Goal: Answer question/provide support: Share knowledge or assist other users

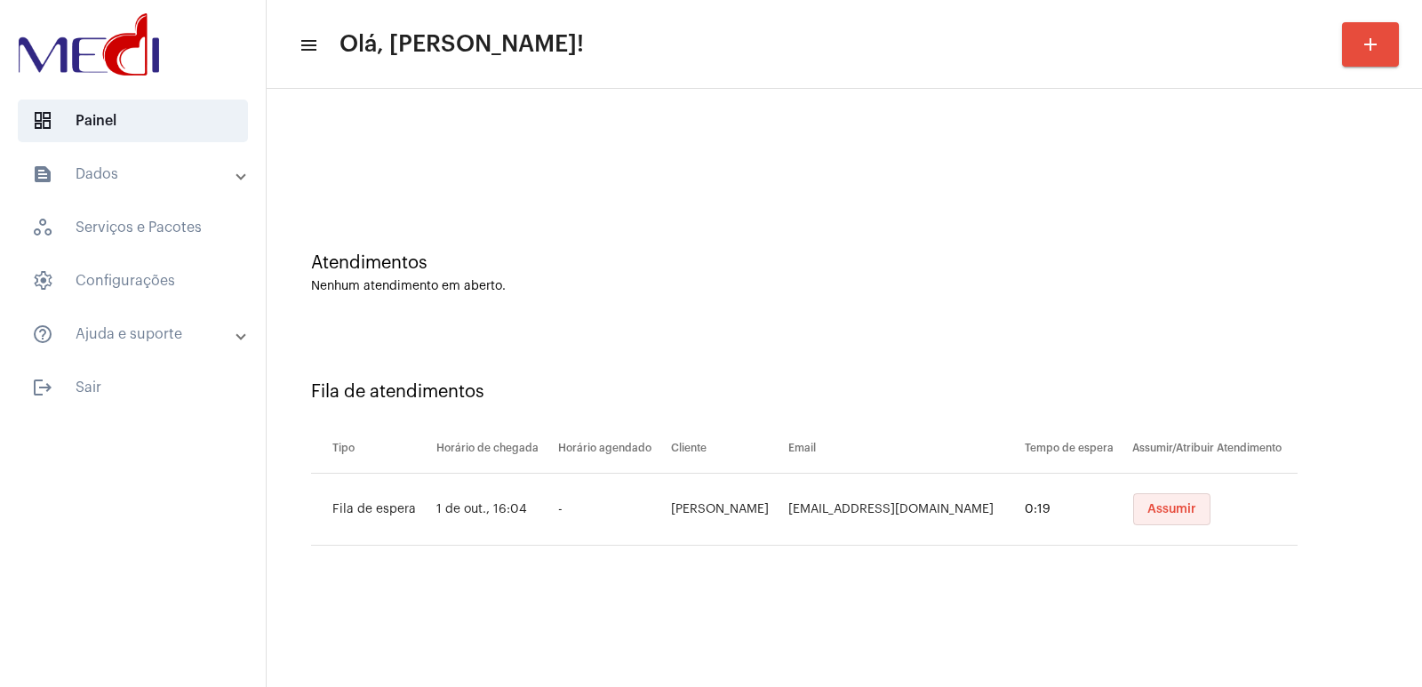
click at [1138, 524] on button "Assumir" at bounding box center [1171, 509] width 77 height 32
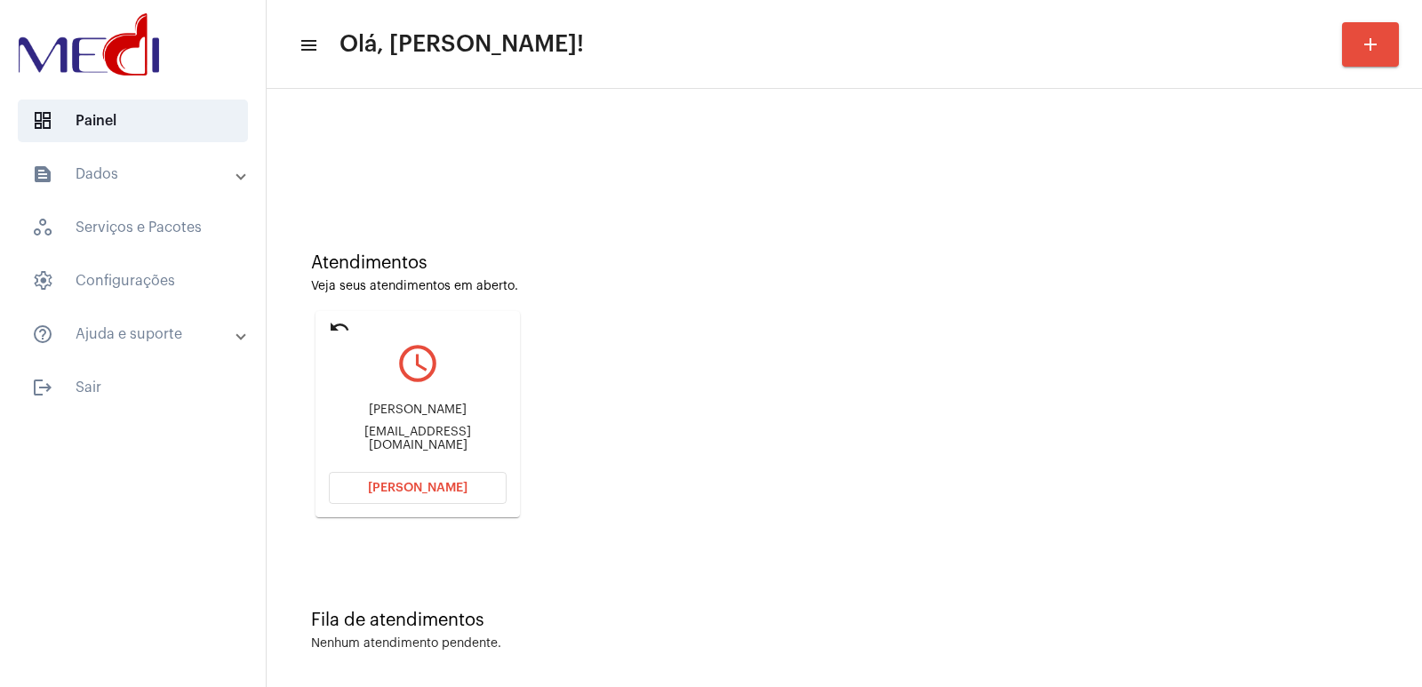
click at [448, 406] on div "Edson Ferreira da silva Eds_rue@hotmail.com" at bounding box center [418, 428] width 178 height 80
copy div "Edson Ferreira da silva"
click at [433, 492] on span "[PERSON_NAME]" at bounding box center [418, 488] width 100 height 12
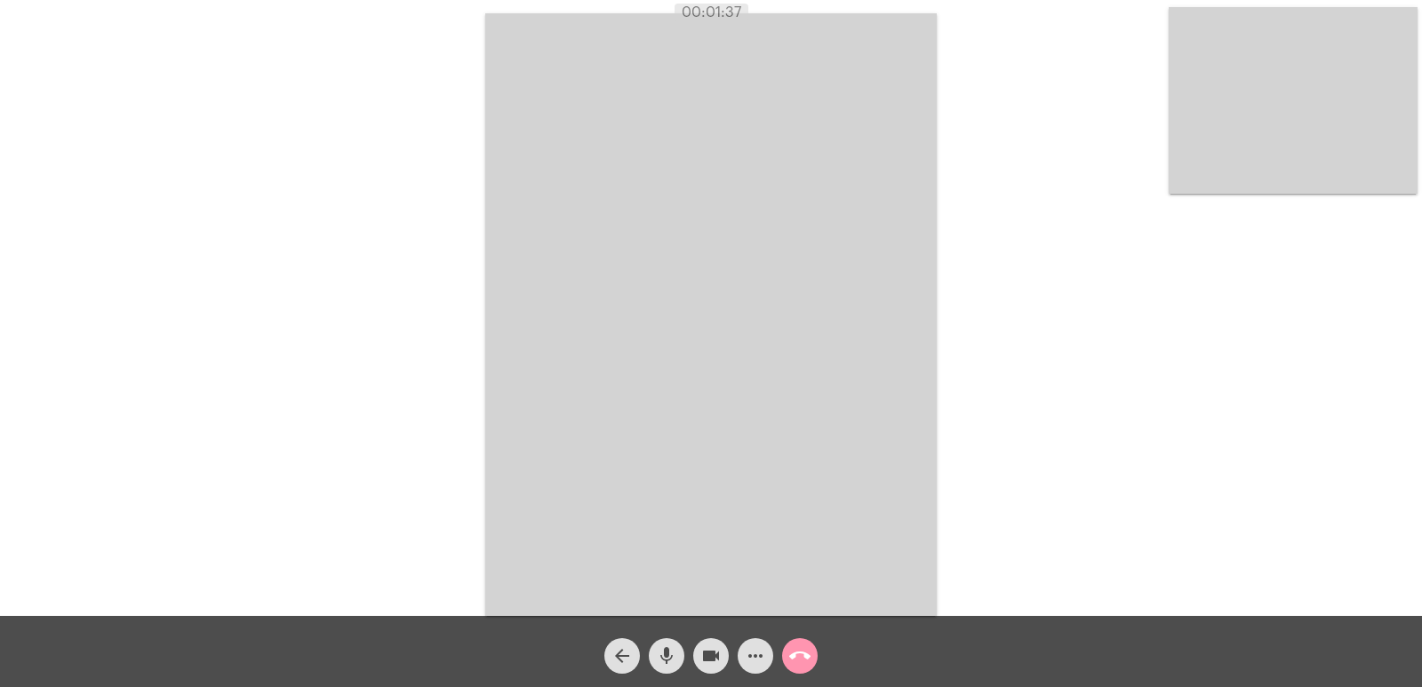
drag, startPoint x: 845, startPoint y: 371, endPoint x: 836, endPoint y: 375, distance: 10.7
click at [845, 371] on video at bounding box center [711, 314] width 452 height 603
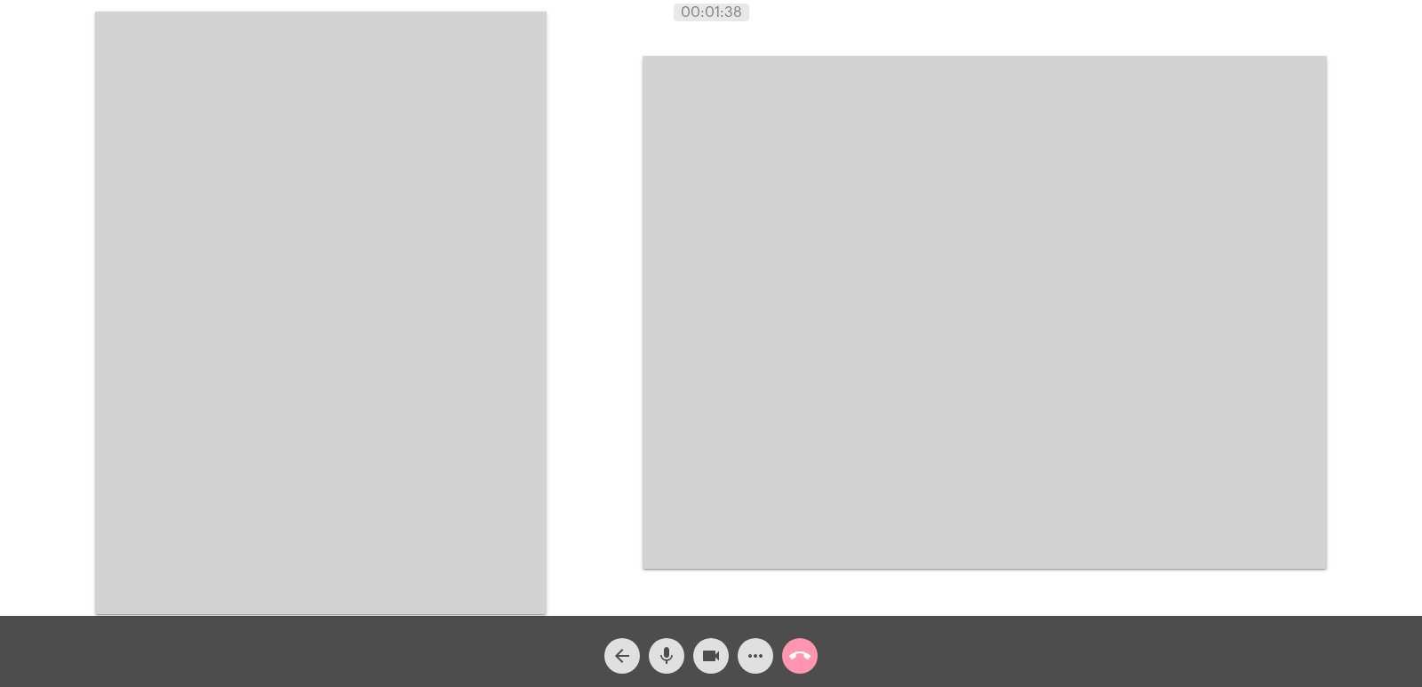
click at [796, 661] on mat-icon "call_end" at bounding box center [799, 655] width 21 height 21
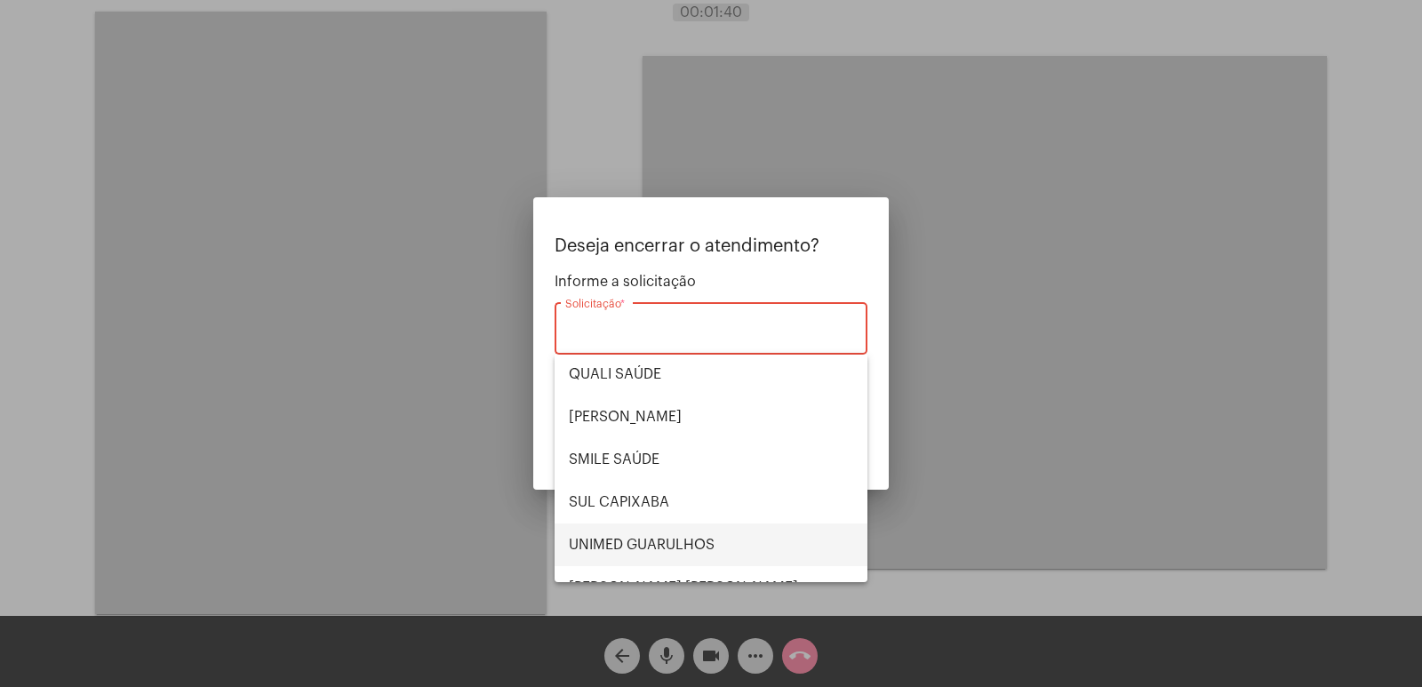
scroll to position [370, 0]
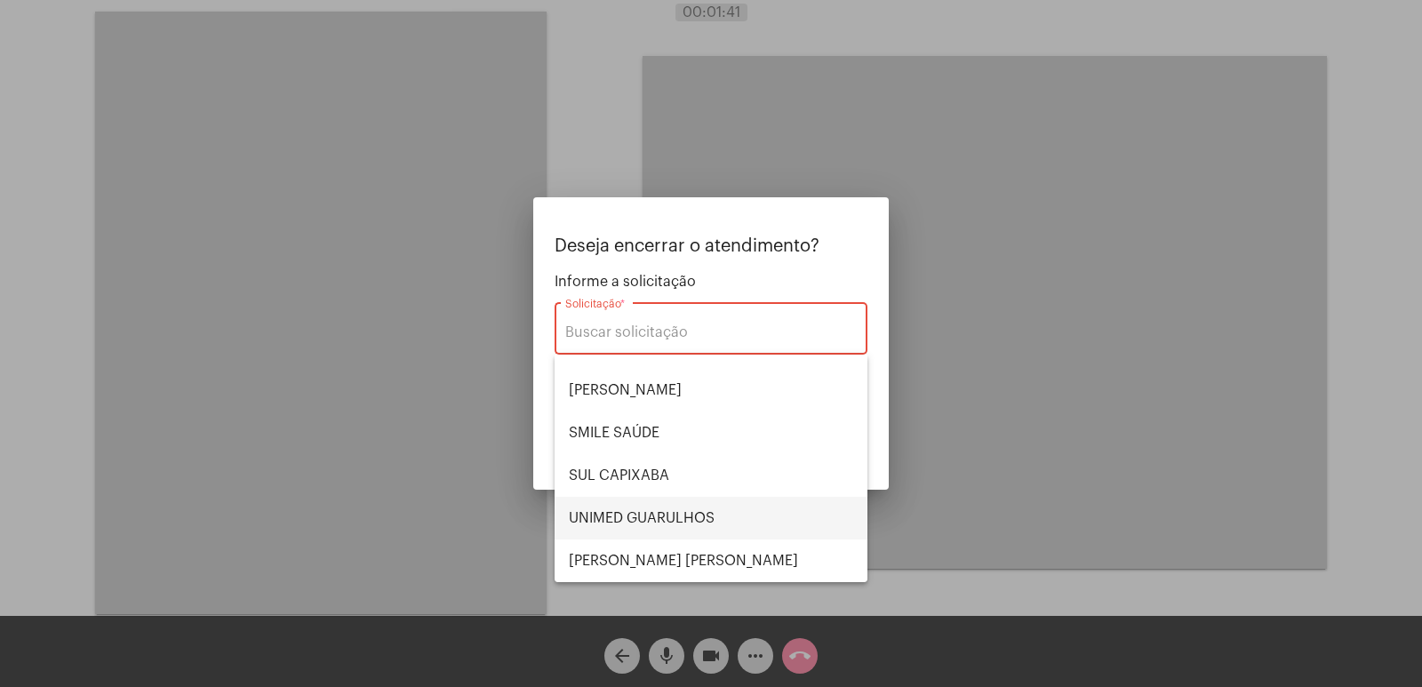
click at [656, 515] on span "UNIMED GUARULHOS" at bounding box center [711, 518] width 284 height 43
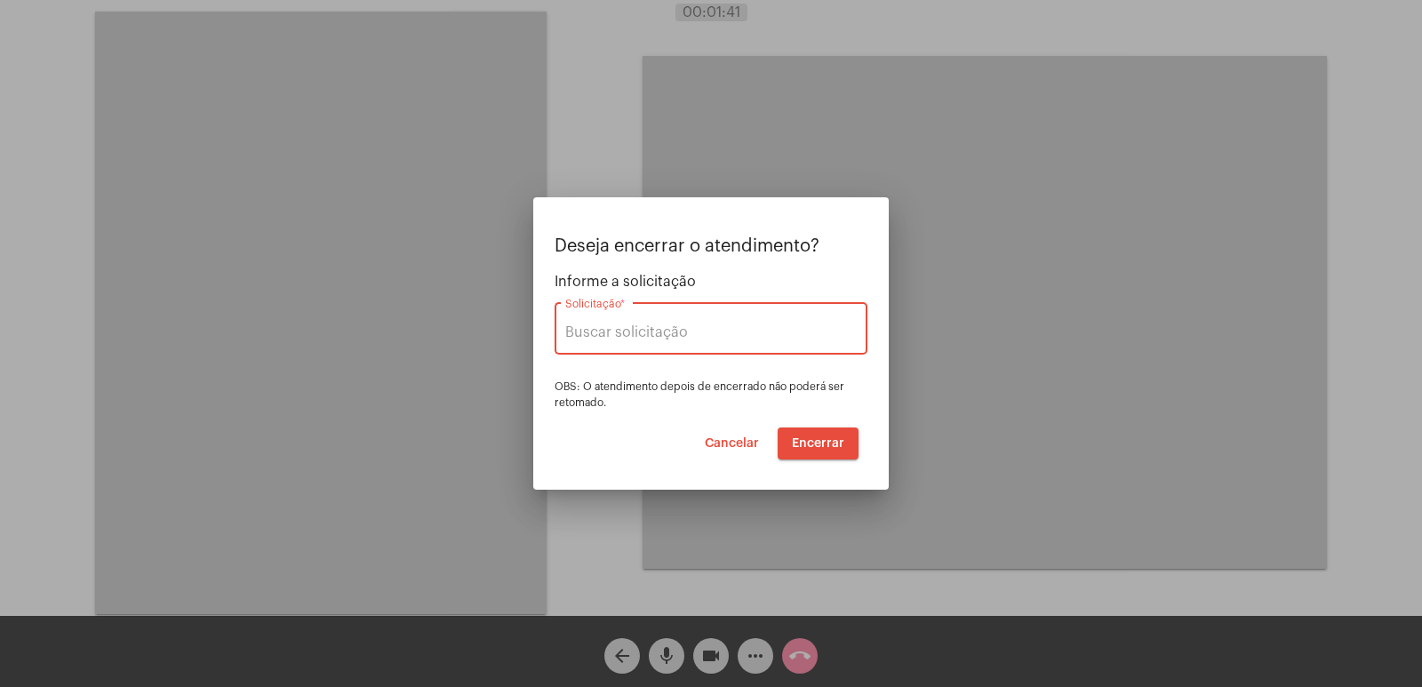
type input "UNIMED GUARULHOS"
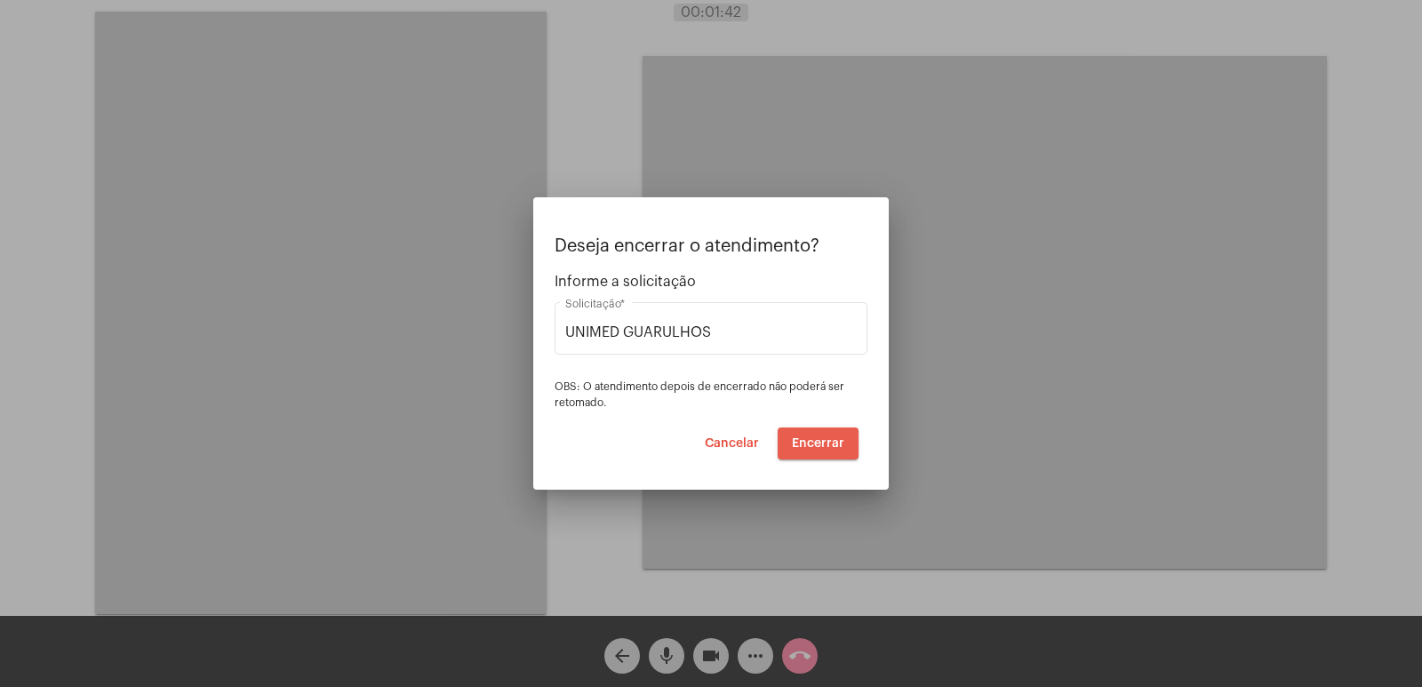
click at [808, 435] on button "Encerrar" at bounding box center [818, 444] width 81 height 32
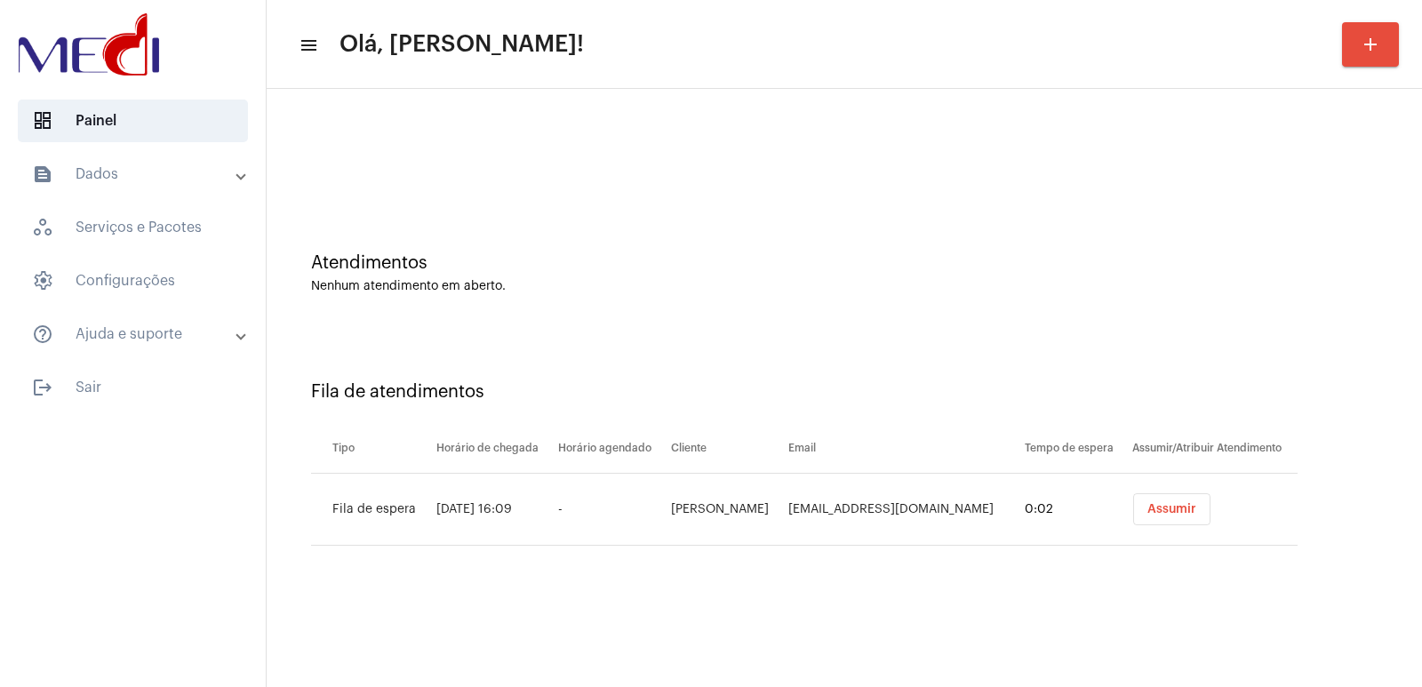
drag, startPoint x: 864, startPoint y: 622, endPoint x: 929, endPoint y: 612, distance: 65.8
click at [864, 622] on mat-sidenav-content "menu Olá, [PERSON_NAME]! add Atendimentos Nenhum atendimento em aberto. Fila de…" at bounding box center [845, 343] width 1156 height 687
click at [1159, 512] on span "Assumir" at bounding box center [1172, 509] width 49 height 12
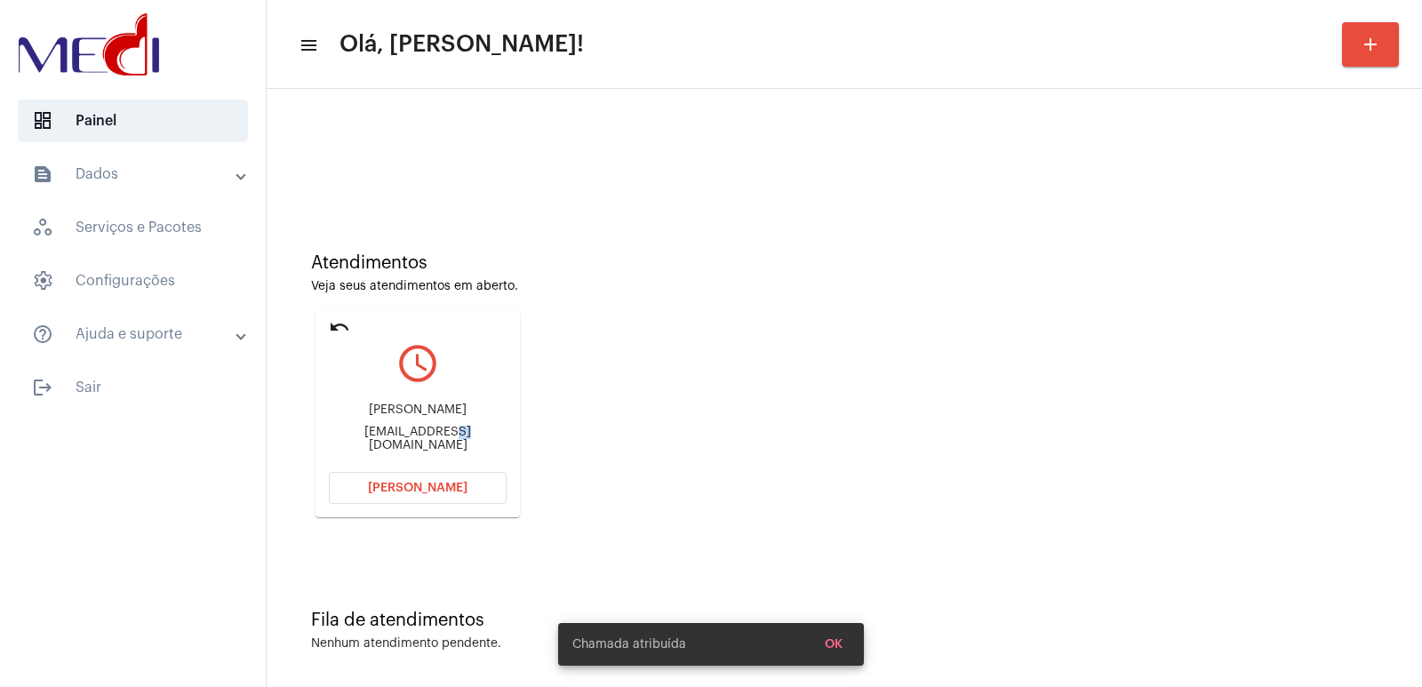
drag, startPoint x: 436, startPoint y: 471, endPoint x: 376, endPoint y: 426, distance: 74.9
click at [384, 432] on mat-card "undo query_builder [PERSON_NAME] [EMAIL_ADDRESS][DOMAIN_NAME] [PERSON_NAME]" at bounding box center [418, 414] width 204 height 206
click at [372, 417] on div "[PERSON_NAME]" at bounding box center [418, 410] width 178 height 13
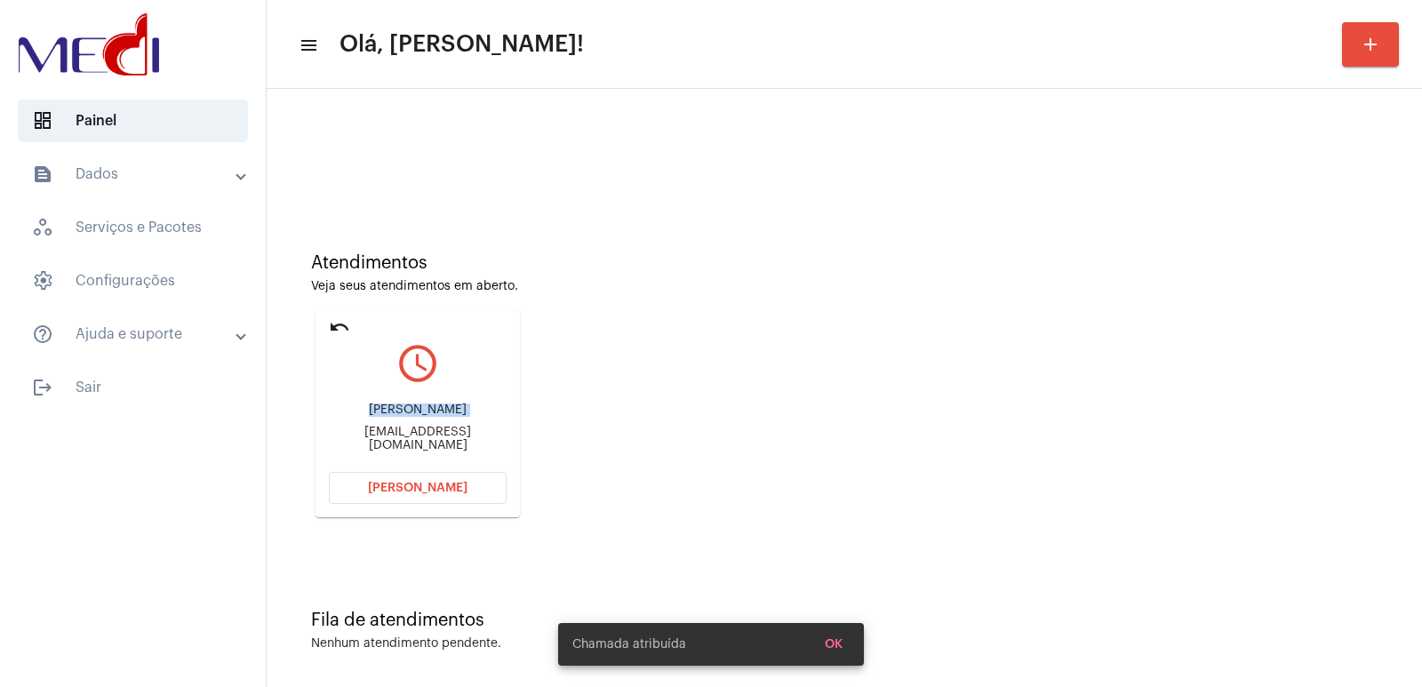
copy div "[PERSON_NAME]"
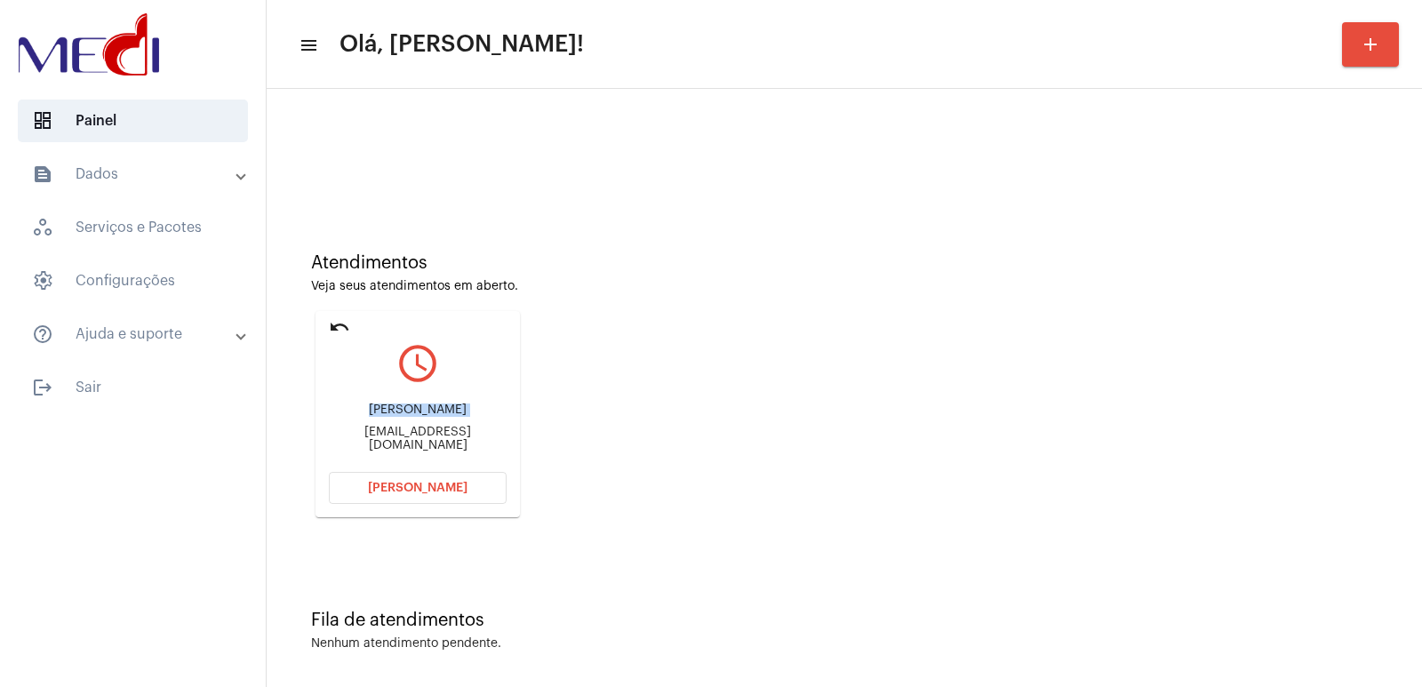
click at [486, 481] on button "[PERSON_NAME]" at bounding box center [418, 488] width 178 height 32
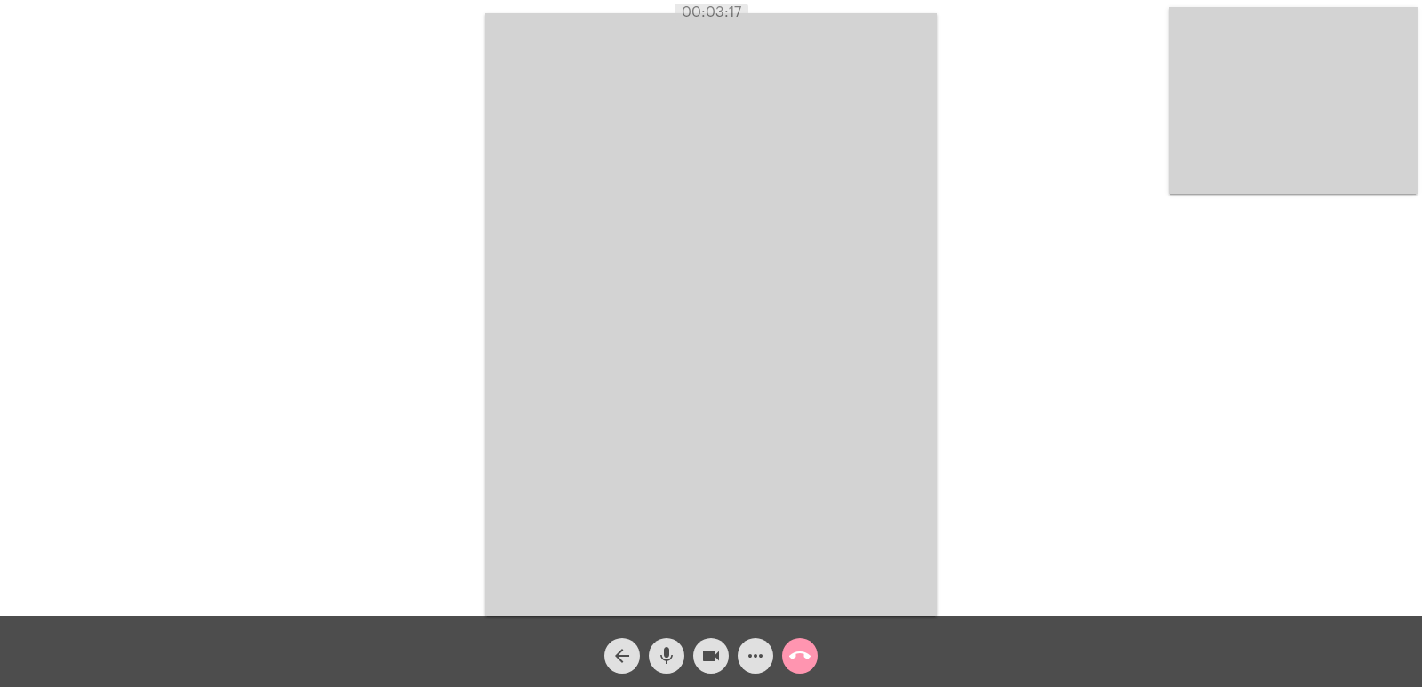
click at [796, 648] on mat-icon "call_end" at bounding box center [799, 655] width 21 height 21
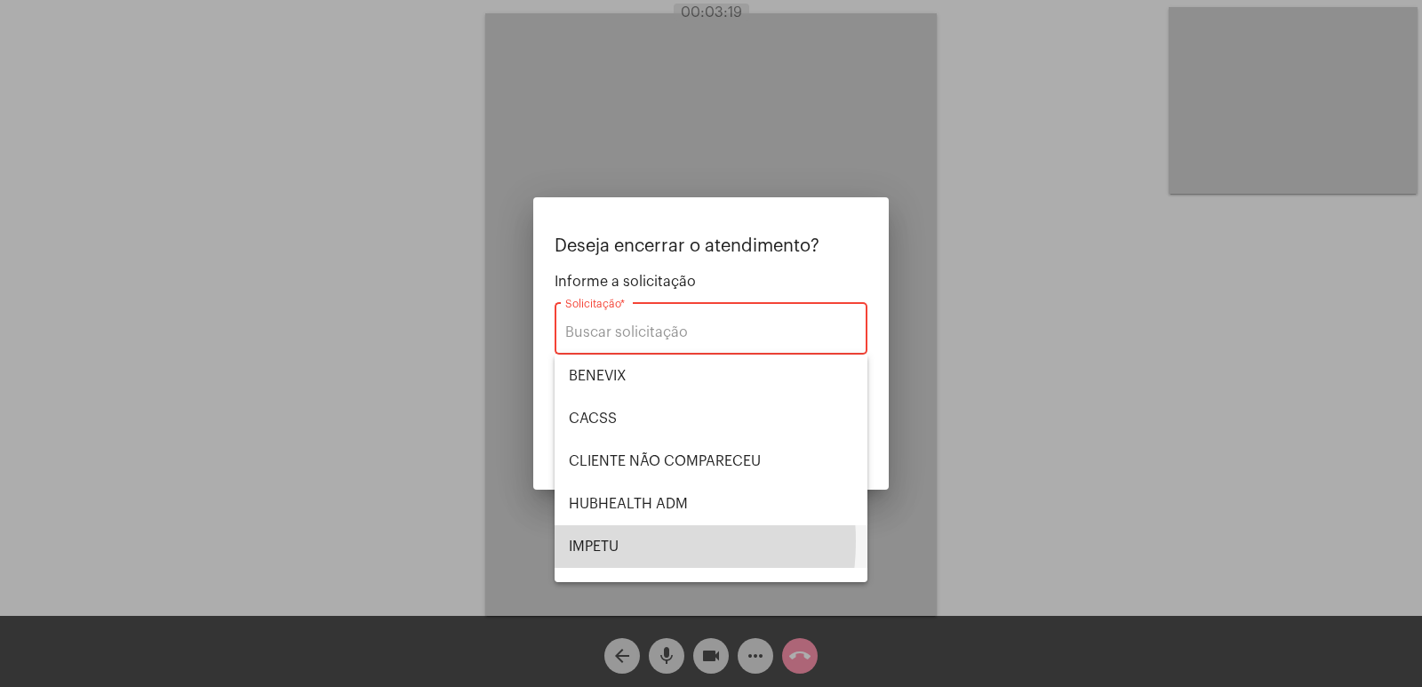
click at [612, 541] on span "IMPETU" at bounding box center [711, 546] width 284 height 43
type input "IMPETU"
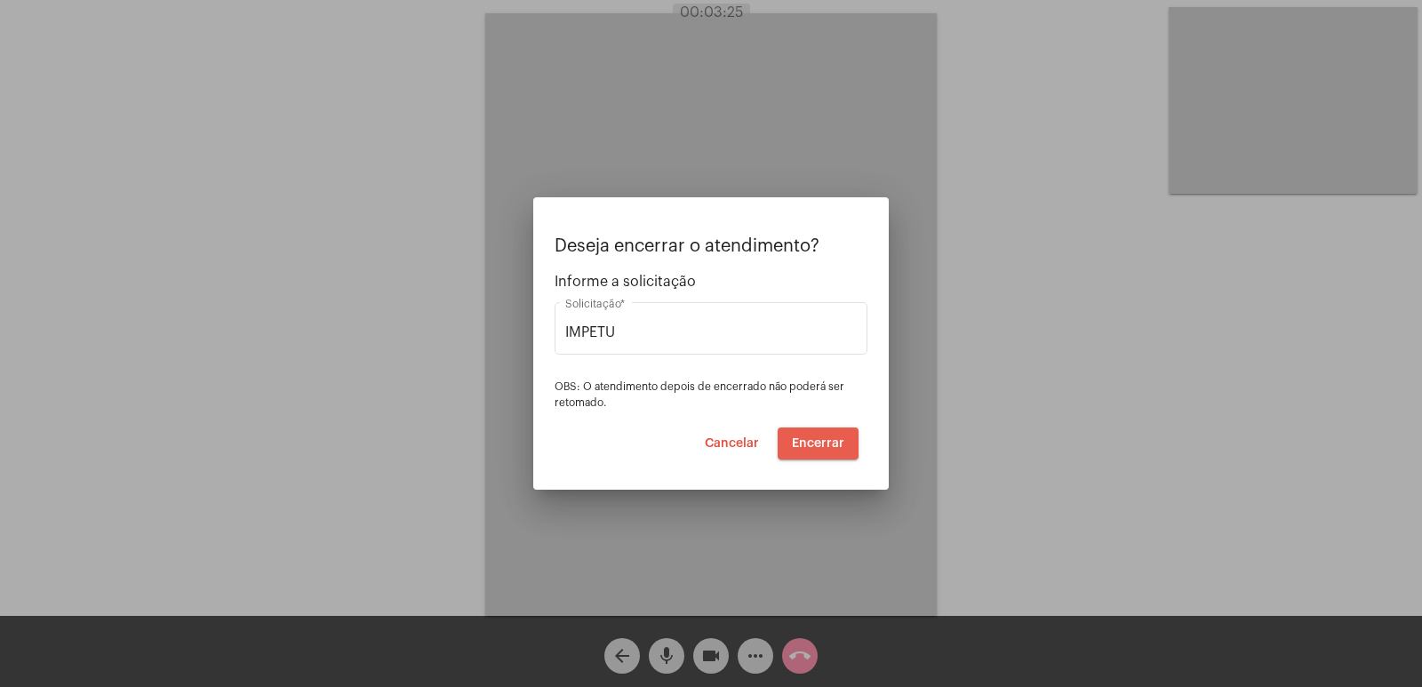
click at [817, 443] on span "Encerrar" at bounding box center [818, 443] width 52 height 12
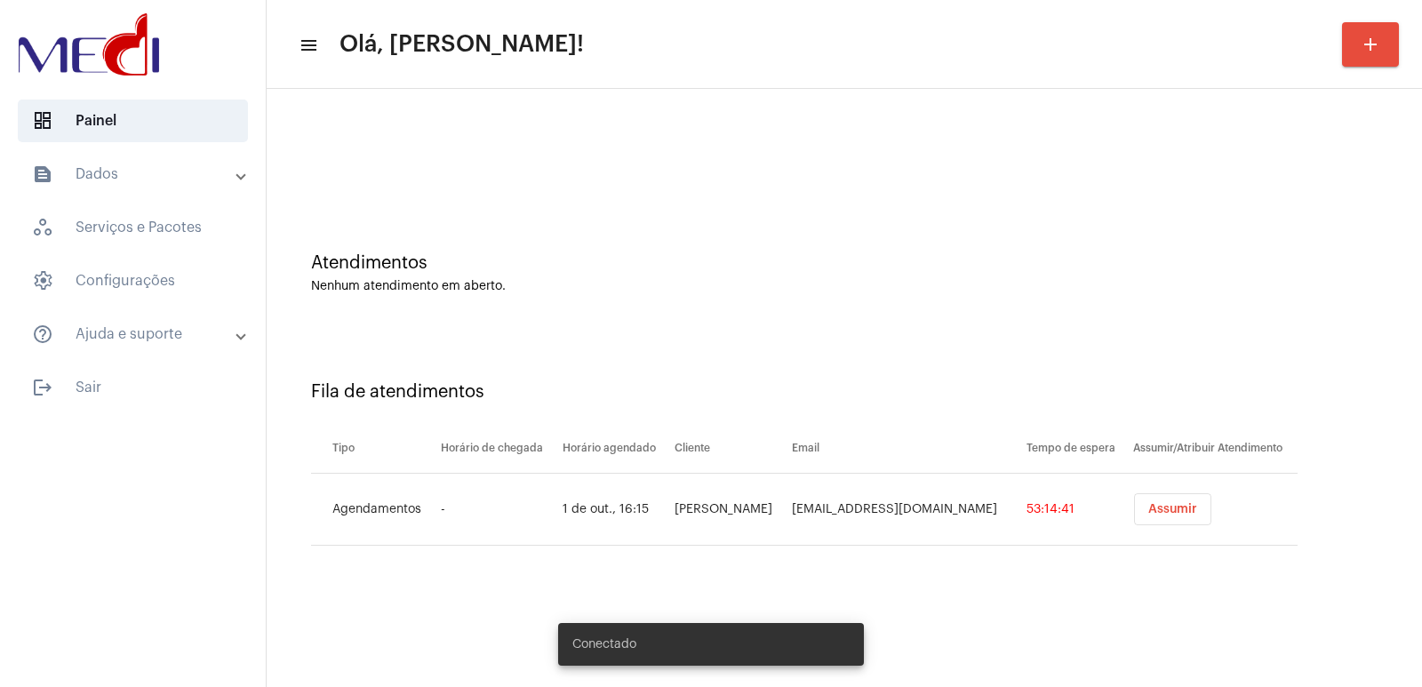
click at [475, 612] on mat-sidenav-content "menu Olá, Vivian! add Atendimentos Nenhum atendimento em aberto. Fila de atendi…" at bounding box center [845, 343] width 1156 height 687
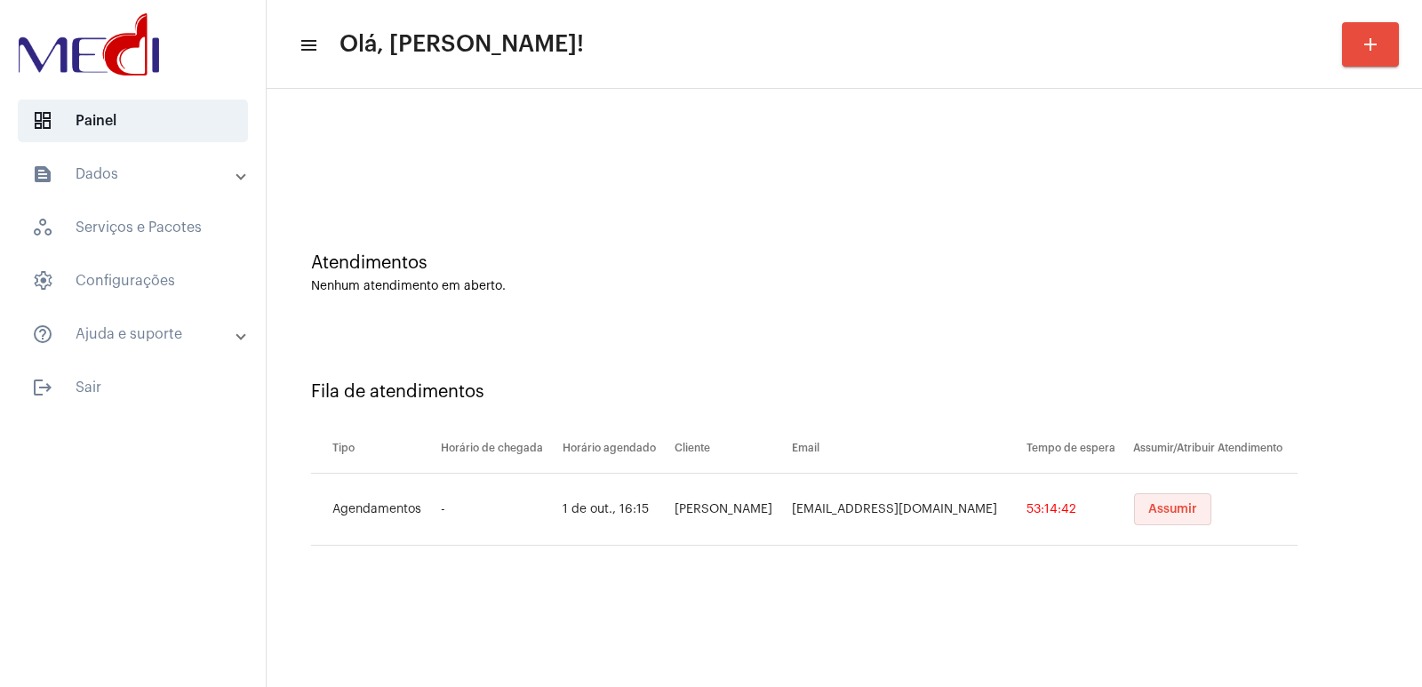
click at [1197, 510] on span "Assumir" at bounding box center [1173, 509] width 49 height 12
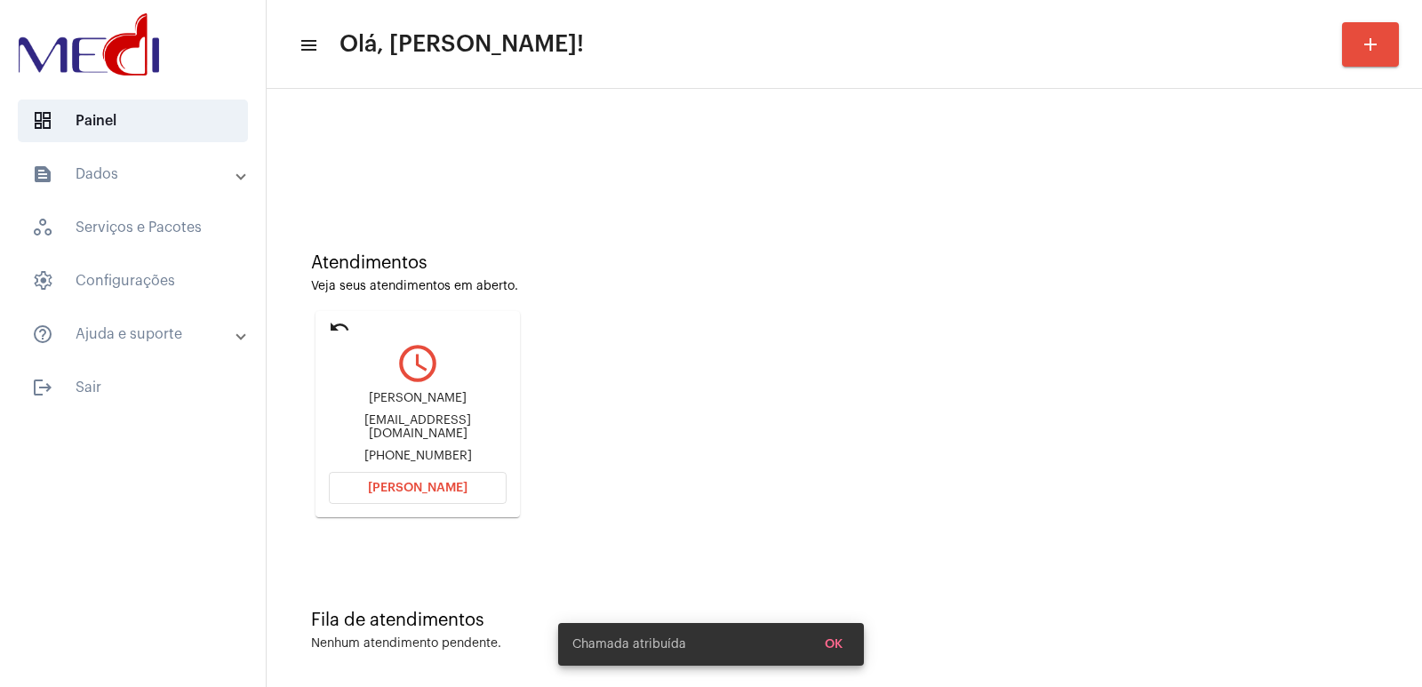
click at [397, 405] on div "Giovanna da Silva Conceição Costa" at bounding box center [418, 398] width 178 height 13
copy div "Giovanna da Silva Conceição Costa"
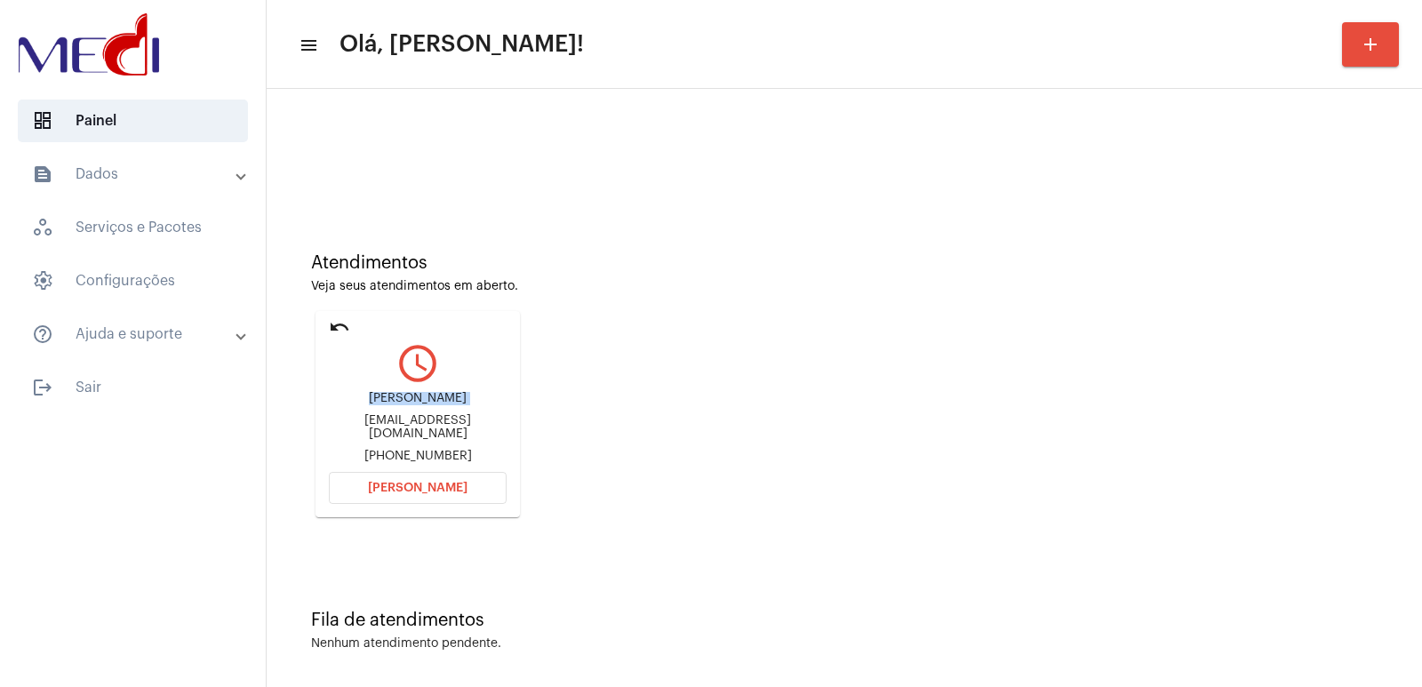
click at [455, 487] on span "[PERSON_NAME]" at bounding box center [418, 488] width 100 height 12
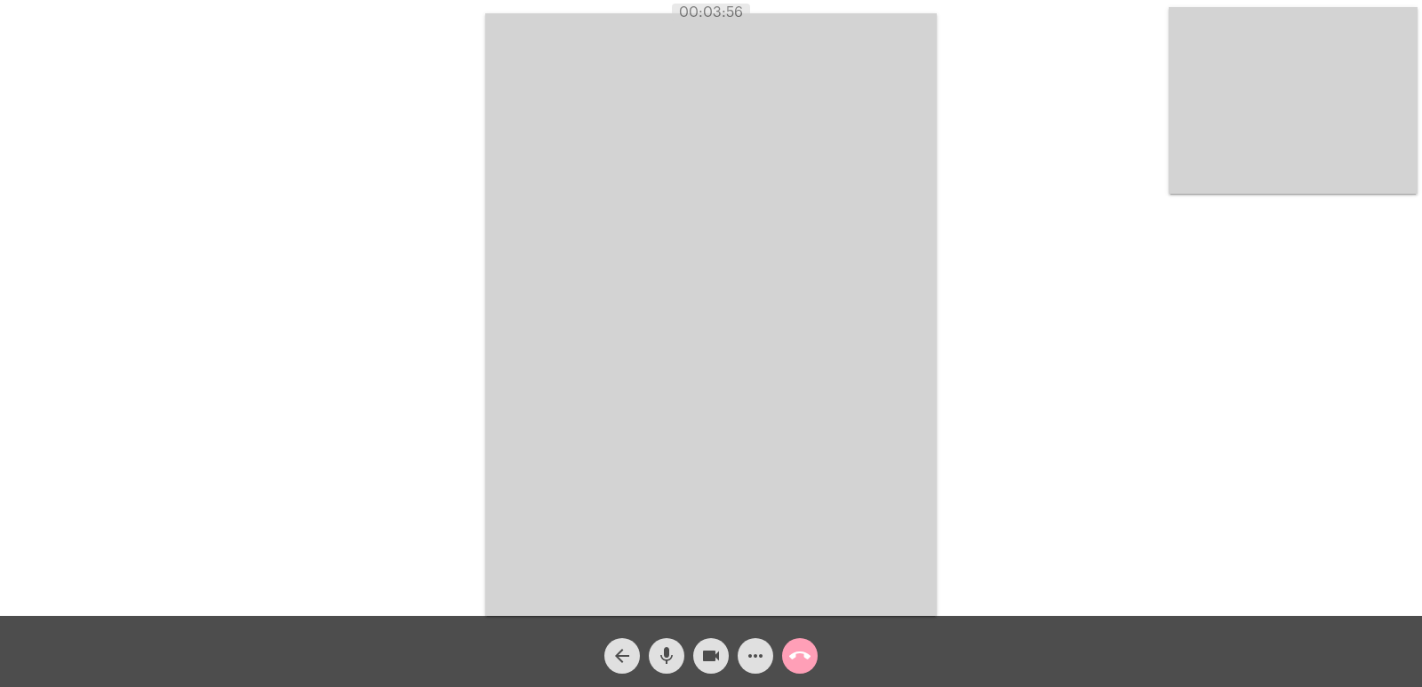
click at [811, 657] on button "call_end" at bounding box center [800, 656] width 36 height 36
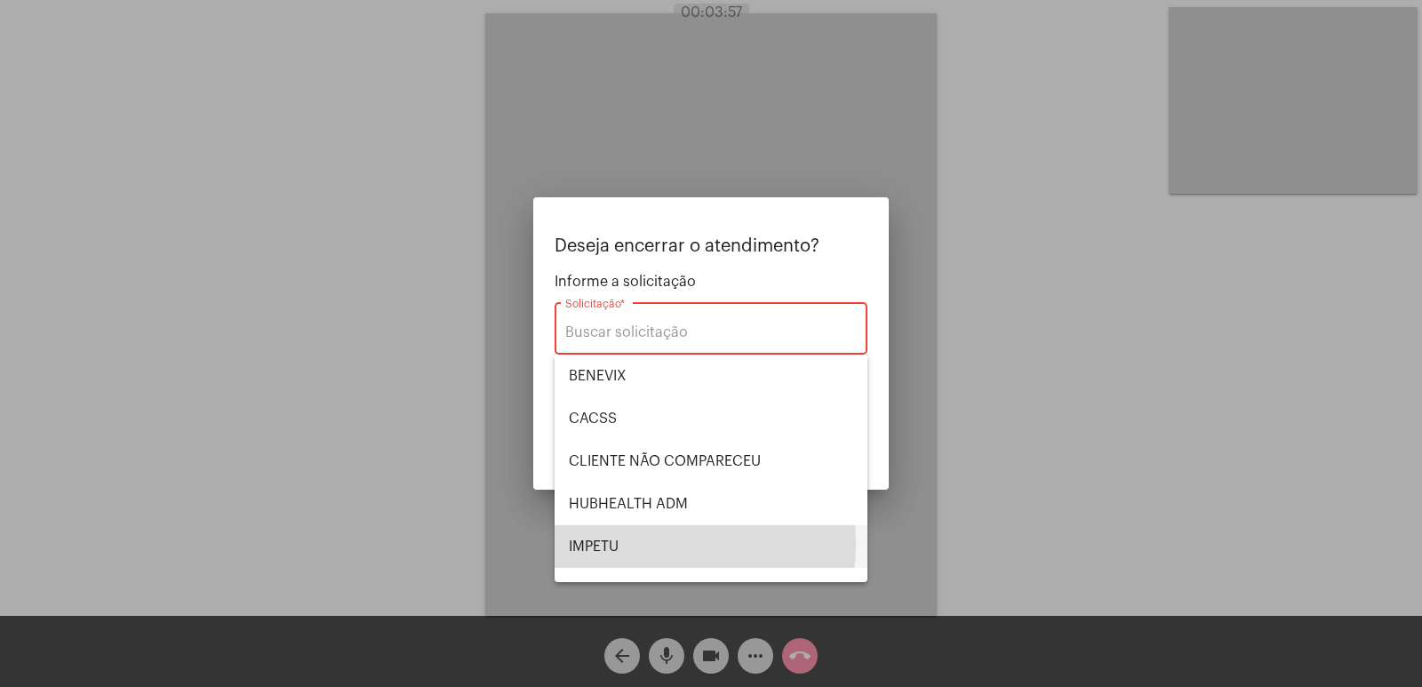
click at [648, 544] on span "IMPETU" at bounding box center [711, 546] width 284 height 43
type input "IMPETU"
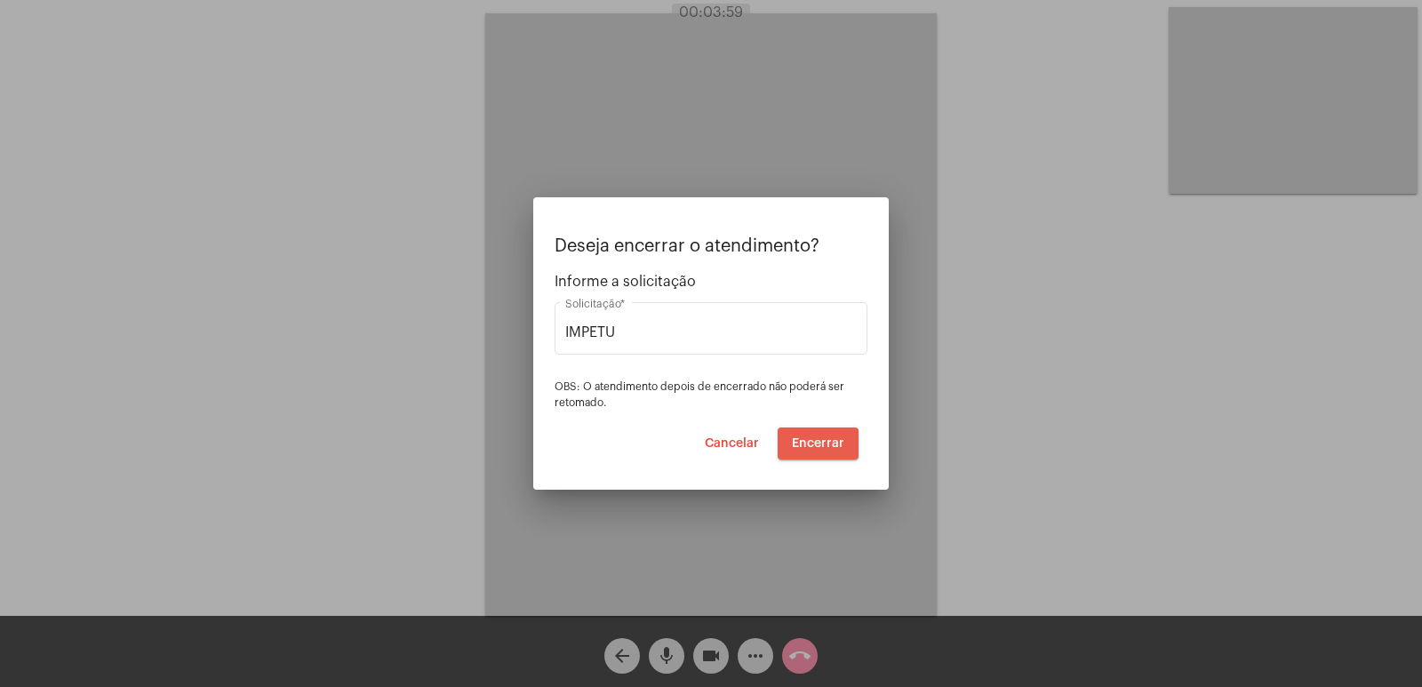
click at [813, 452] on button "Encerrar" at bounding box center [818, 444] width 81 height 32
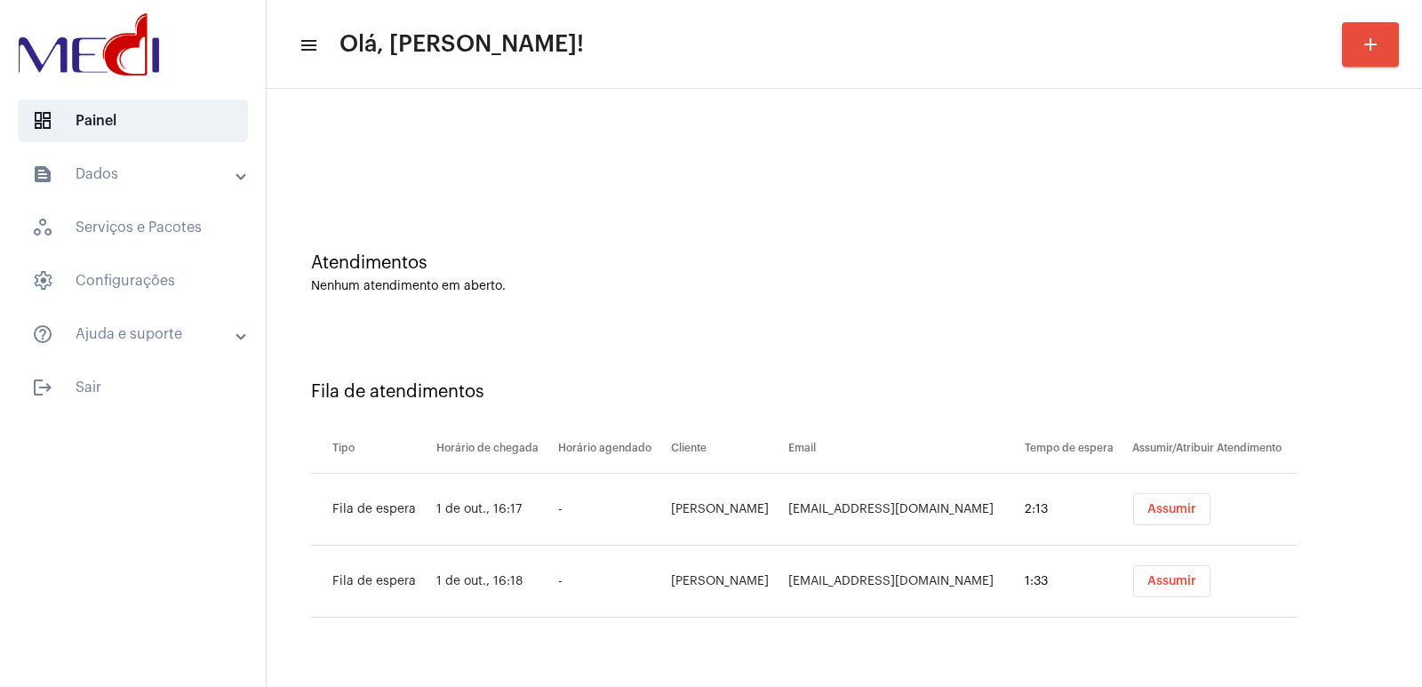
click at [1167, 484] on td "Assumir" at bounding box center [1213, 510] width 170 height 72
click at [1173, 493] on button "Assumir" at bounding box center [1171, 509] width 77 height 32
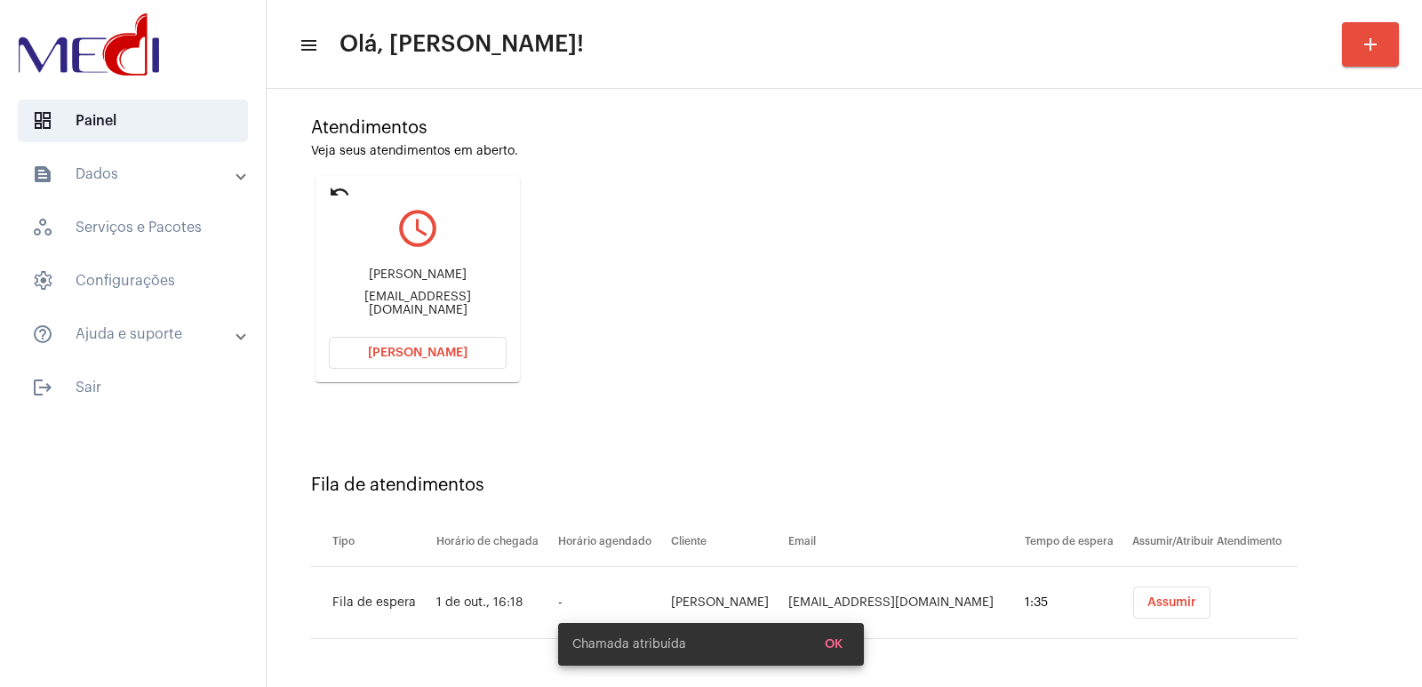
click at [1186, 601] on span "Assumir" at bounding box center [1172, 602] width 49 height 12
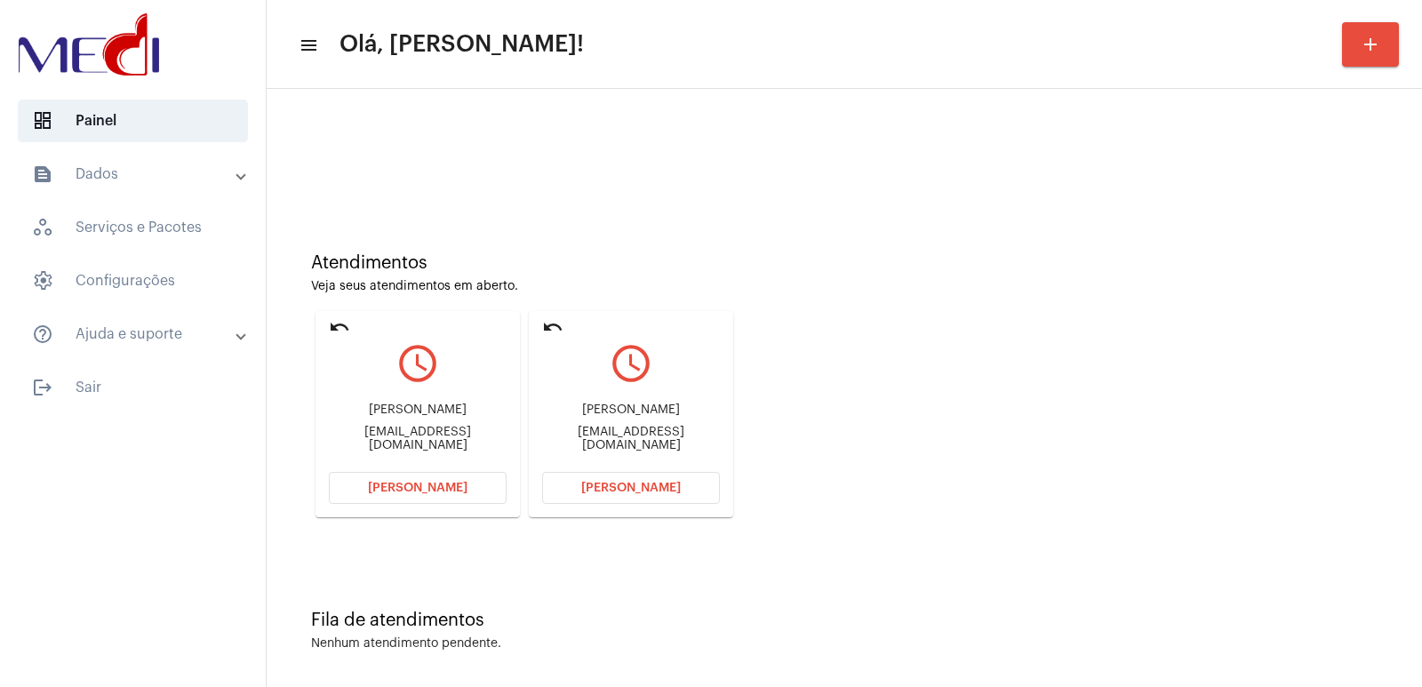
click at [575, 410] on div "Maria Elizabeth Rosas" at bounding box center [631, 410] width 178 height 13
copy div "Maria Elizabeth Rosas"
click at [632, 500] on button "Abrir Chamada" at bounding box center [631, 488] width 178 height 32
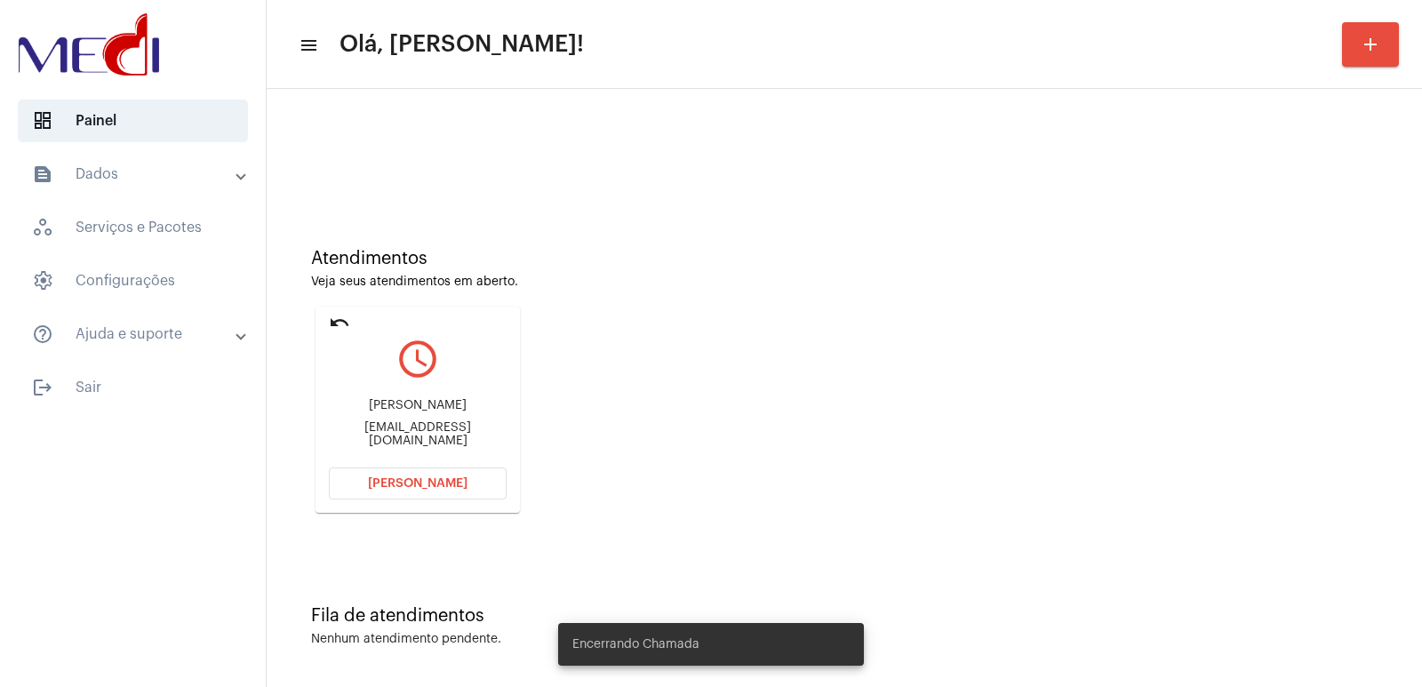
scroll to position [8, 0]
click at [366, 392] on div "Izabella Martins de Souza Mariaadrianamatinsbarbozamart@gmail.com" at bounding box center [418, 420] width 178 height 80
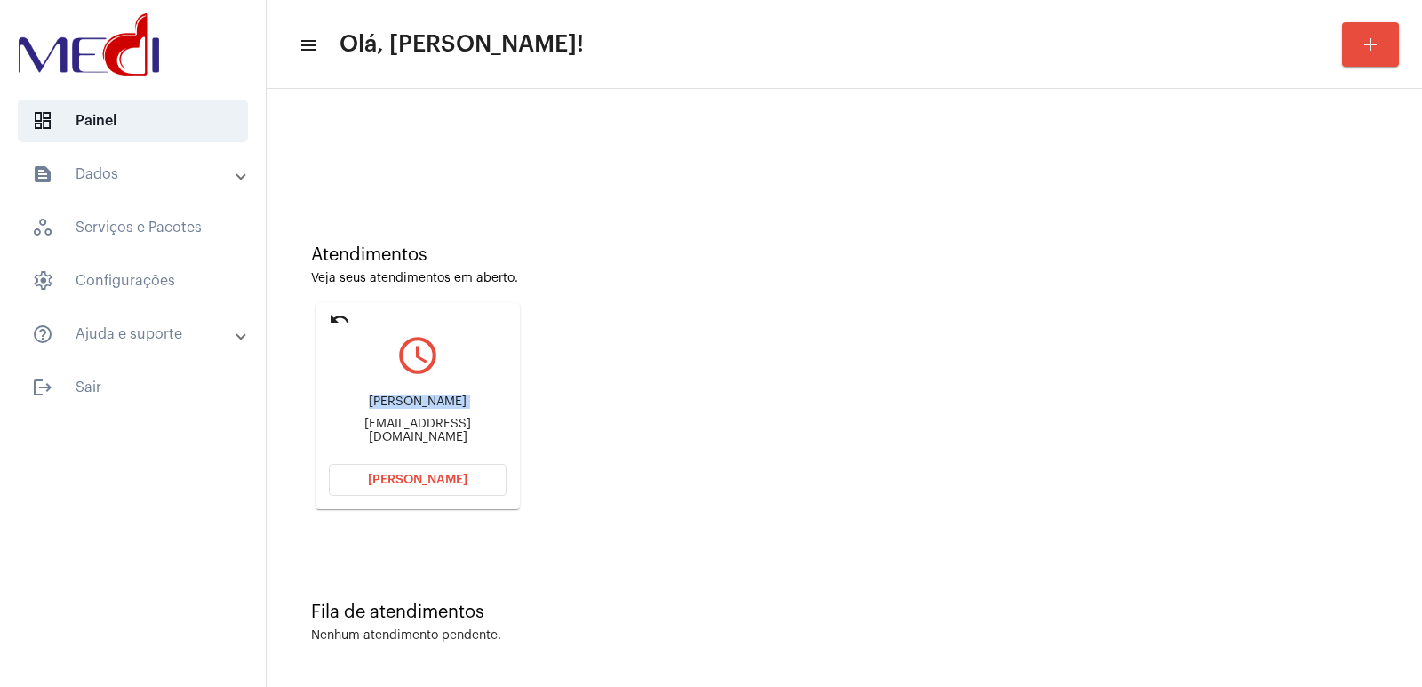
click at [366, 392] on div "Izabella Martins de Souza Mariaadrianamatinsbarbozamart@gmail.com" at bounding box center [418, 420] width 178 height 80
copy div "Izabella Martins de Souza"
click at [444, 480] on span "Abrir Chamada" at bounding box center [418, 480] width 100 height 12
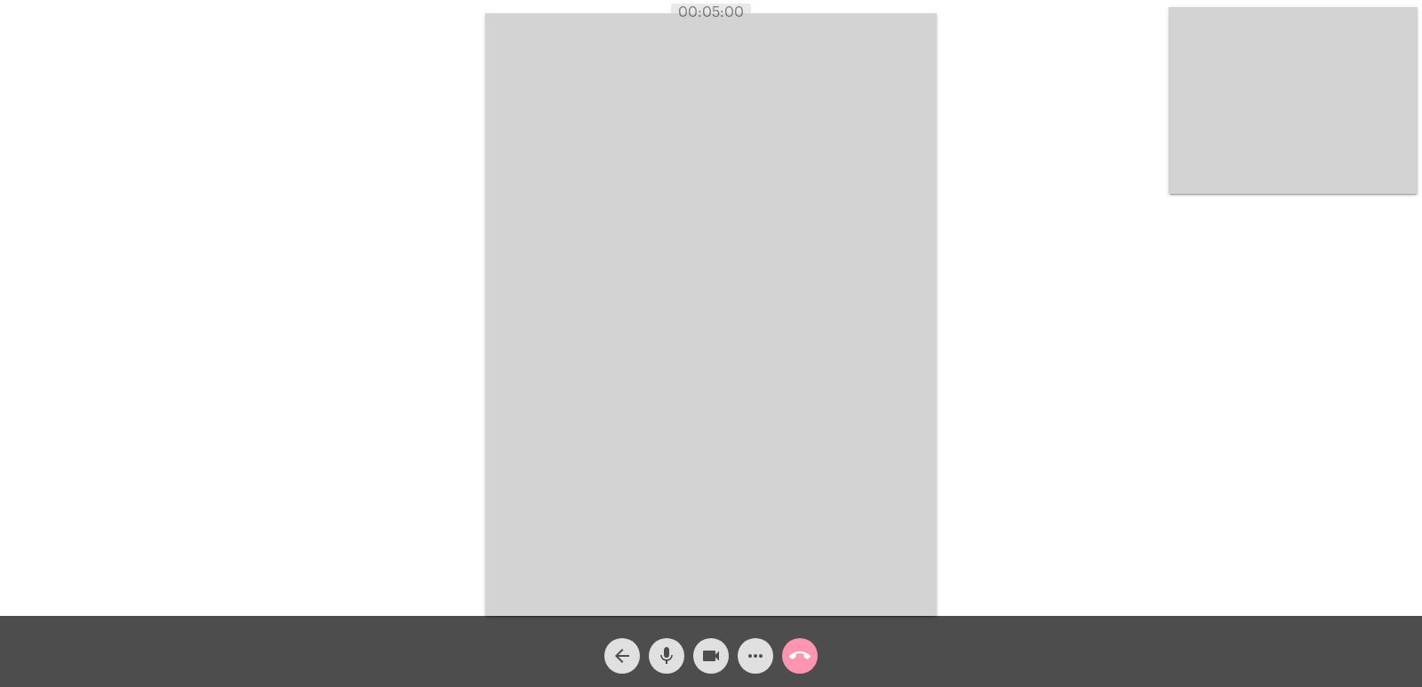
click at [816, 639] on div "call_end" at bounding box center [800, 651] width 44 height 44
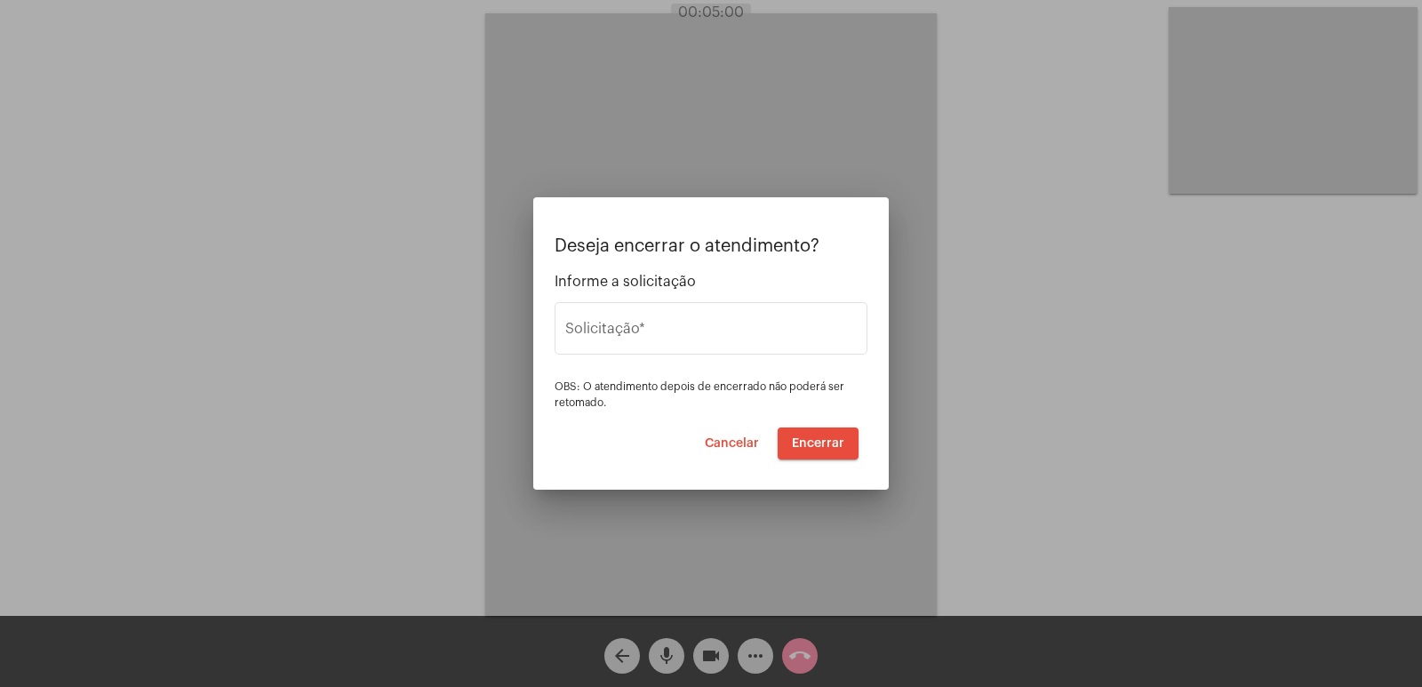
click at [797, 654] on div at bounding box center [711, 343] width 1422 height 687
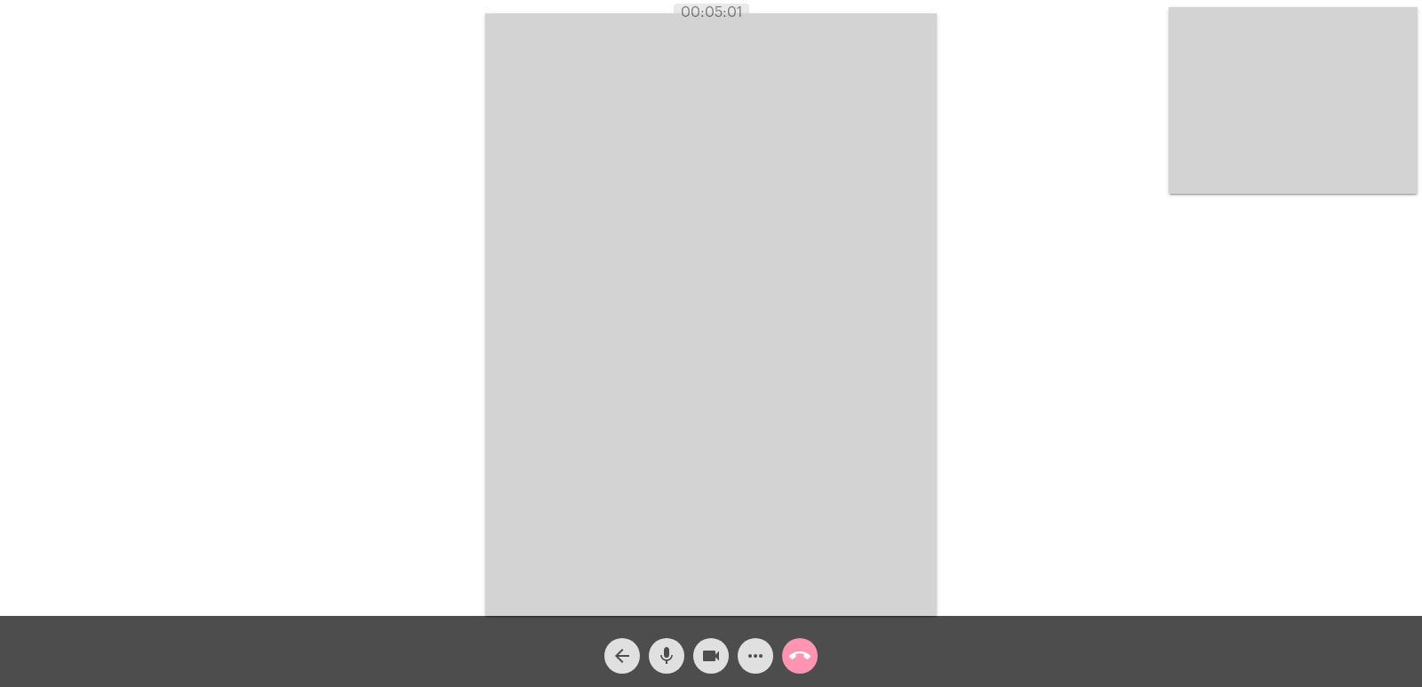
click at [800, 650] on mat-icon "call_end" at bounding box center [799, 655] width 21 height 21
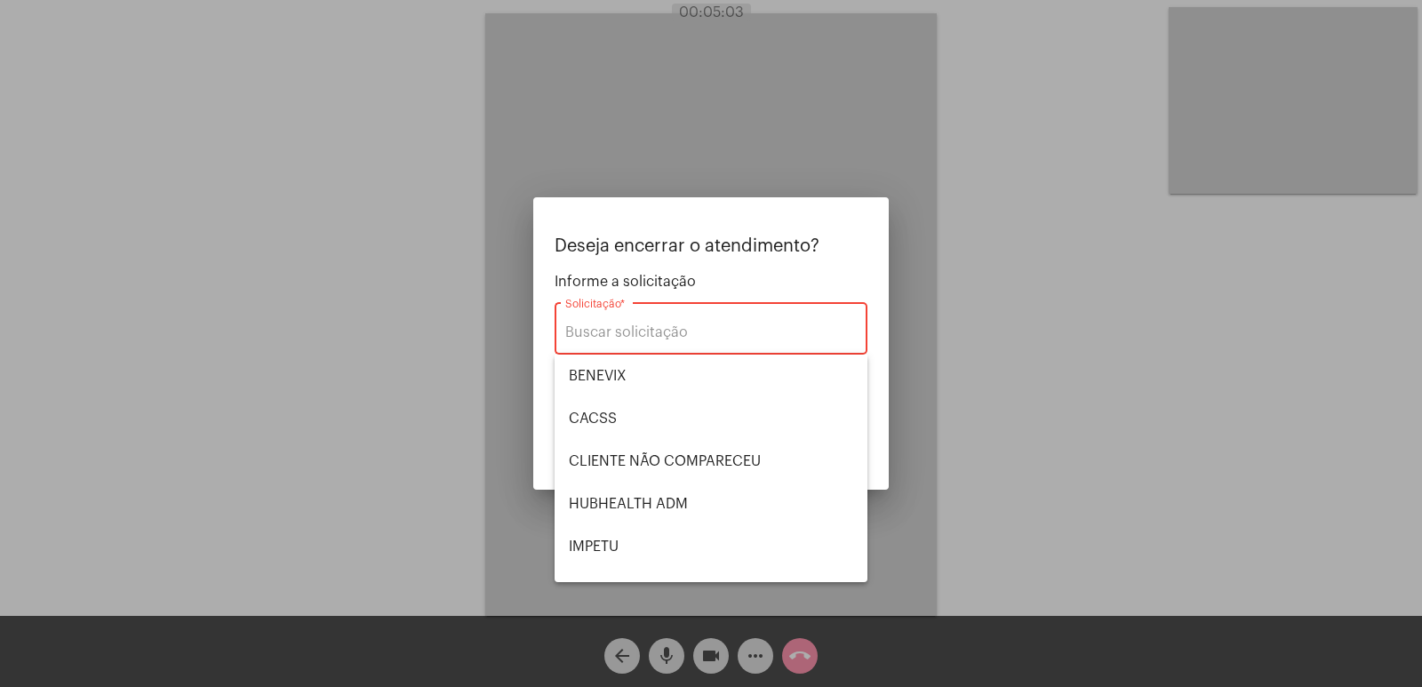
type input "VERA CRUZ"
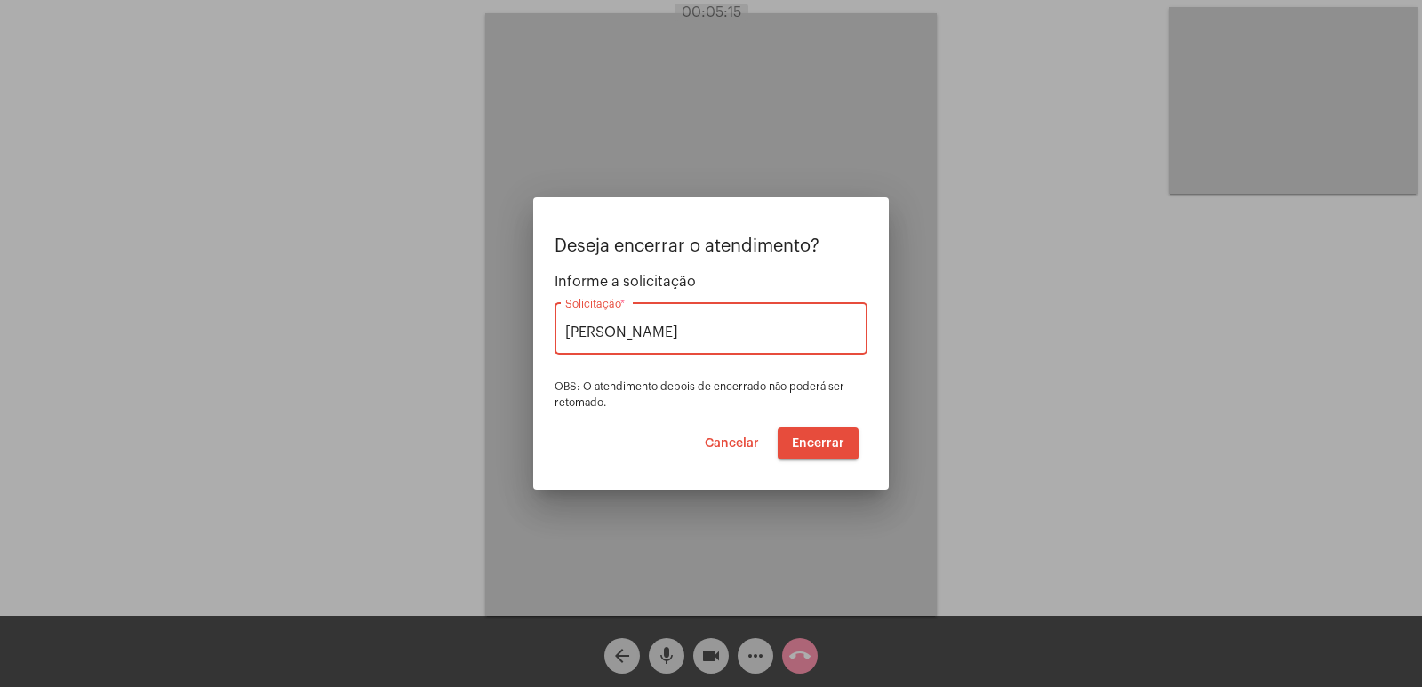
click at [829, 452] on button "Encerrar" at bounding box center [818, 444] width 81 height 32
click at [826, 446] on span "Encerrar" at bounding box center [818, 443] width 52 height 12
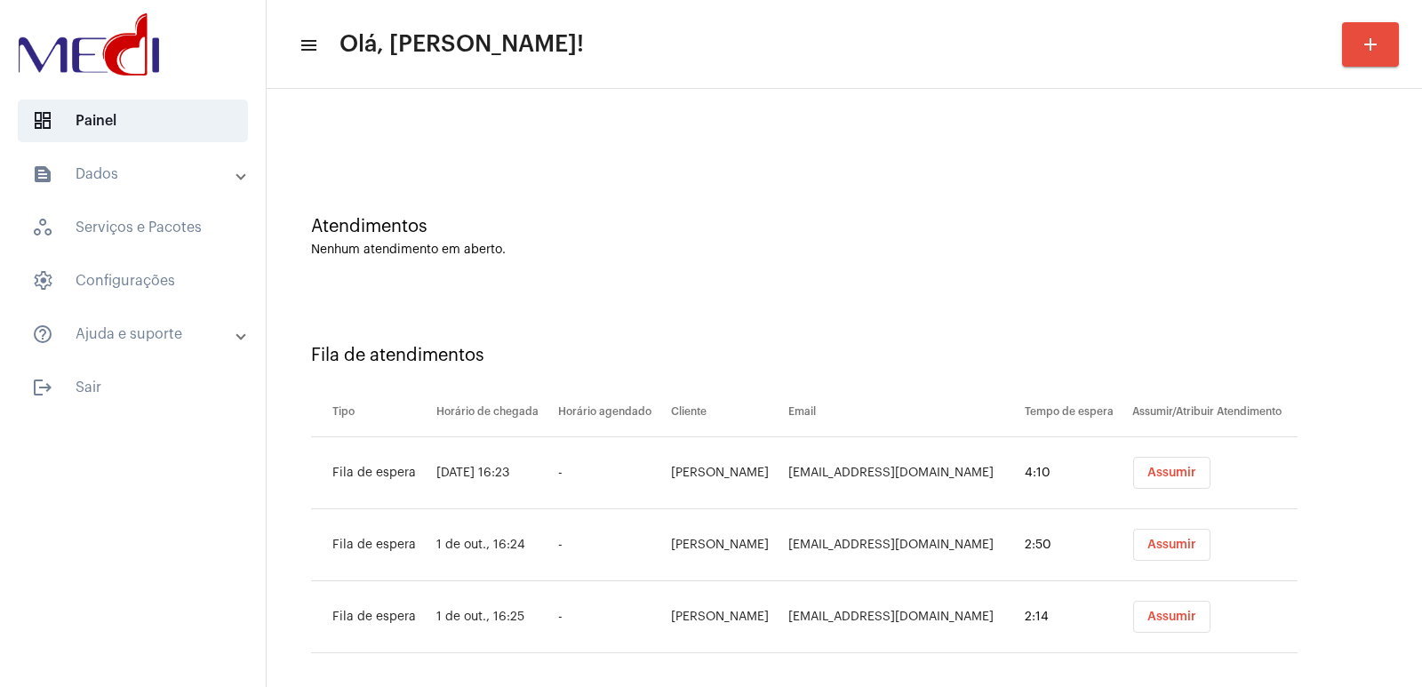
scroll to position [51, 0]
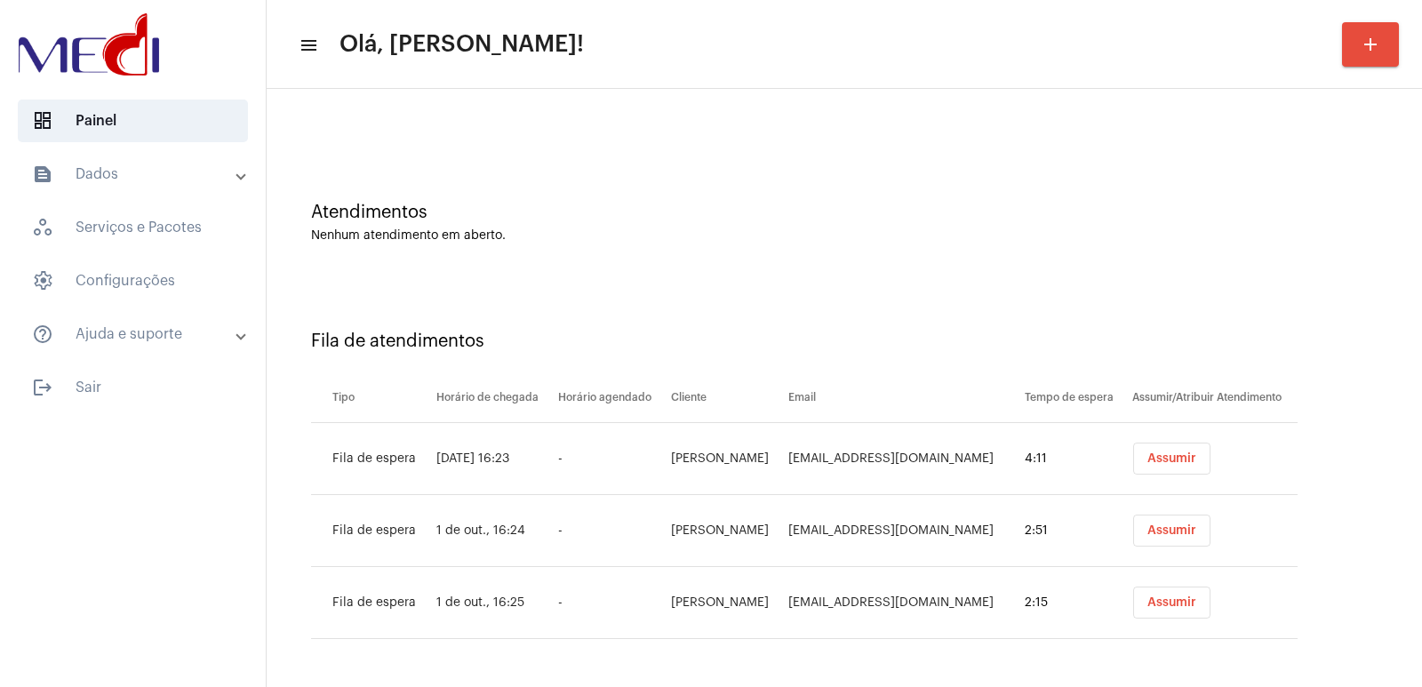
click at [1178, 468] on button "Assumir" at bounding box center [1171, 459] width 77 height 32
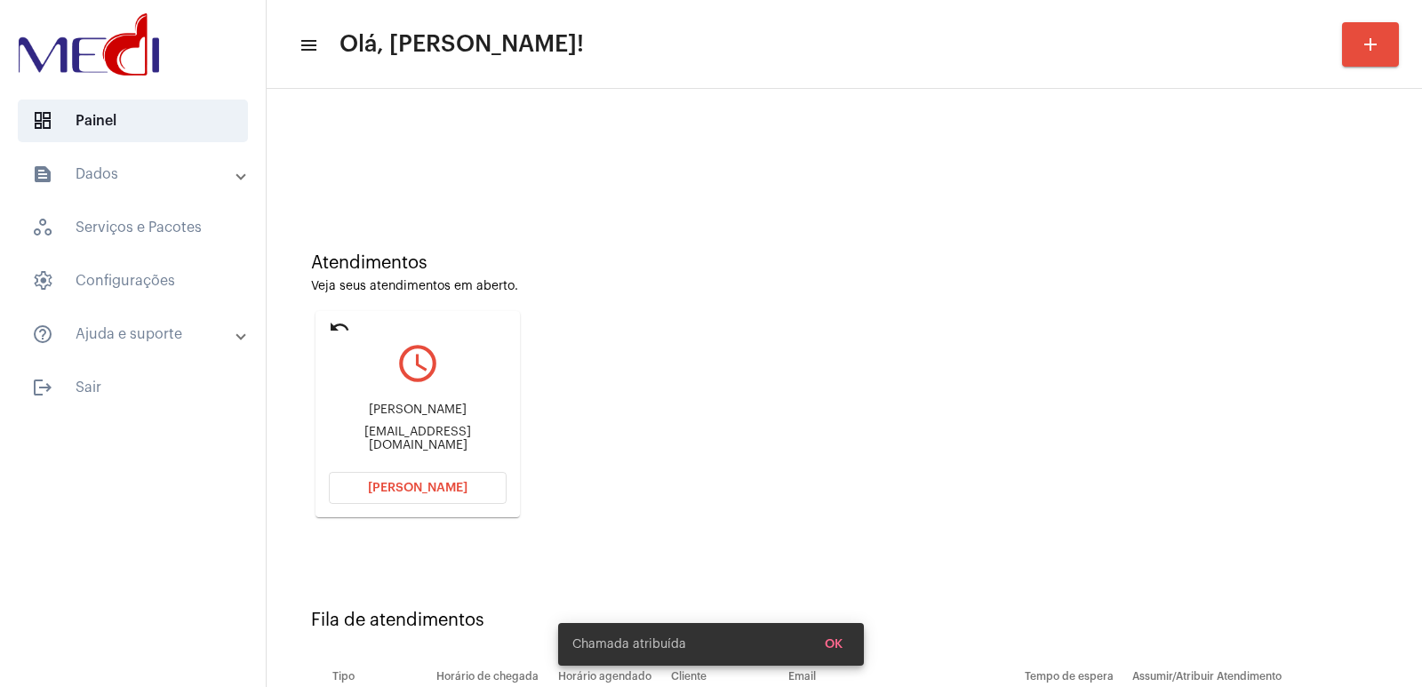
click at [1199, 515] on div "Atendimentos Veja seus atendimentos em aberto. undo query_builder Kely Santiago…" at bounding box center [845, 378] width 1138 height 357
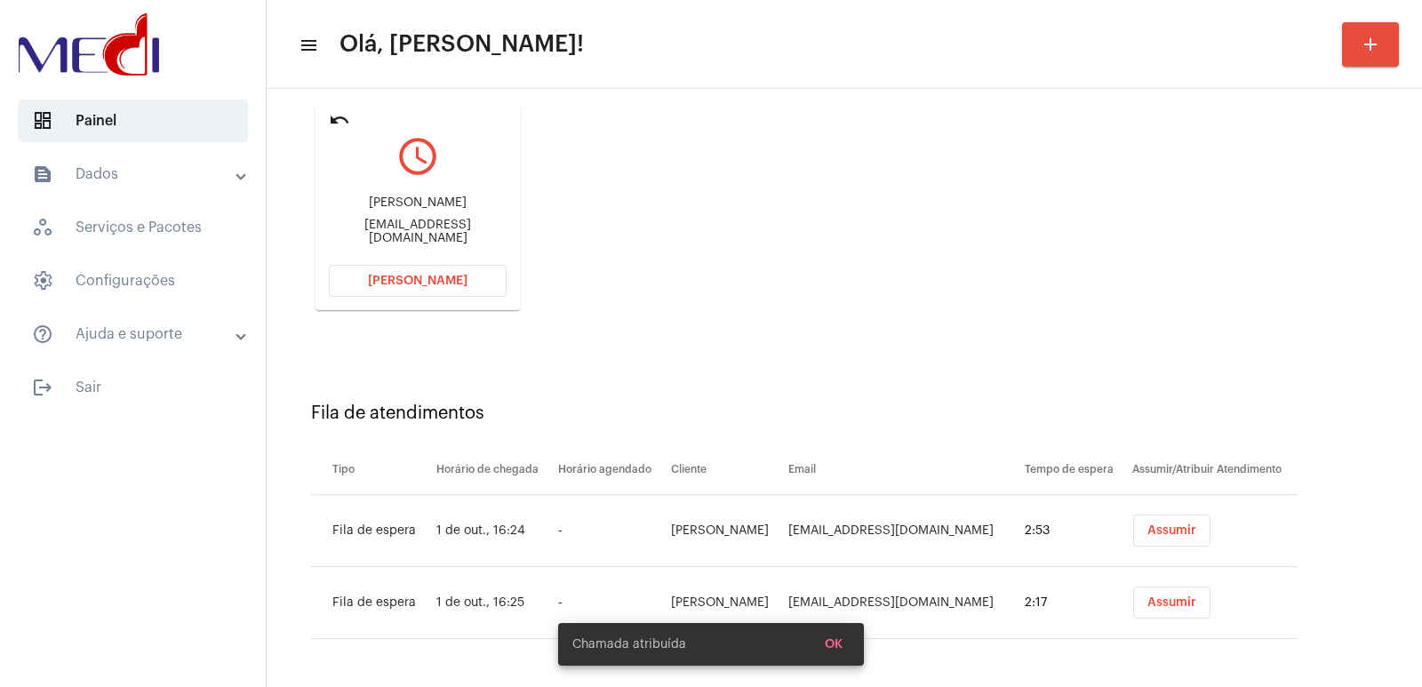
click at [1176, 528] on span "Assumir" at bounding box center [1172, 530] width 49 height 12
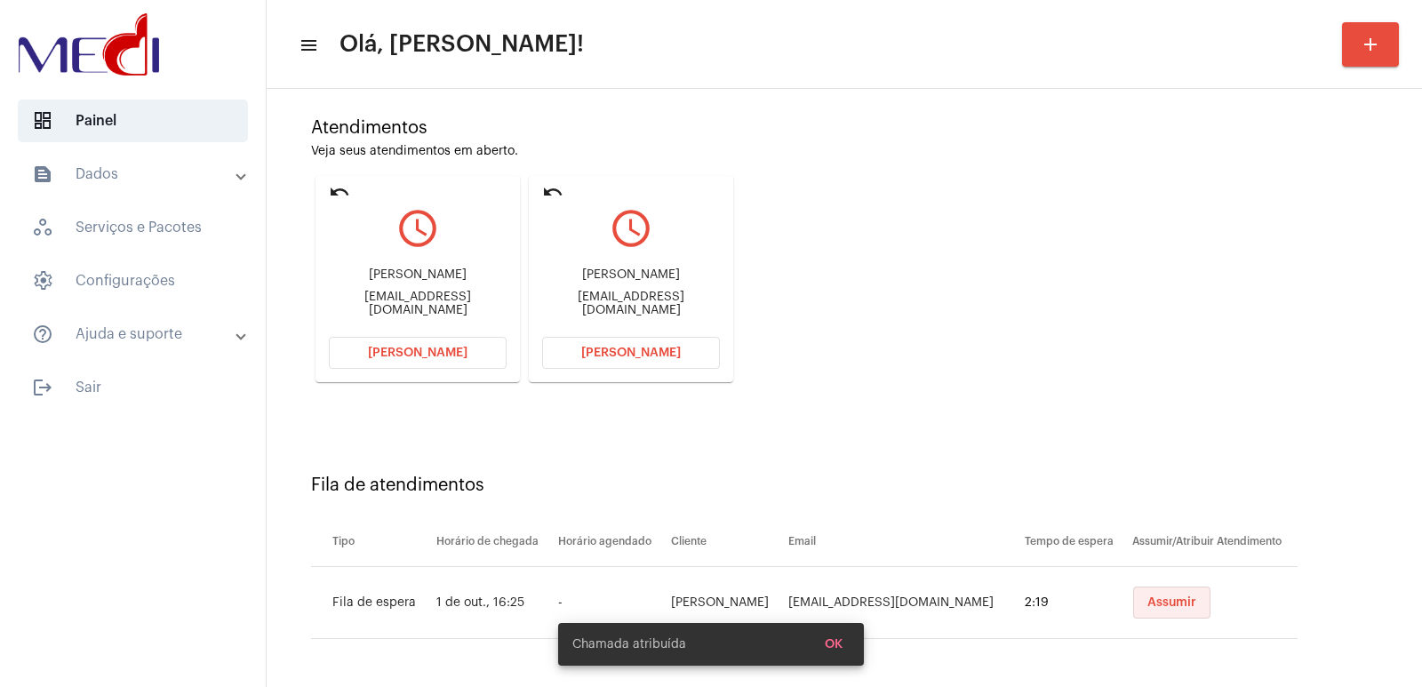
click at [1157, 588] on button "Assumir" at bounding box center [1171, 603] width 77 height 32
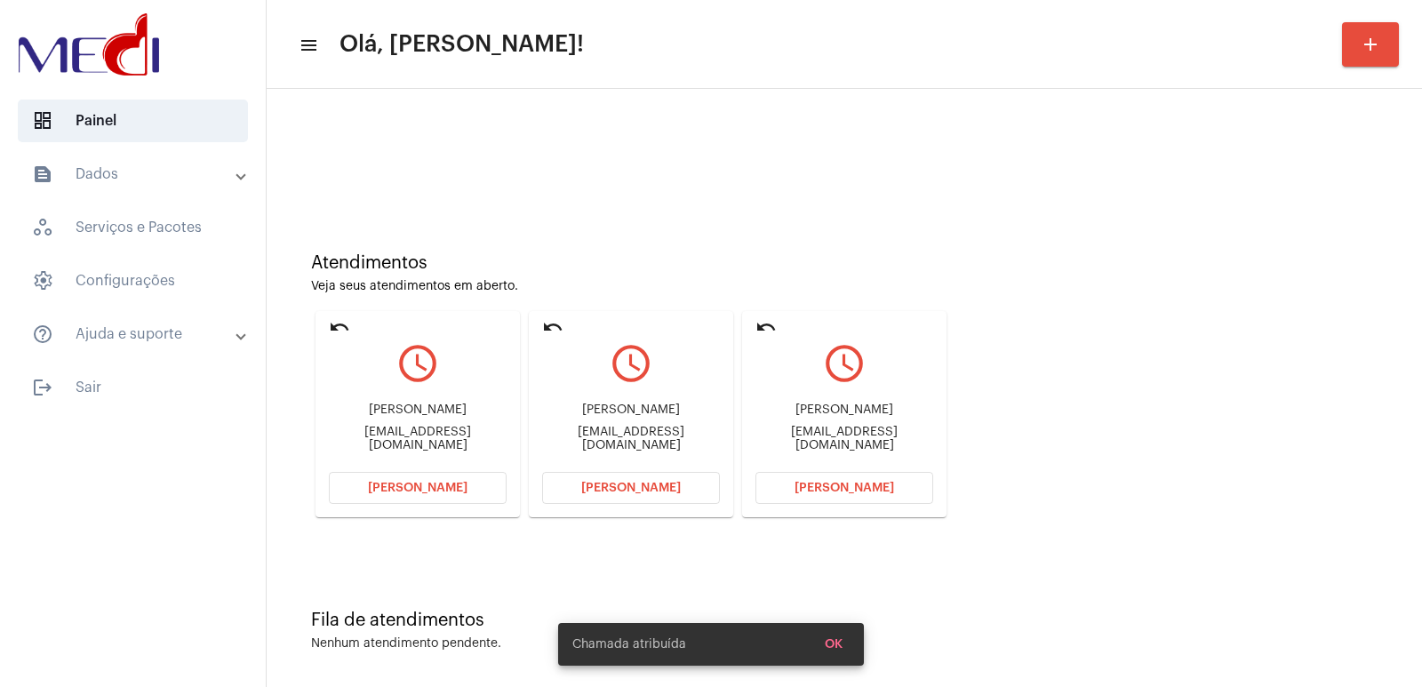
click at [807, 417] on div "Kely Santiago Lima" at bounding box center [845, 410] width 178 height 13
copy div "Kely Santiago Lima"
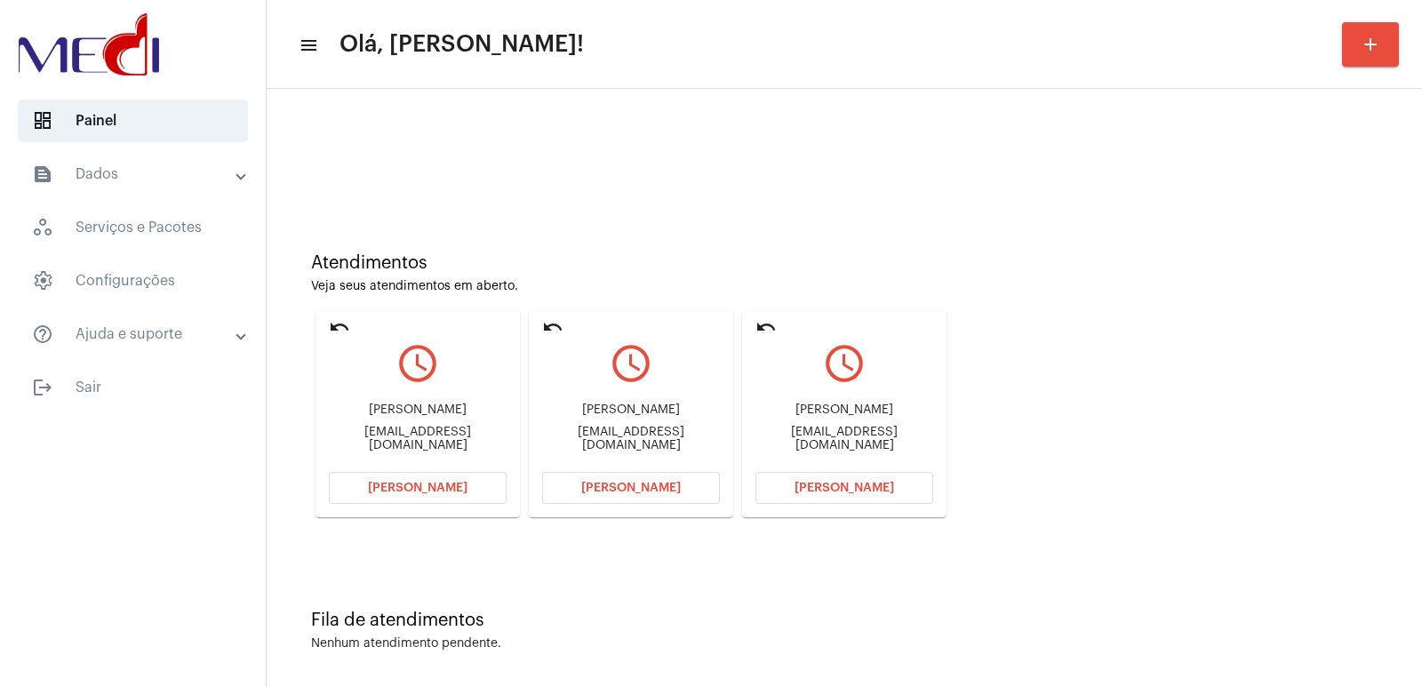
click at [812, 493] on span "Abrir Chamada" at bounding box center [845, 488] width 100 height 12
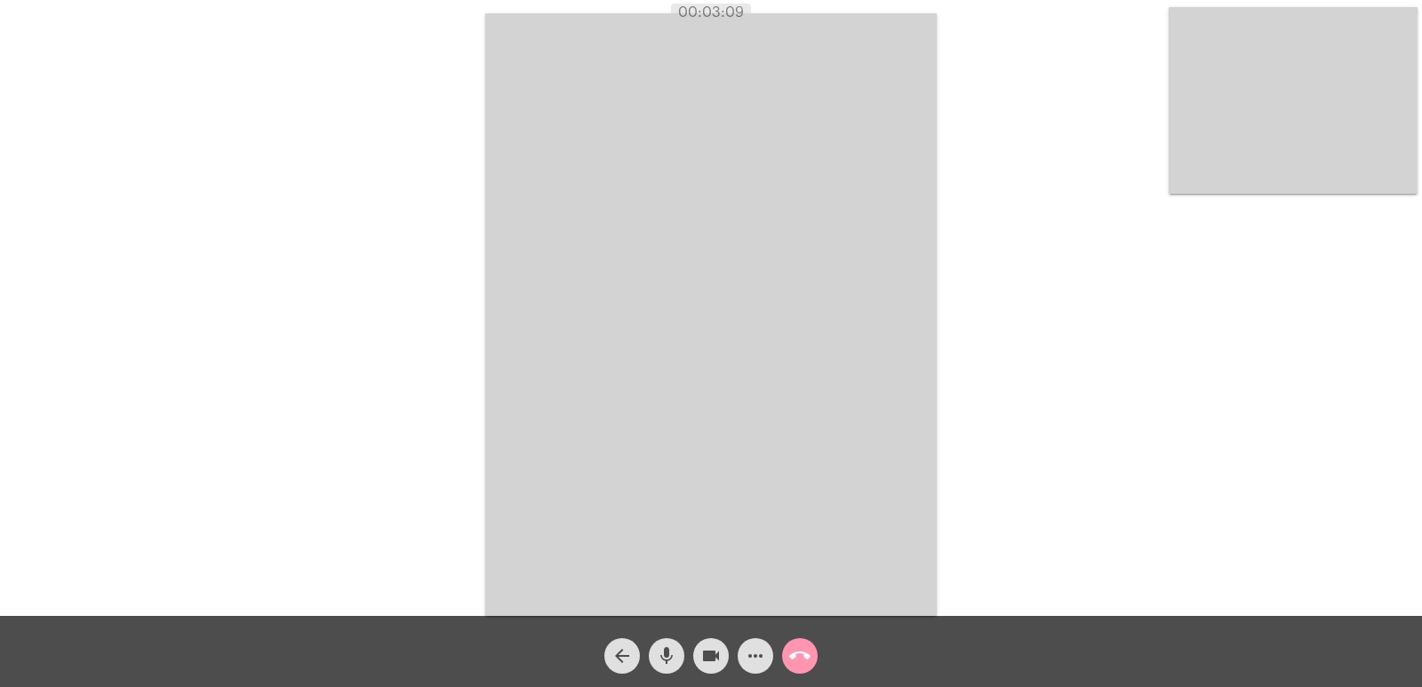
click at [801, 660] on mat-icon "call_end" at bounding box center [799, 655] width 21 height 21
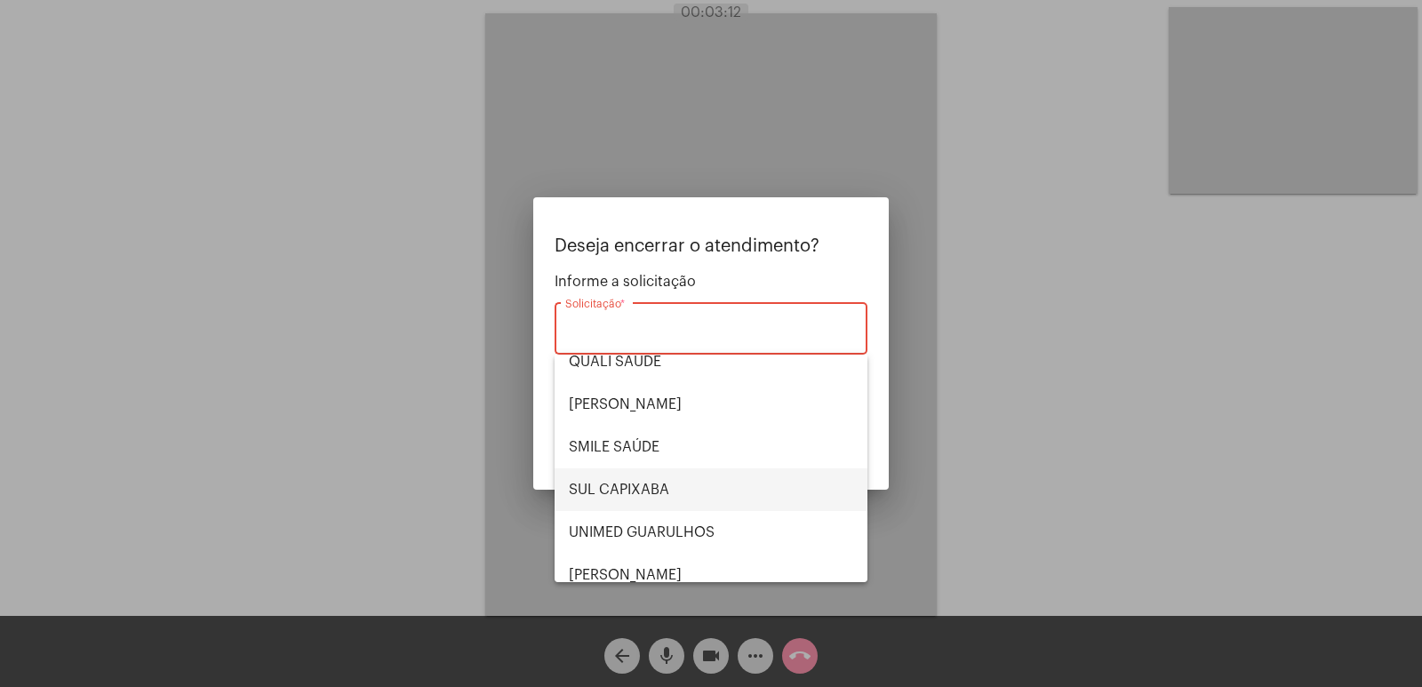
scroll to position [267, 0]
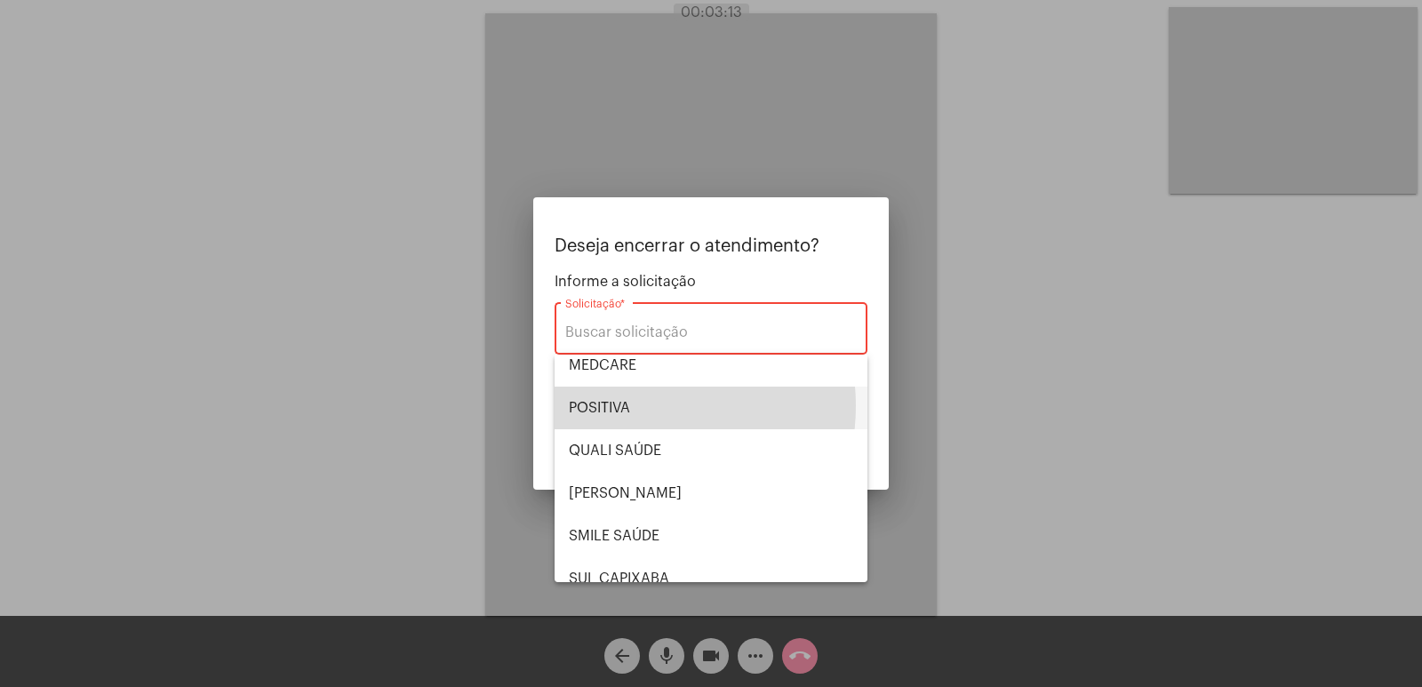
click at [635, 405] on span "POSITIVA" at bounding box center [711, 408] width 284 height 43
type input "POSITIVA"
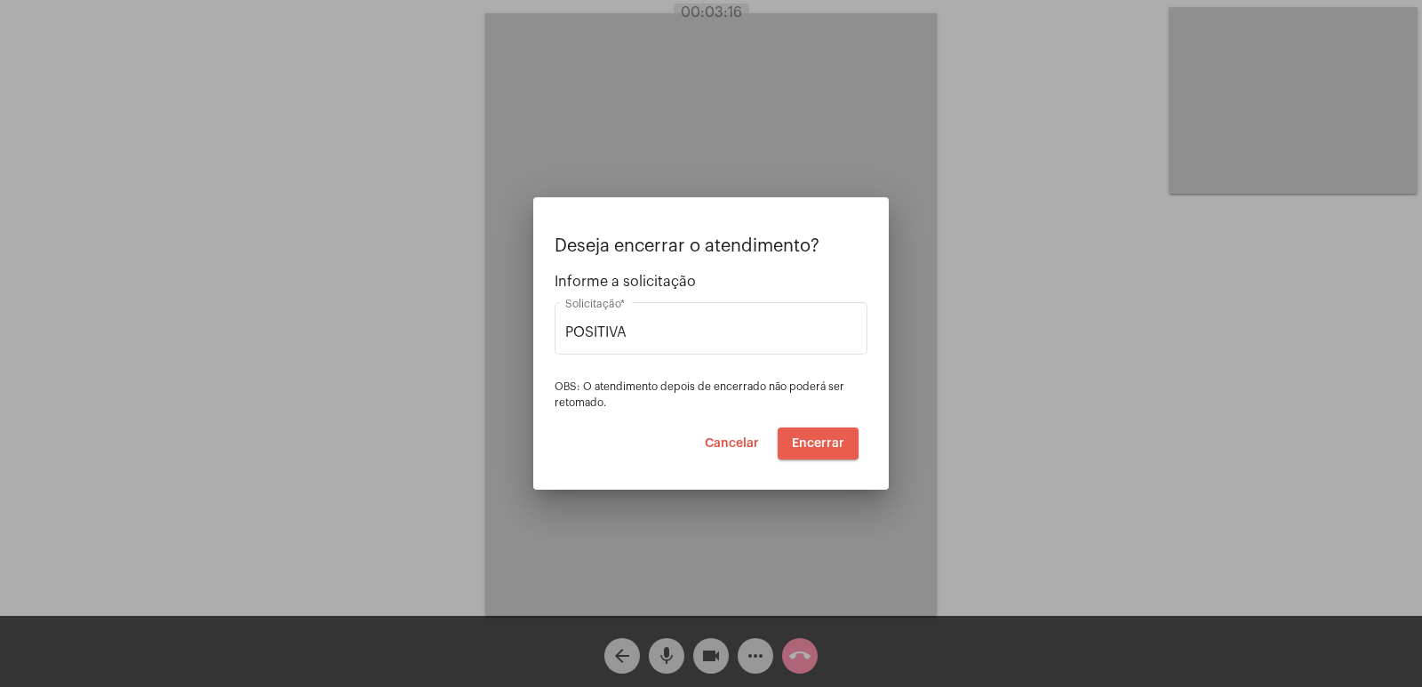
click at [807, 440] on span "Encerrar" at bounding box center [818, 443] width 52 height 12
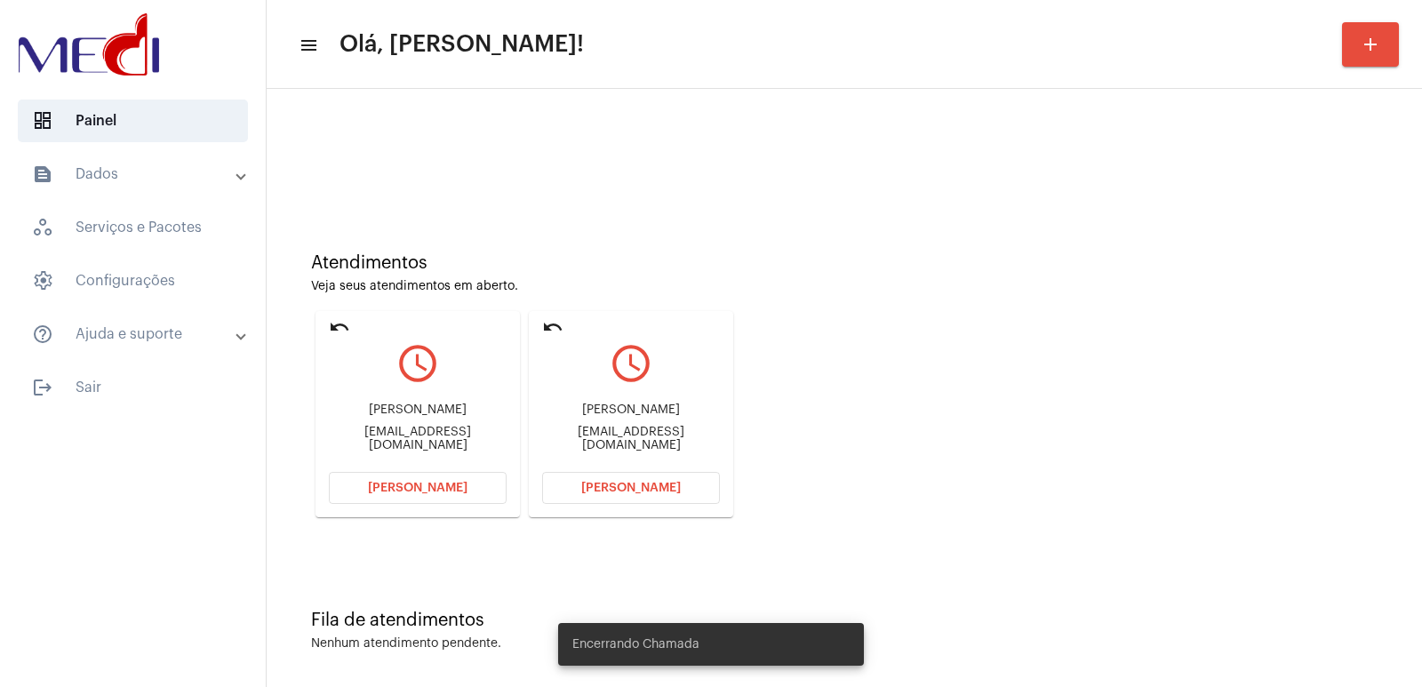
click at [633, 417] on div "Pedro Henrique Grando Nunes" at bounding box center [631, 410] width 178 height 13
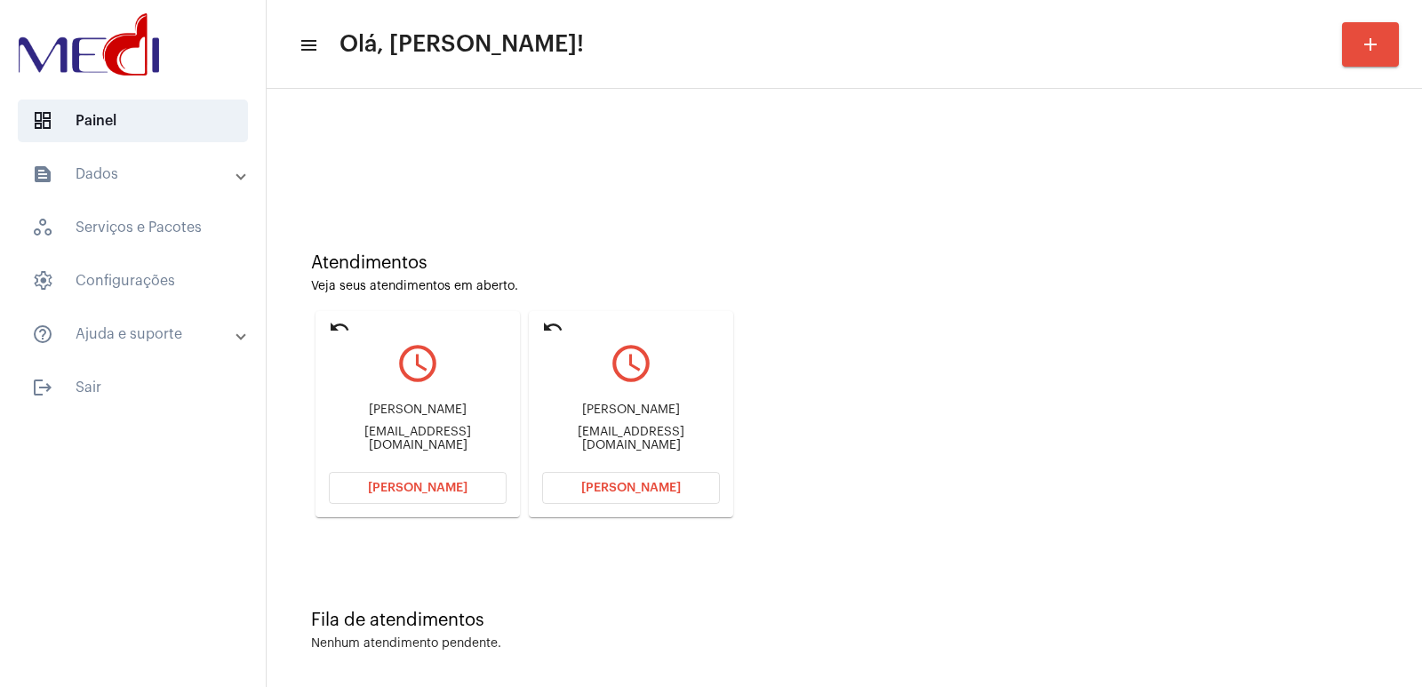
copy div "Pedro Henrique Grando Nunes"
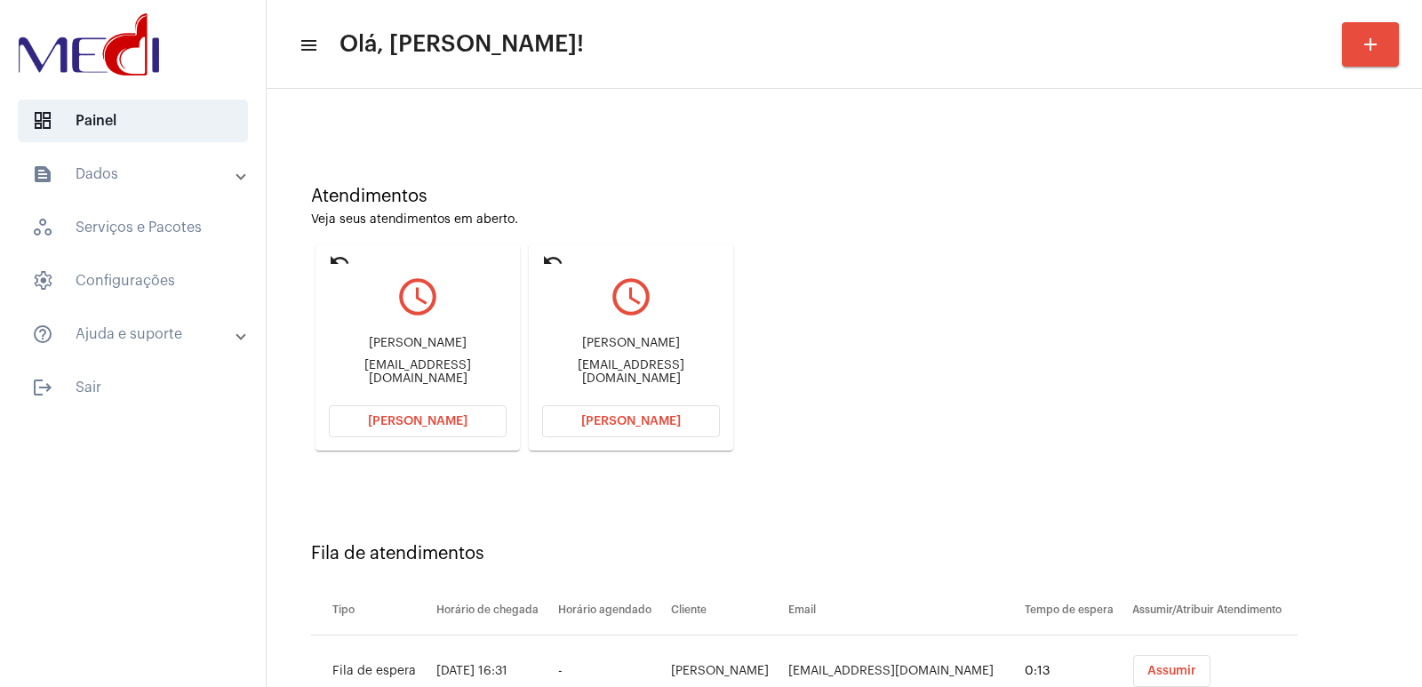
scroll to position [135, 0]
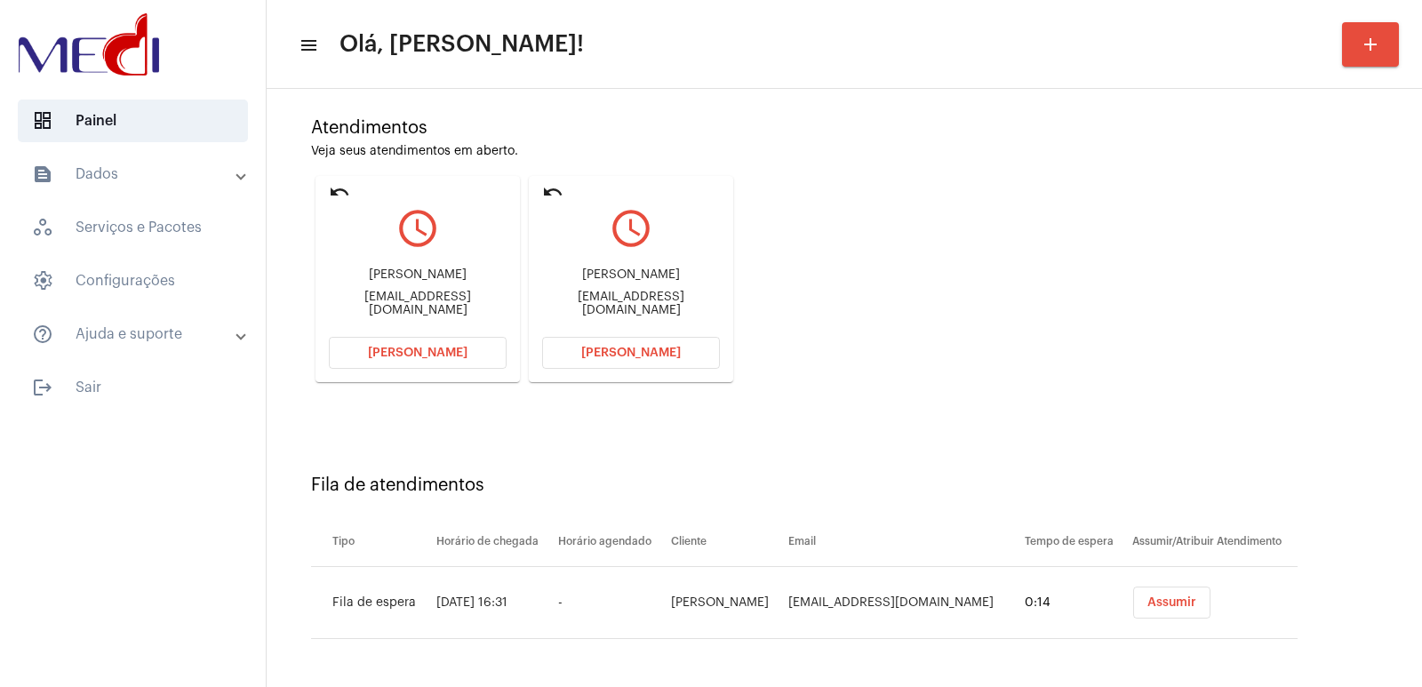
click at [1133, 609] on button "Assumir" at bounding box center [1171, 603] width 77 height 32
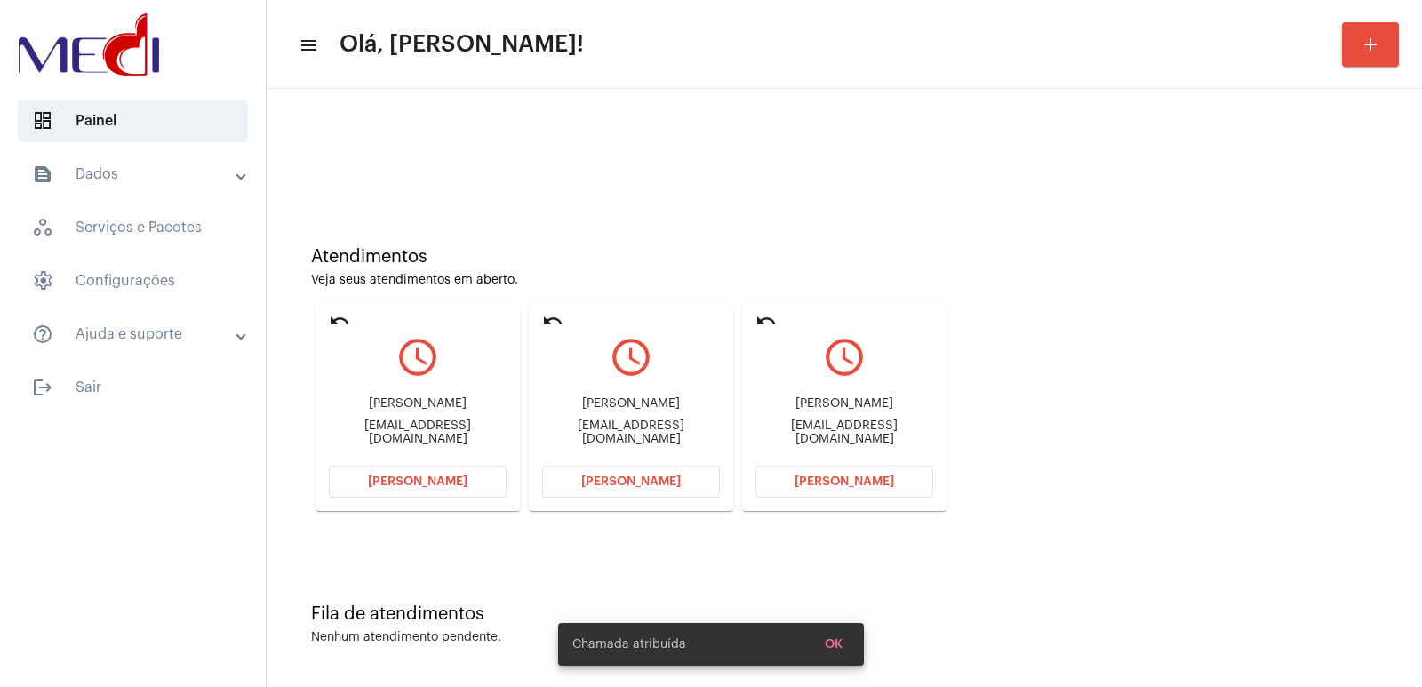
scroll to position [8, 0]
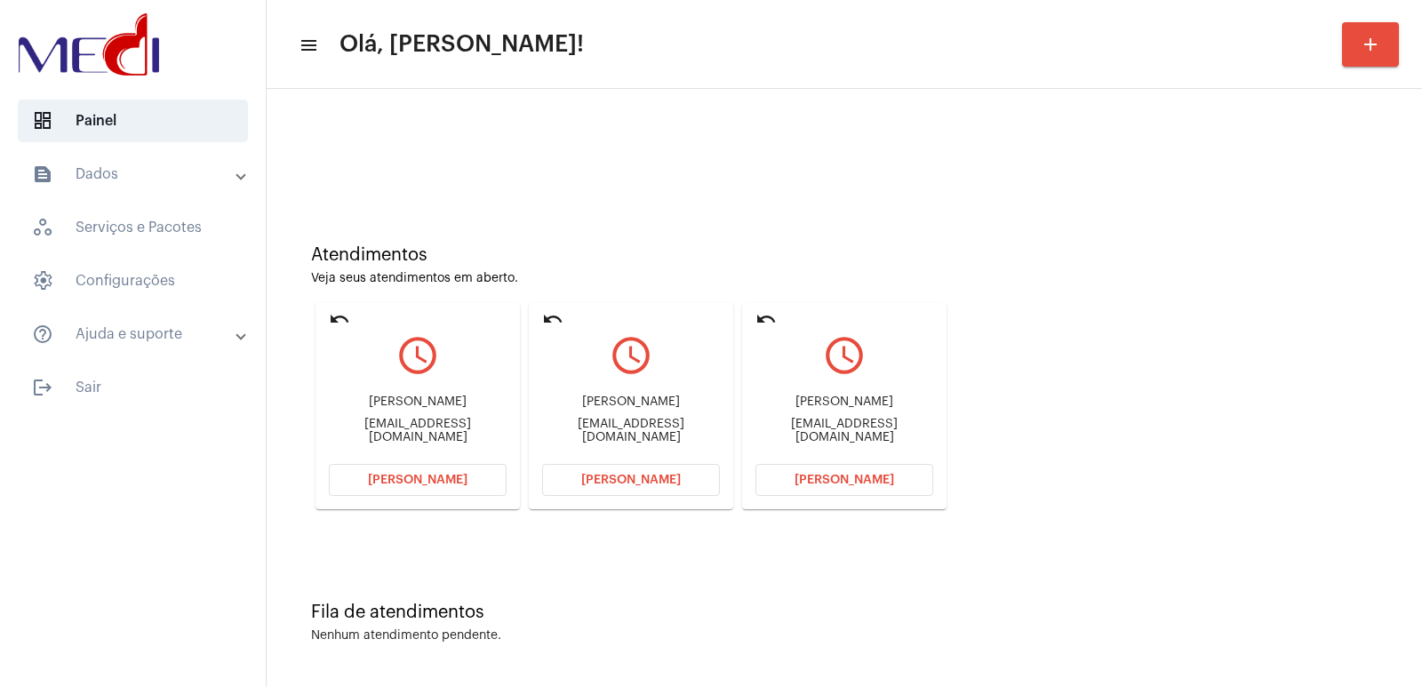
drag, startPoint x: 992, startPoint y: 348, endPoint x: 946, endPoint y: 367, distance: 50.2
click at [964, 361] on div "Atendimentos Veja seus atendimentos em aberto. undo query_builder Pedro Kortzpe…" at bounding box center [845, 370] width 1138 height 357
click at [622, 395] on div "Júlia de Araújo Pinto juaraujo_12@hotmail.com" at bounding box center [631, 420] width 178 height 80
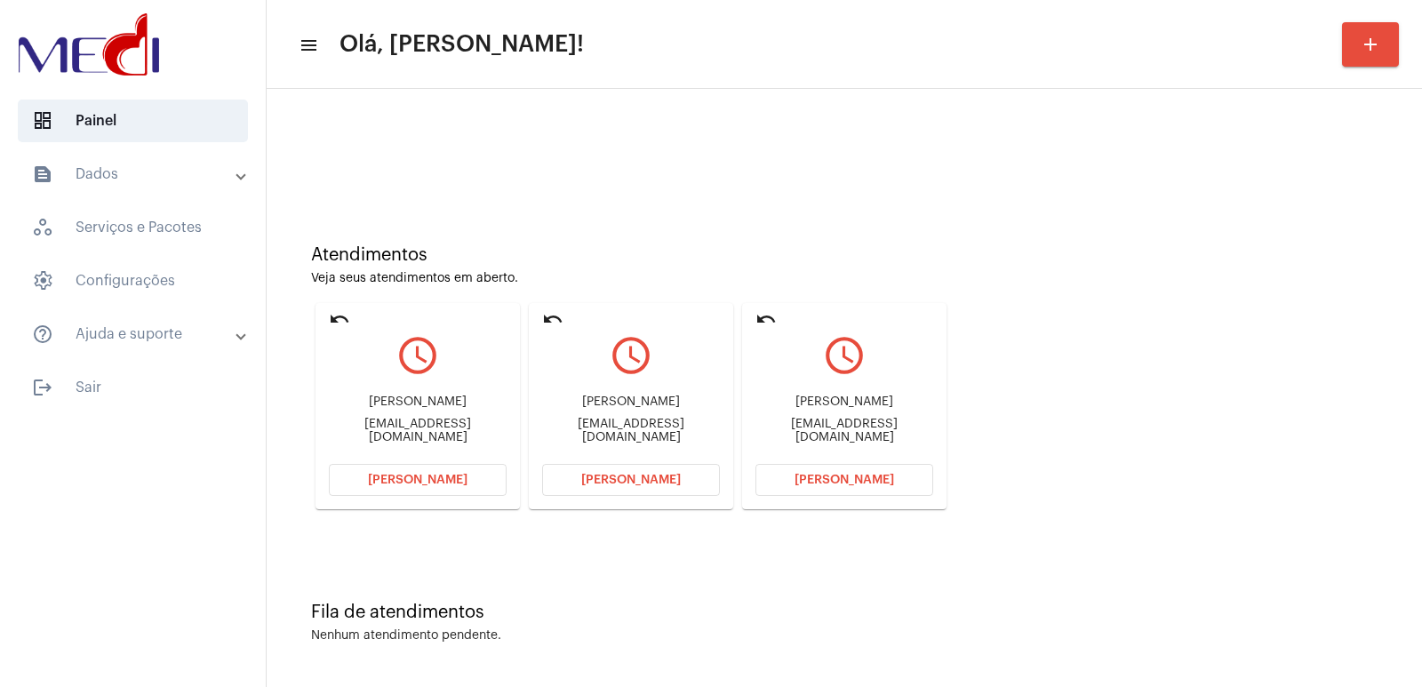
copy div "Júlia de Araújo Pinto"
click at [767, 321] on mat-icon "undo" at bounding box center [766, 318] width 21 height 21
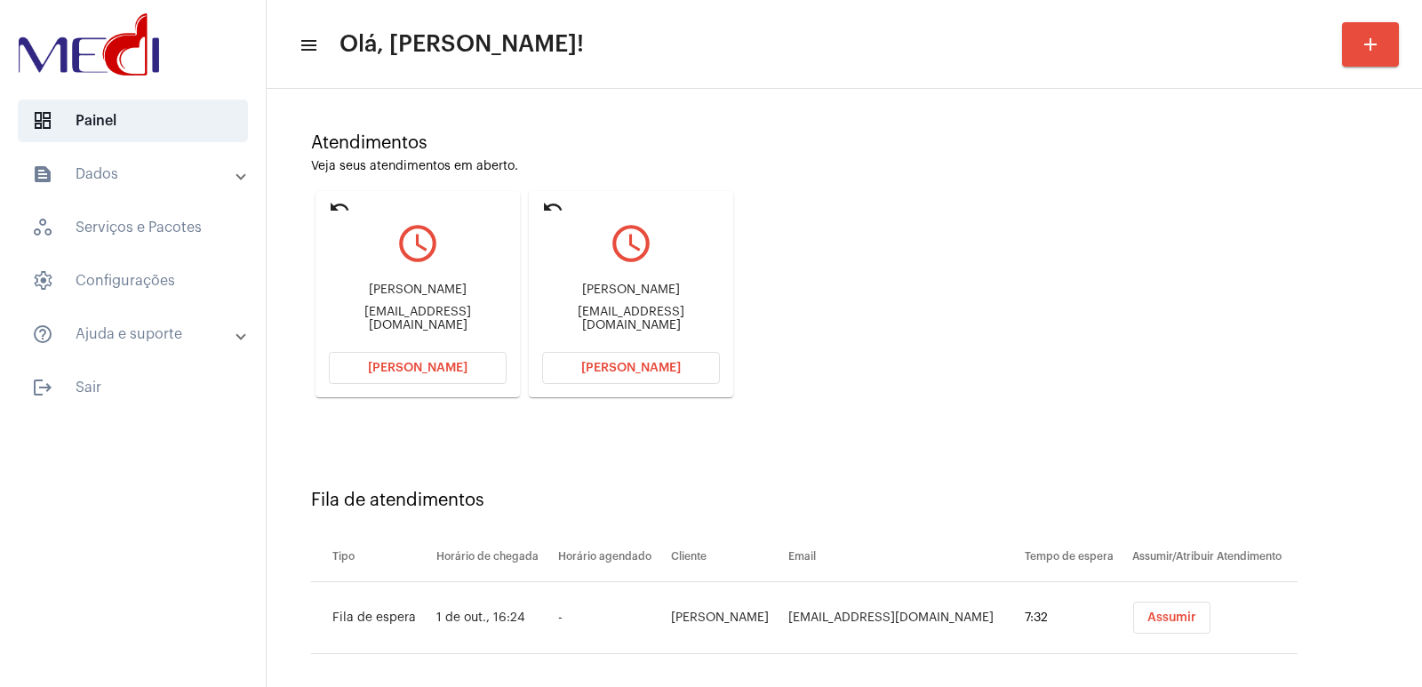
scroll to position [135, 0]
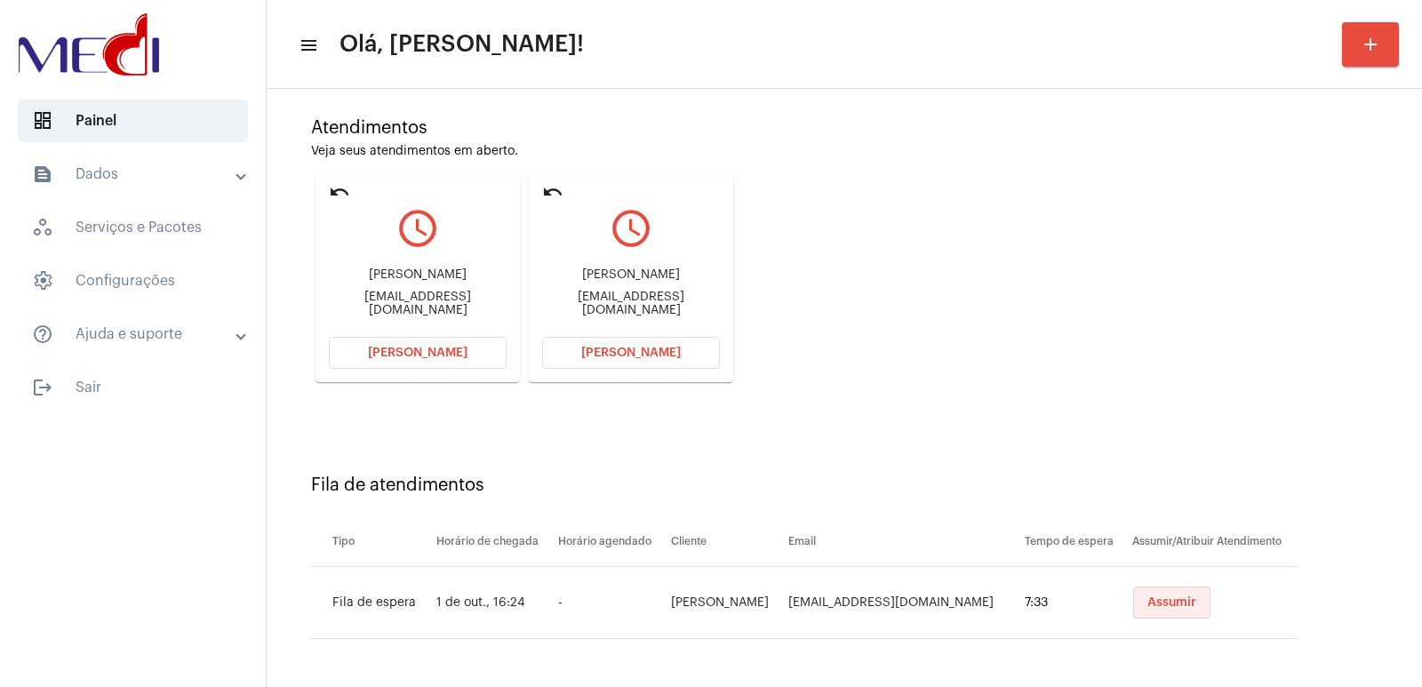
click at [1181, 598] on span "Assumir" at bounding box center [1172, 602] width 49 height 12
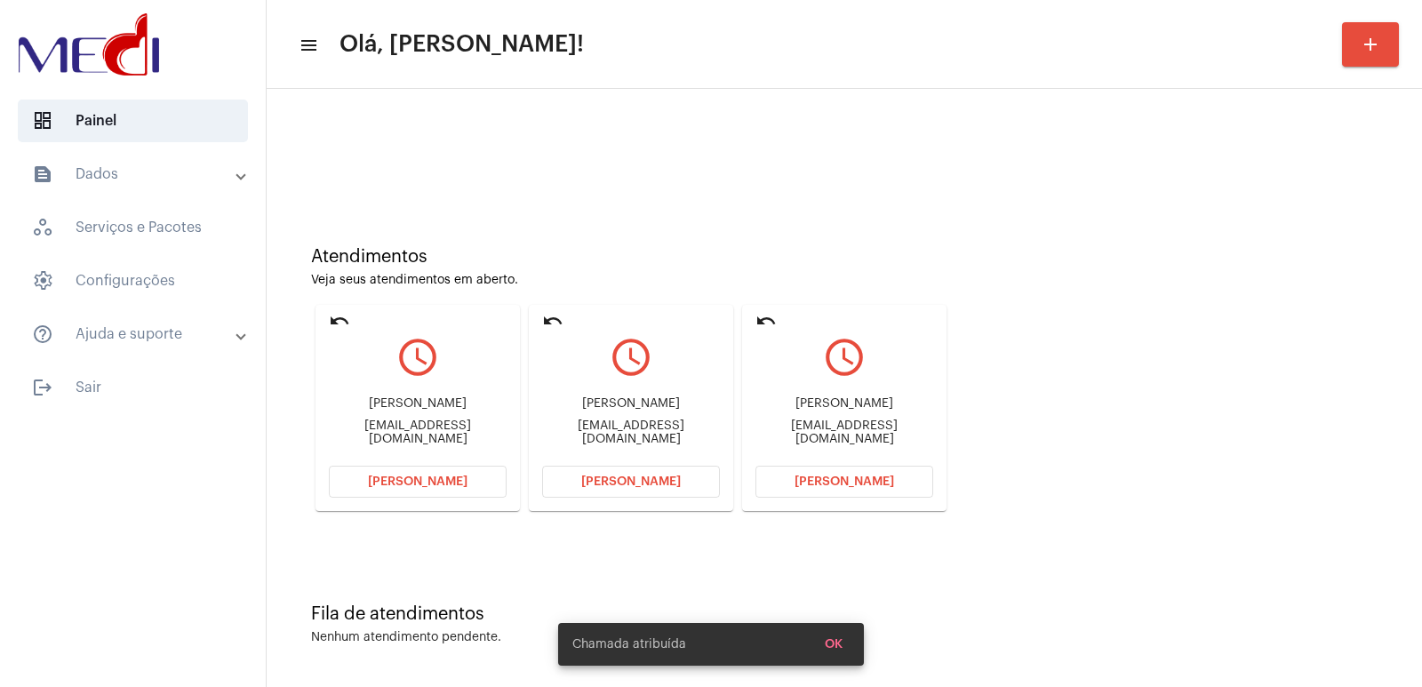
scroll to position [8, 0]
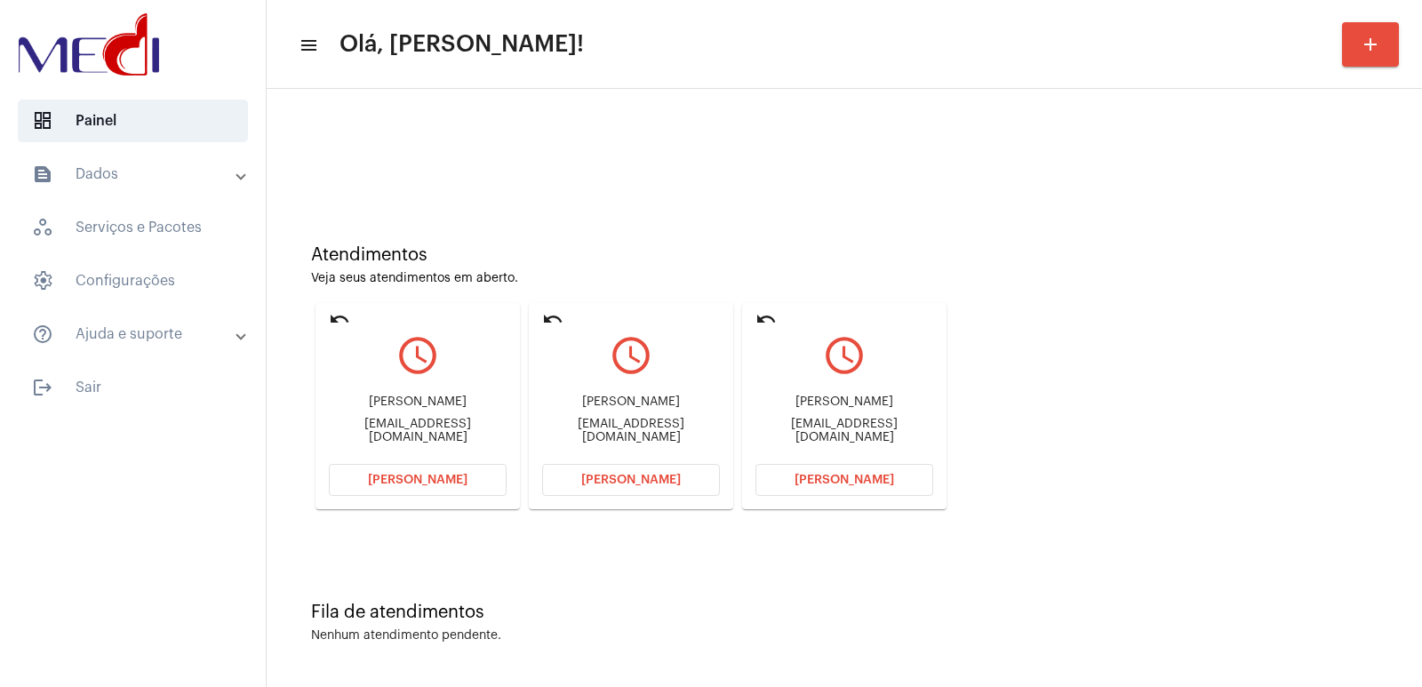
drag, startPoint x: 1081, startPoint y: 430, endPoint x: 743, endPoint y: 436, distance: 337.9
click at [1077, 431] on div "Atendimentos Veja seus atendimentos em aberto. undo query_builder Pedro Kortzpe…" at bounding box center [845, 370] width 1138 height 357
click at [754, 316] on mat-card "undo query_builder Pedro Henrique Grando Nunes Dianemariagrandonunes@gmail.com …" at bounding box center [844, 406] width 204 height 206
click at [769, 313] on mat-icon "undo" at bounding box center [766, 318] width 21 height 21
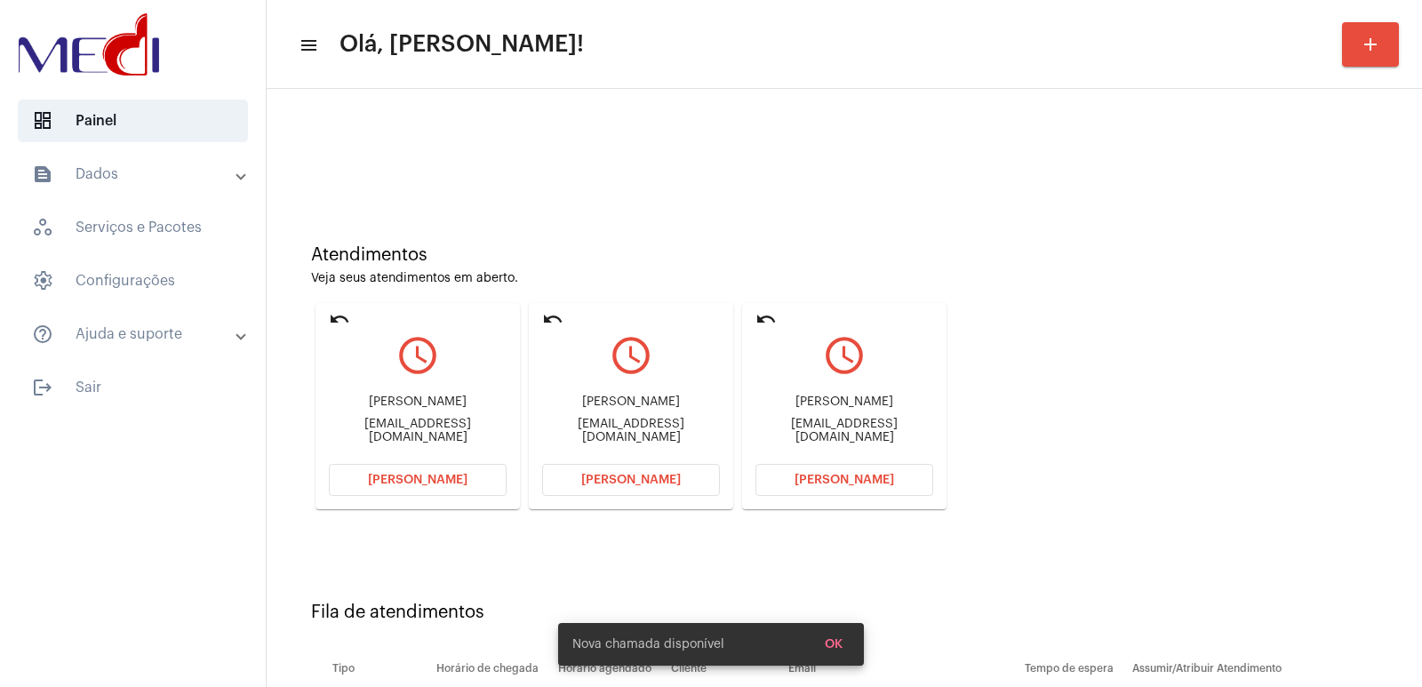
scroll to position [0, 0]
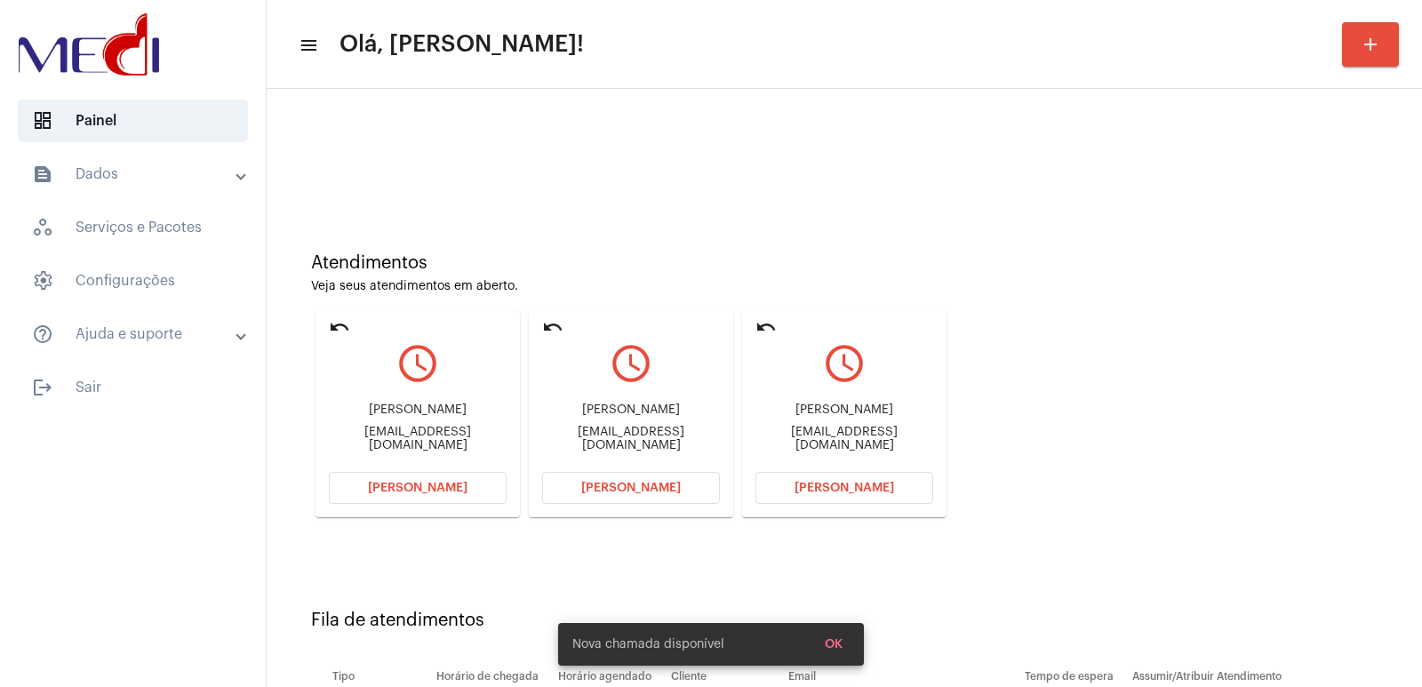
click at [604, 411] on div "Atendimentos Veja seus atendimentos em aberto. undo query_builder Pedro Kortzpe…" at bounding box center [845, 456] width 1138 height 716
click at [604, 411] on div "Júlia de Araújo Pinto" at bounding box center [631, 410] width 178 height 13
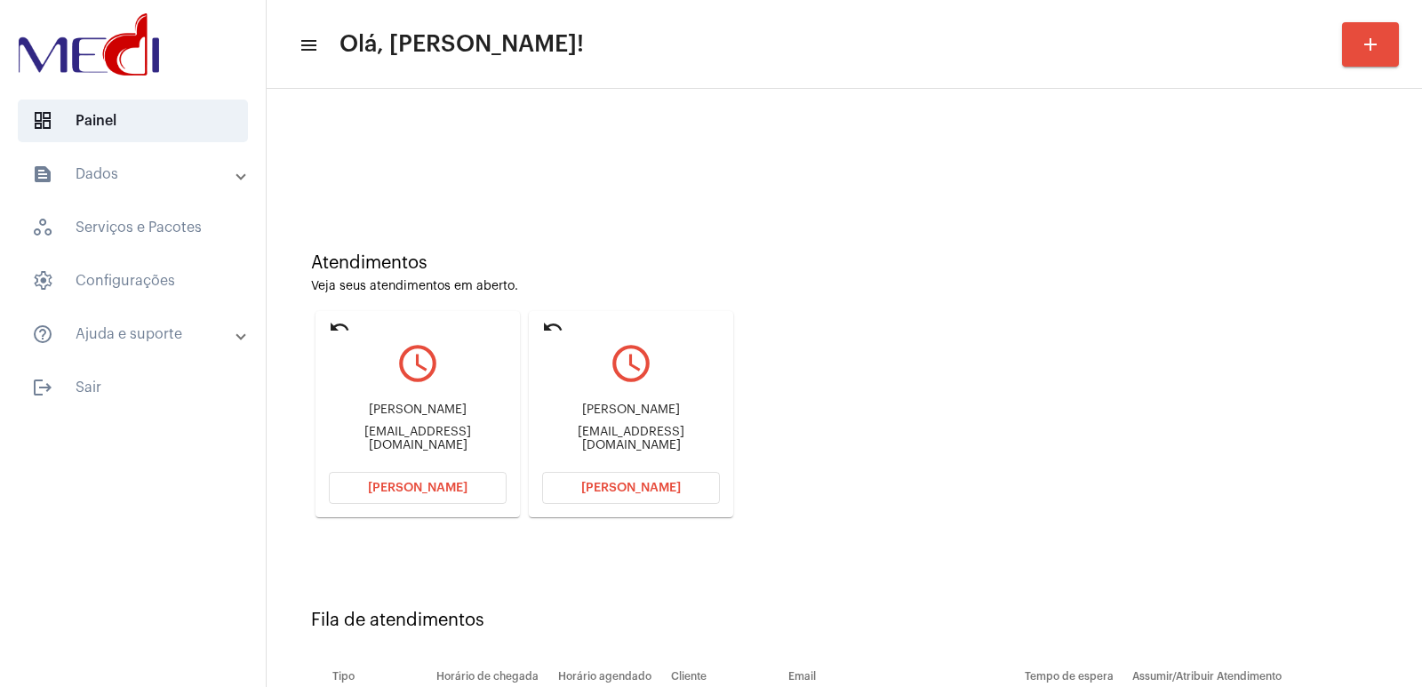
copy div "Júlia de Araújo Pinto"
click at [629, 479] on button "Abrir Chamada" at bounding box center [631, 488] width 178 height 32
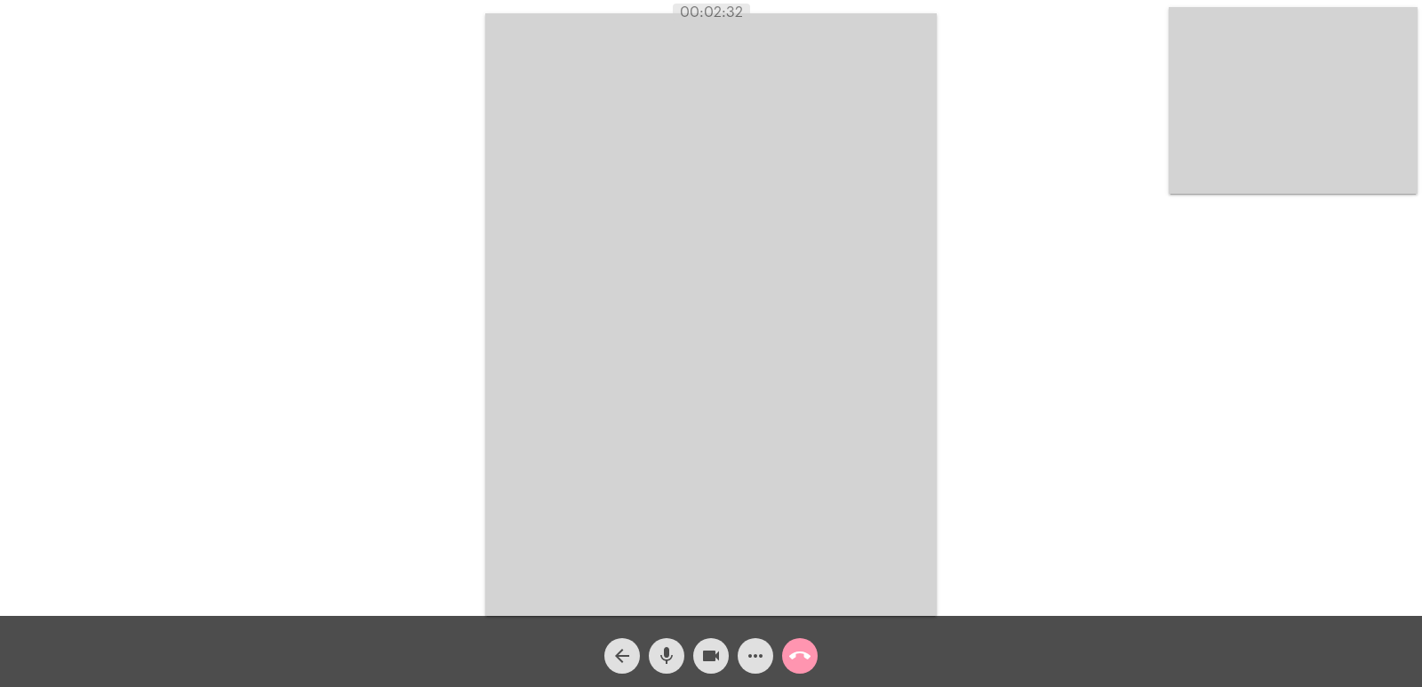
click at [804, 642] on span "call_end" at bounding box center [799, 656] width 21 height 36
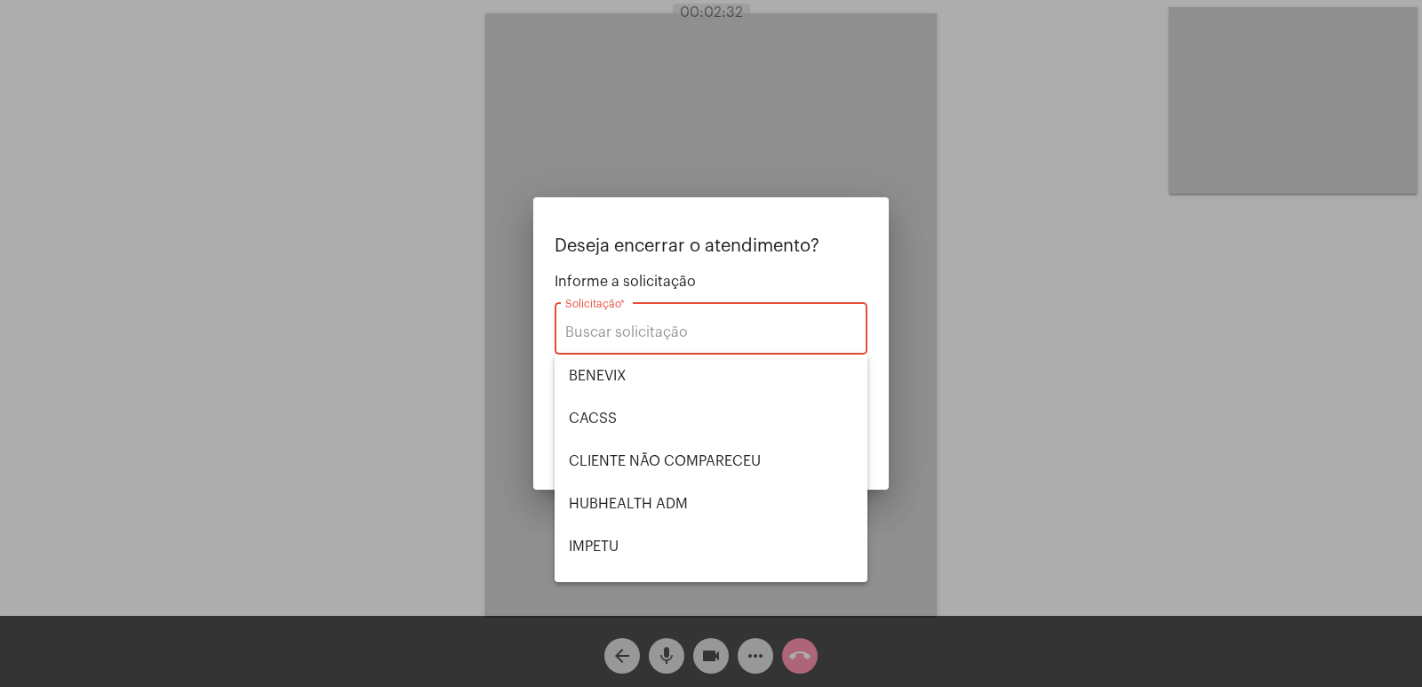
click at [807, 654] on div at bounding box center [711, 343] width 1422 height 687
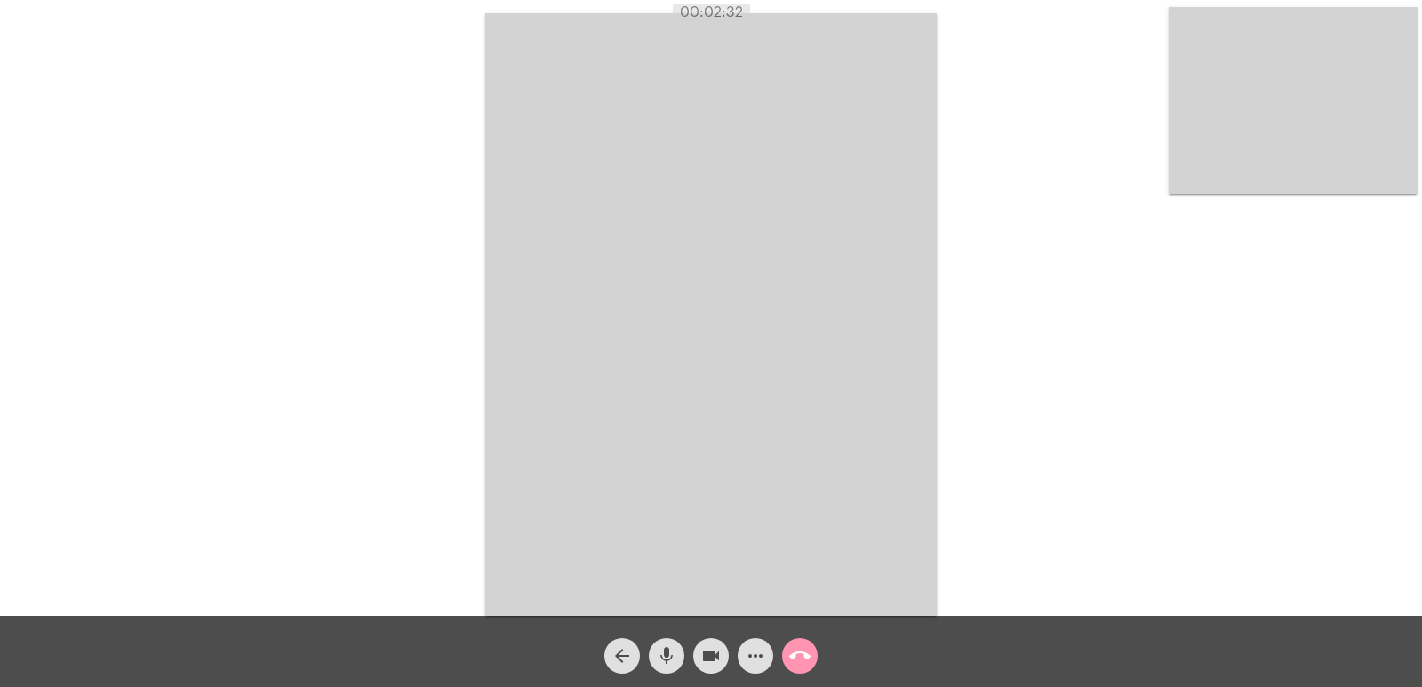
click at [809, 646] on mat-icon "call_end" at bounding box center [799, 655] width 21 height 21
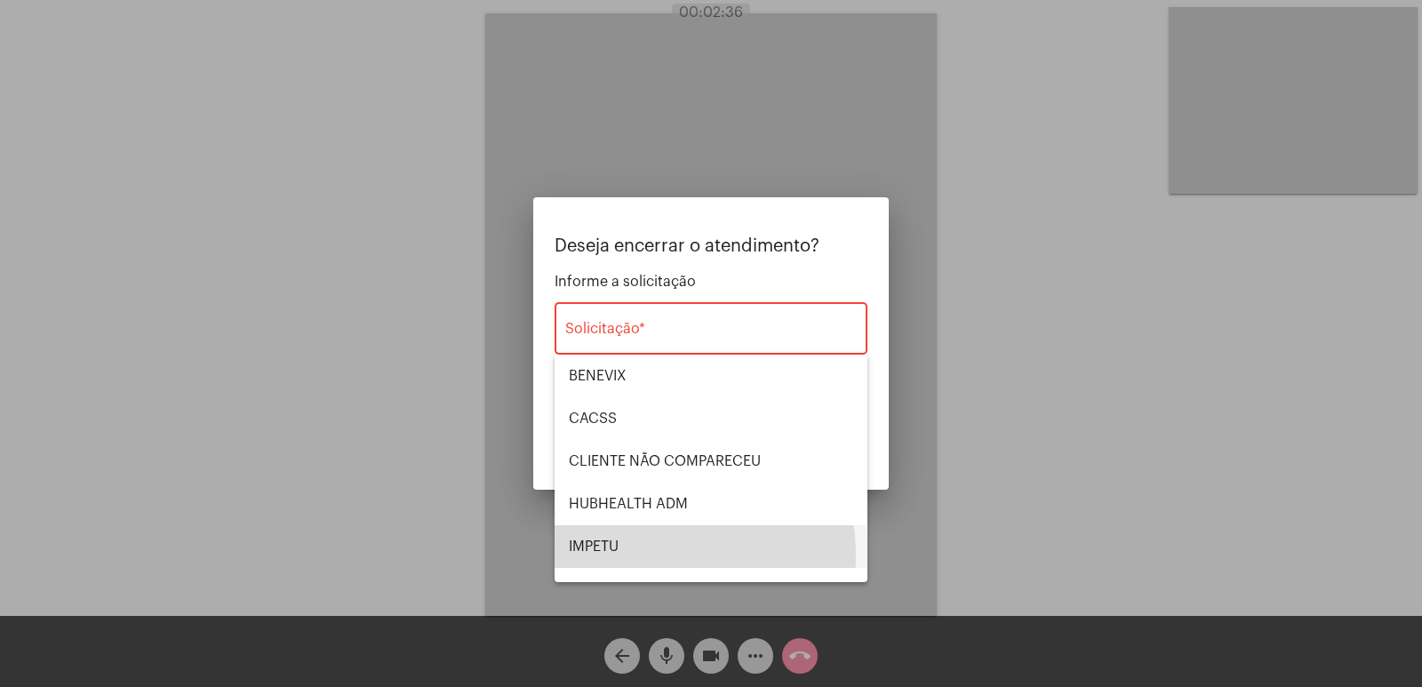
click at [612, 557] on span "IMPETU" at bounding box center [711, 546] width 284 height 43
type input "IMPETU"
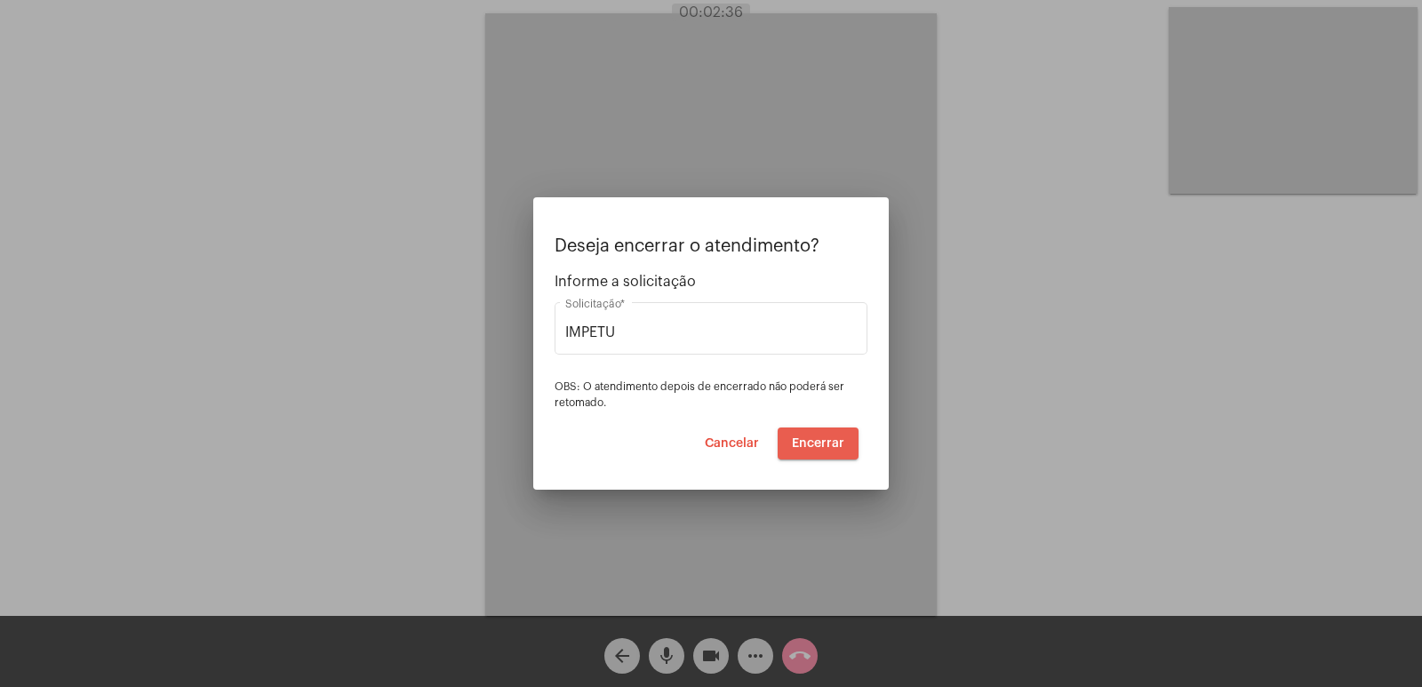
click at [828, 442] on span "Encerrar" at bounding box center [818, 443] width 52 height 12
click at [835, 439] on span "Encerrar" at bounding box center [818, 443] width 52 height 12
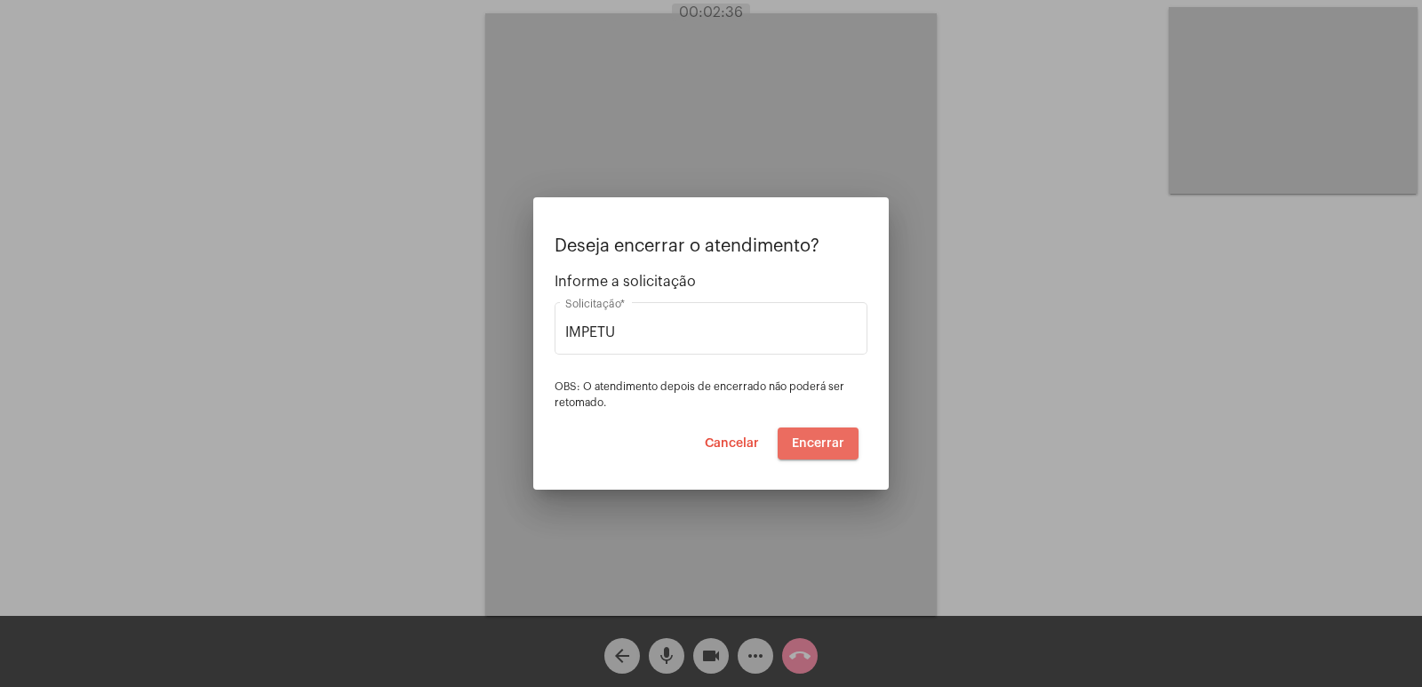
click at [835, 439] on span "Encerrar" at bounding box center [818, 443] width 52 height 12
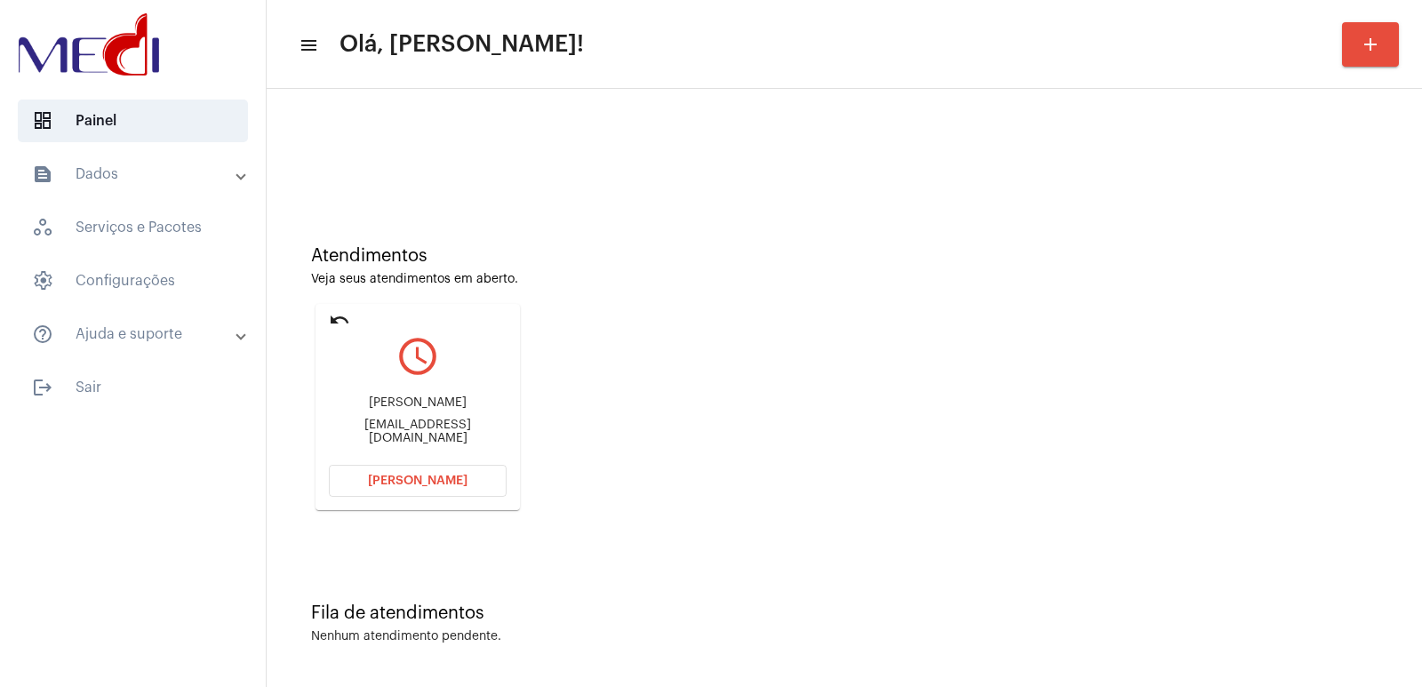
scroll to position [8, 0]
click at [446, 409] on div "Pedro" at bounding box center [418, 402] width 178 height 13
click at [430, 429] on div "Kortzpedro@gmail.com" at bounding box center [418, 431] width 178 height 27
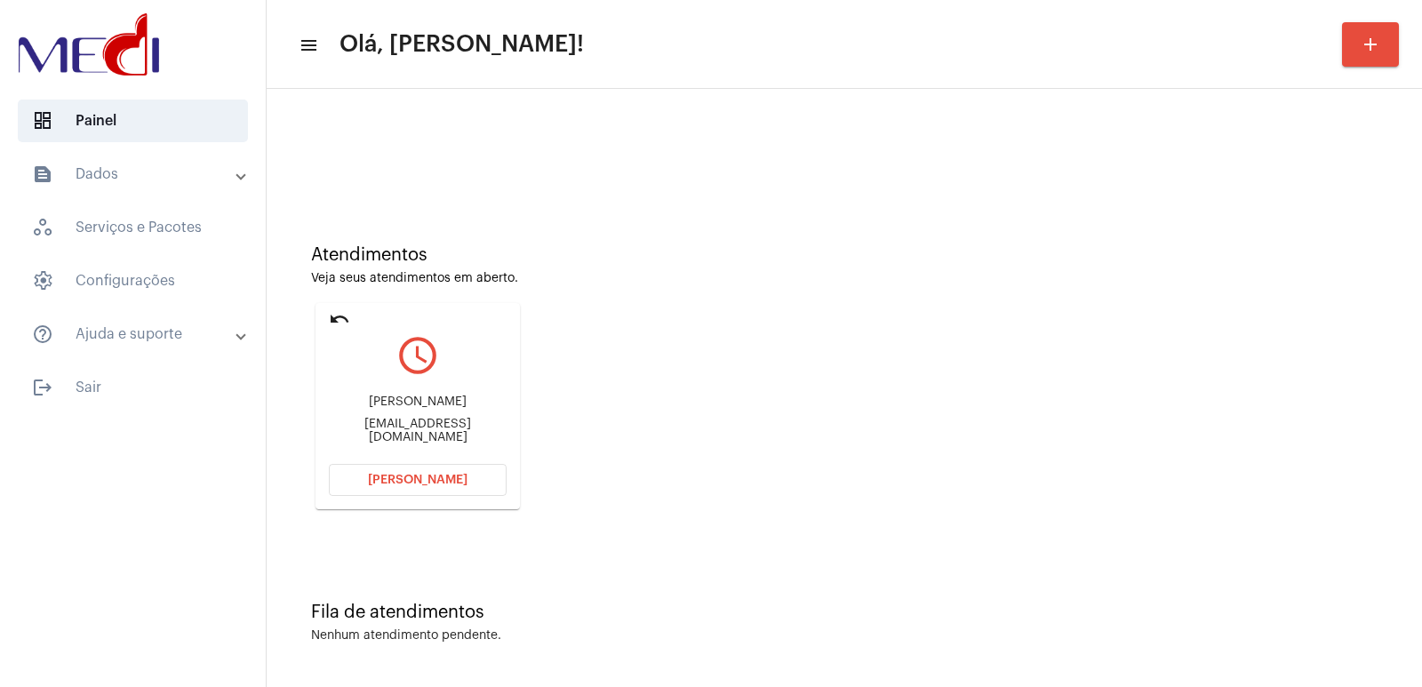
click at [430, 429] on div "Kortzpedro@gmail.com" at bounding box center [418, 431] width 178 height 27
copy mat-card-content "Kortzpedro@gmail.com Abrir Chamada"
click at [408, 385] on div "Pedro Kortzpedro@gmail.com" at bounding box center [418, 420] width 178 height 80
click at [408, 409] on div "Pedro" at bounding box center [418, 402] width 178 height 13
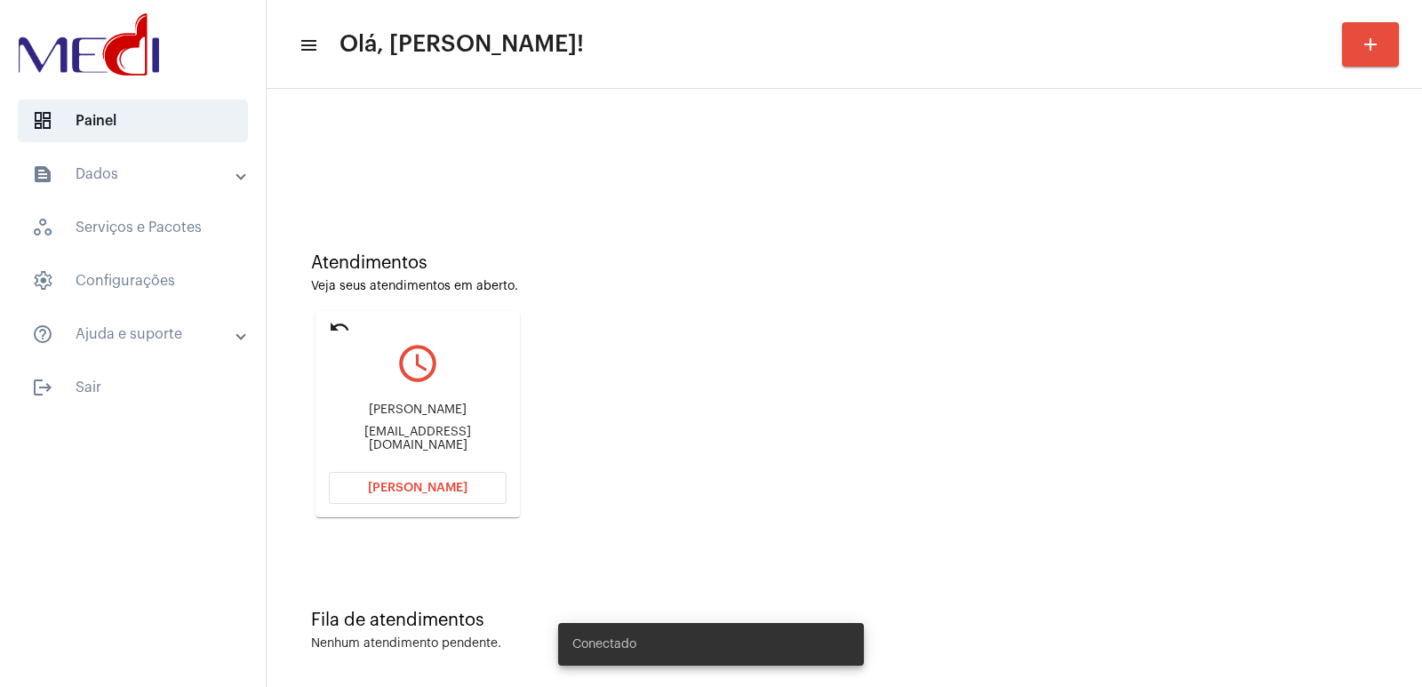
click at [452, 476] on button "[PERSON_NAME]" at bounding box center [418, 488] width 178 height 32
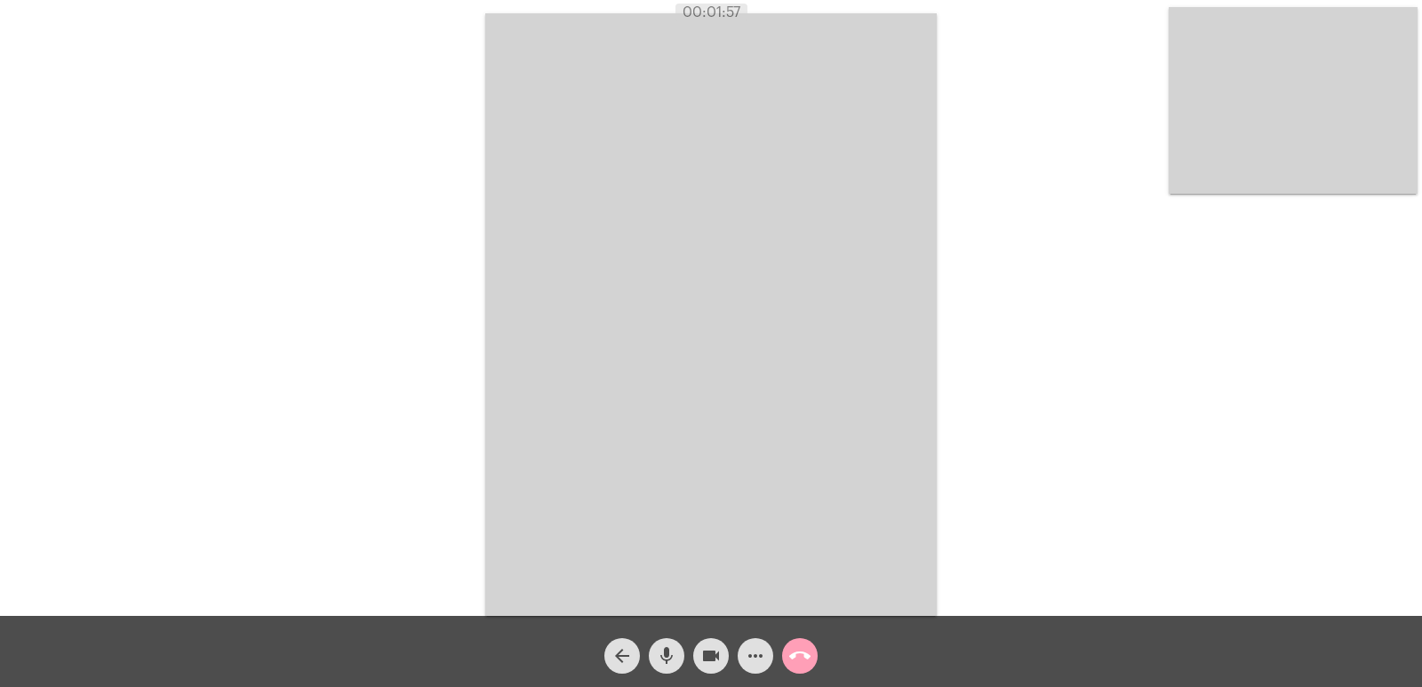
click at [796, 651] on mat-icon "call_end" at bounding box center [799, 655] width 21 height 21
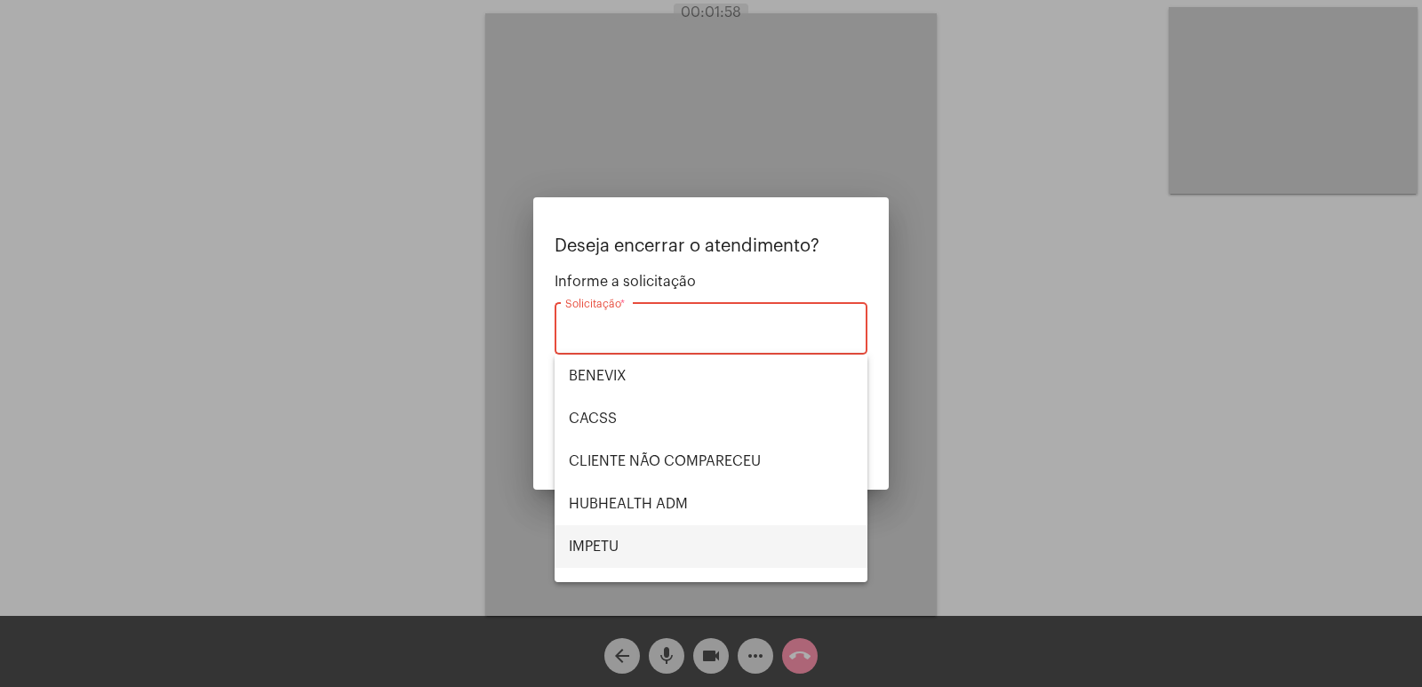
scroll to position [370, 0]
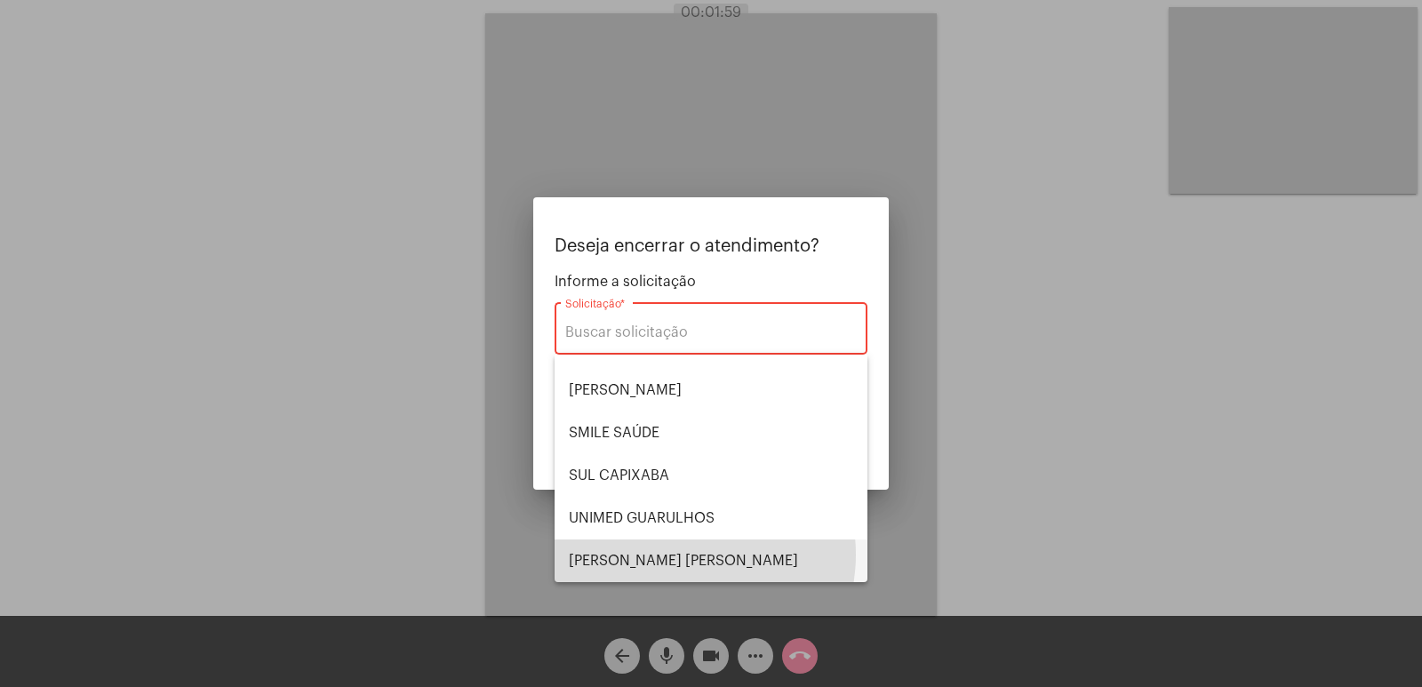
click at [681, 555] on span "VERA CRUZ" at bounding box center [711, 561] width 284 height 43
type input "VERA CRUZ"
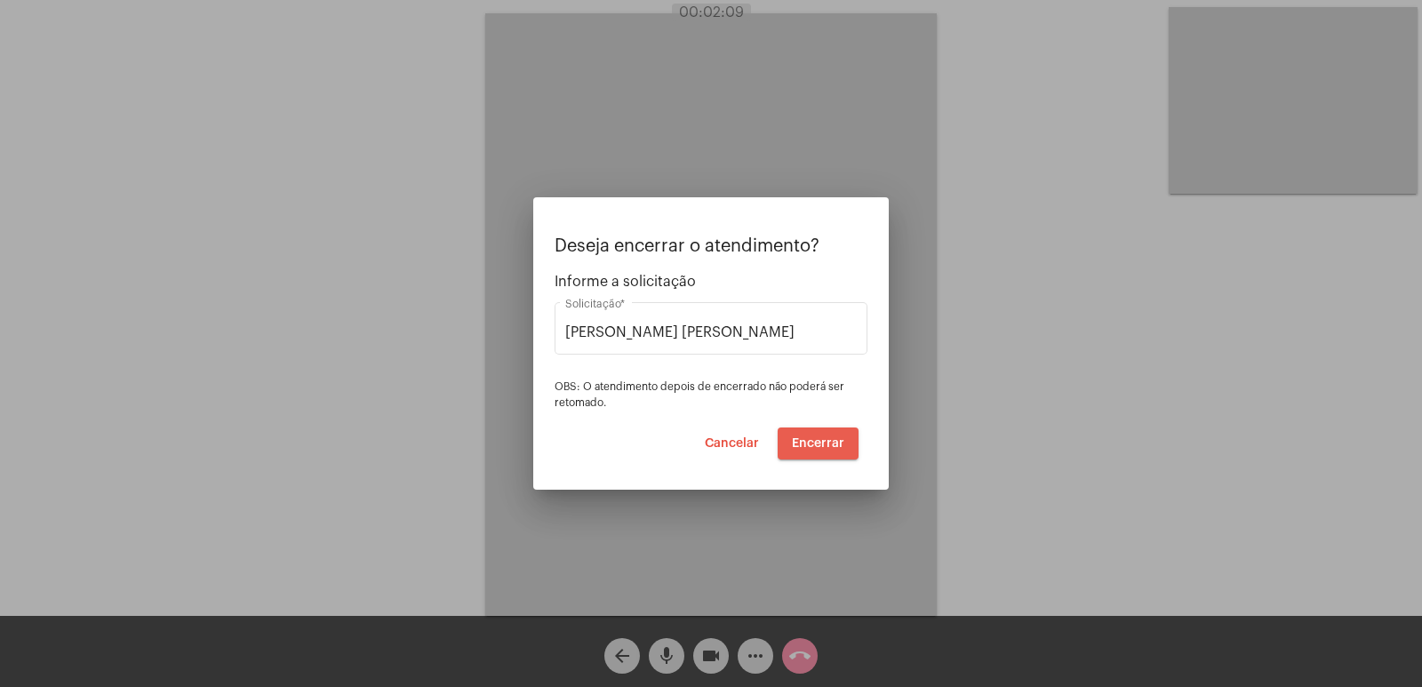
click at [820, 443] on span "Encerrar" at bounding box center [818, 443] width 52 height 12
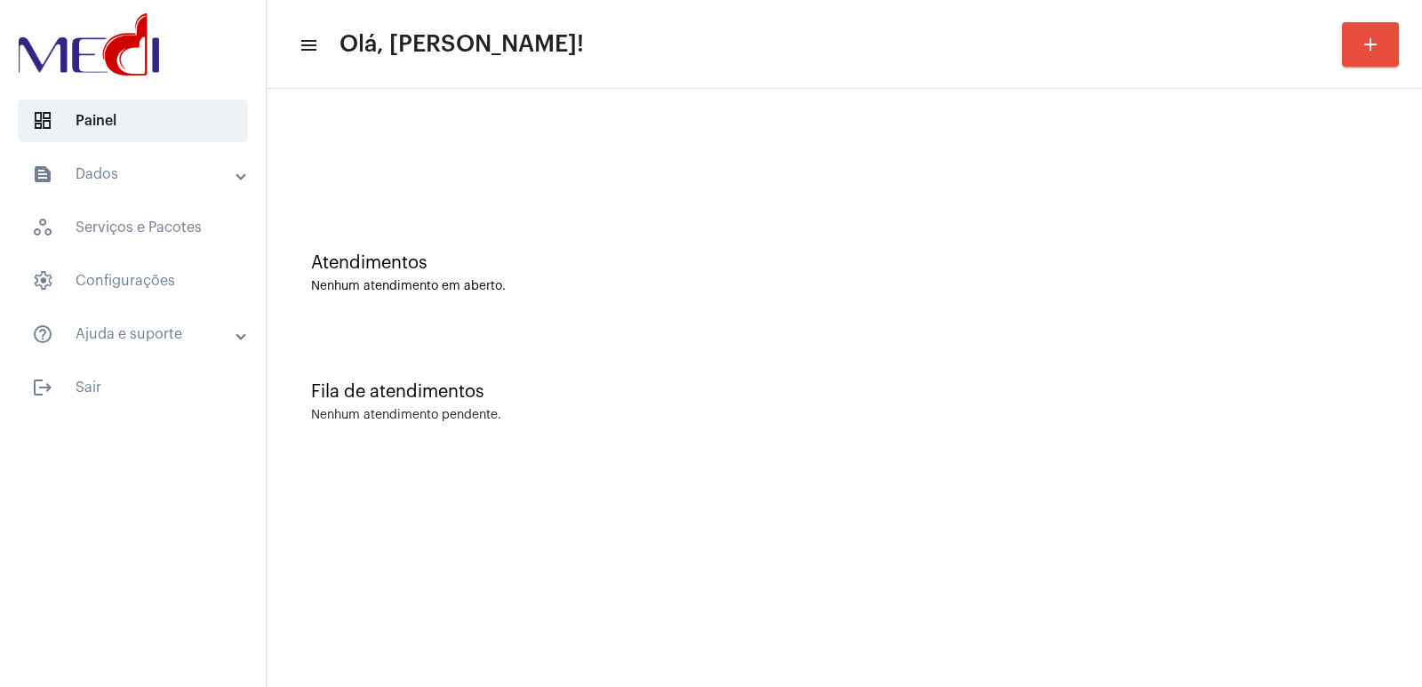
click at [453, 324] on div "Atendimentos Nenhum atendimento em aberto." at bounding box center [845, 264] width 1138 height 129
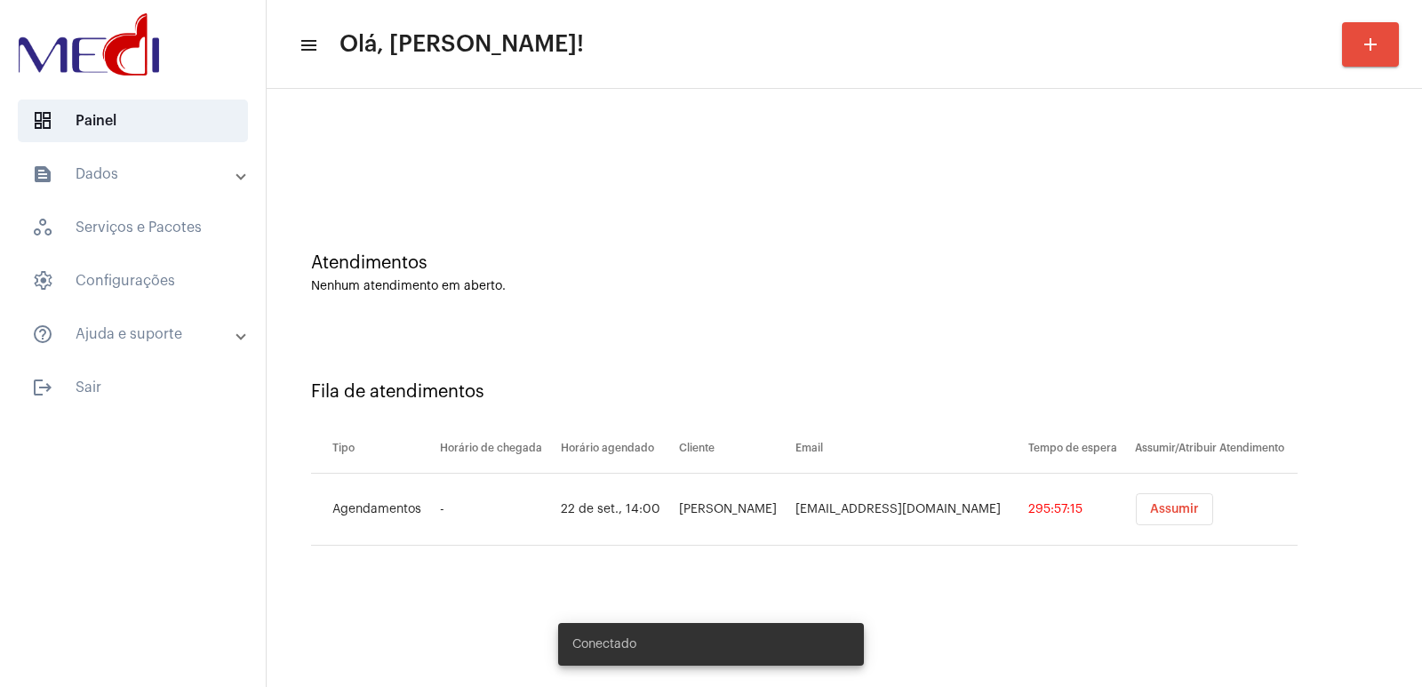
click at [1136, 515] on button "Assumir" at bounding box center [1174, 509] width 77 height 32
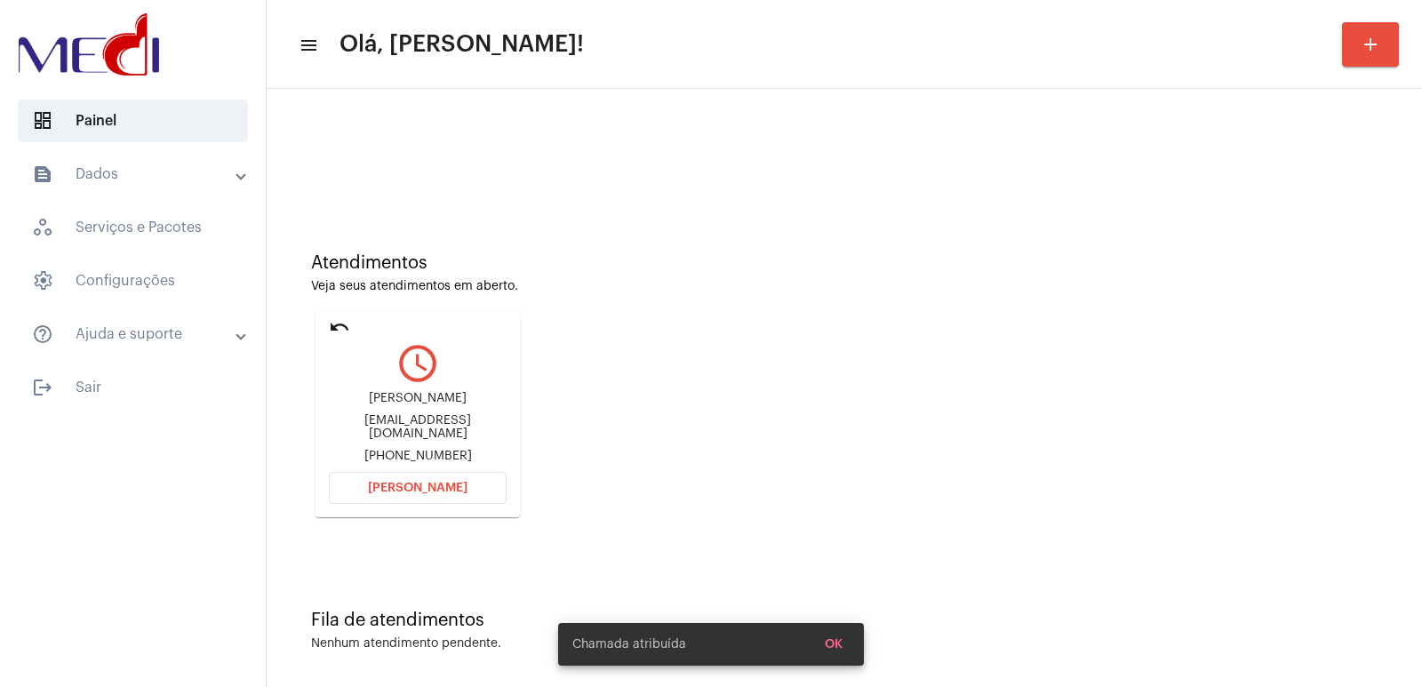
click at [395, 400] on div "Nathalia Muller" at bounding box center [418, 398] width 178 height 13
copy div "Nathalia Muller"
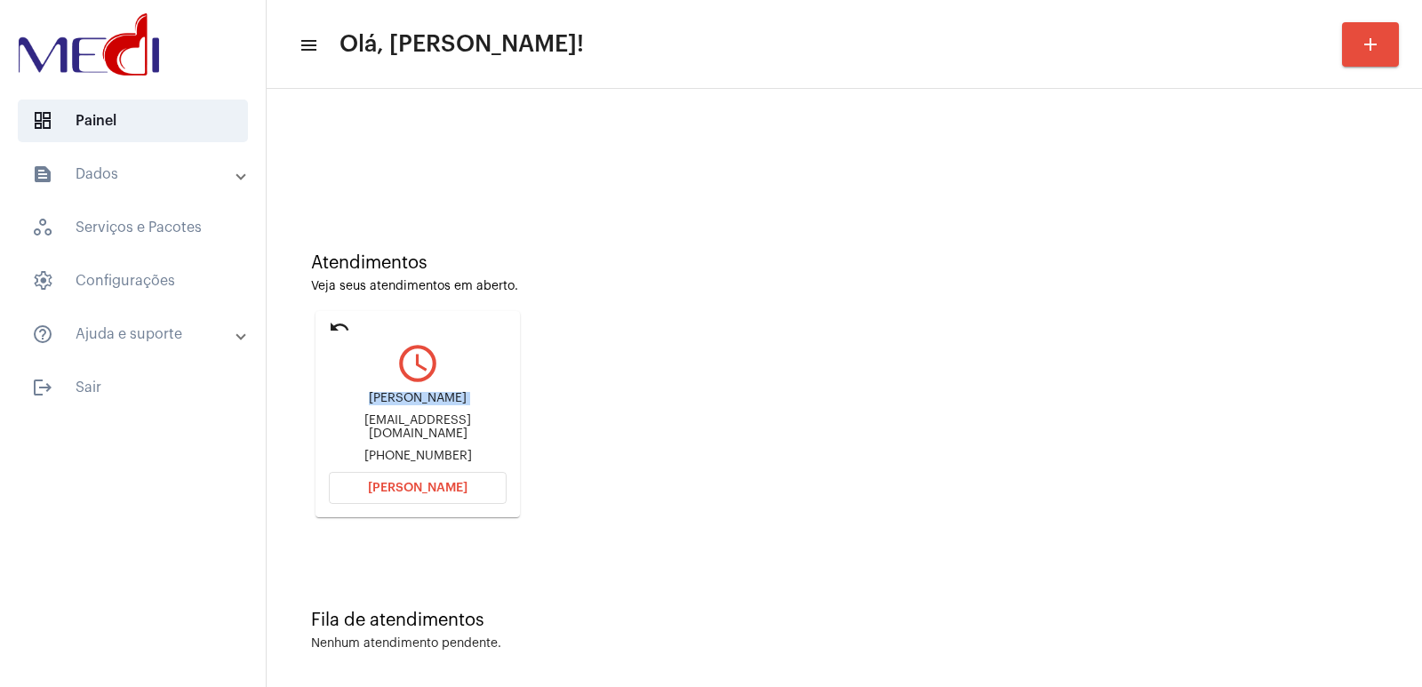
click at [441, 477] on button "[PERSON_NAME]" at bounding box center [418, 488] width 178 height 32
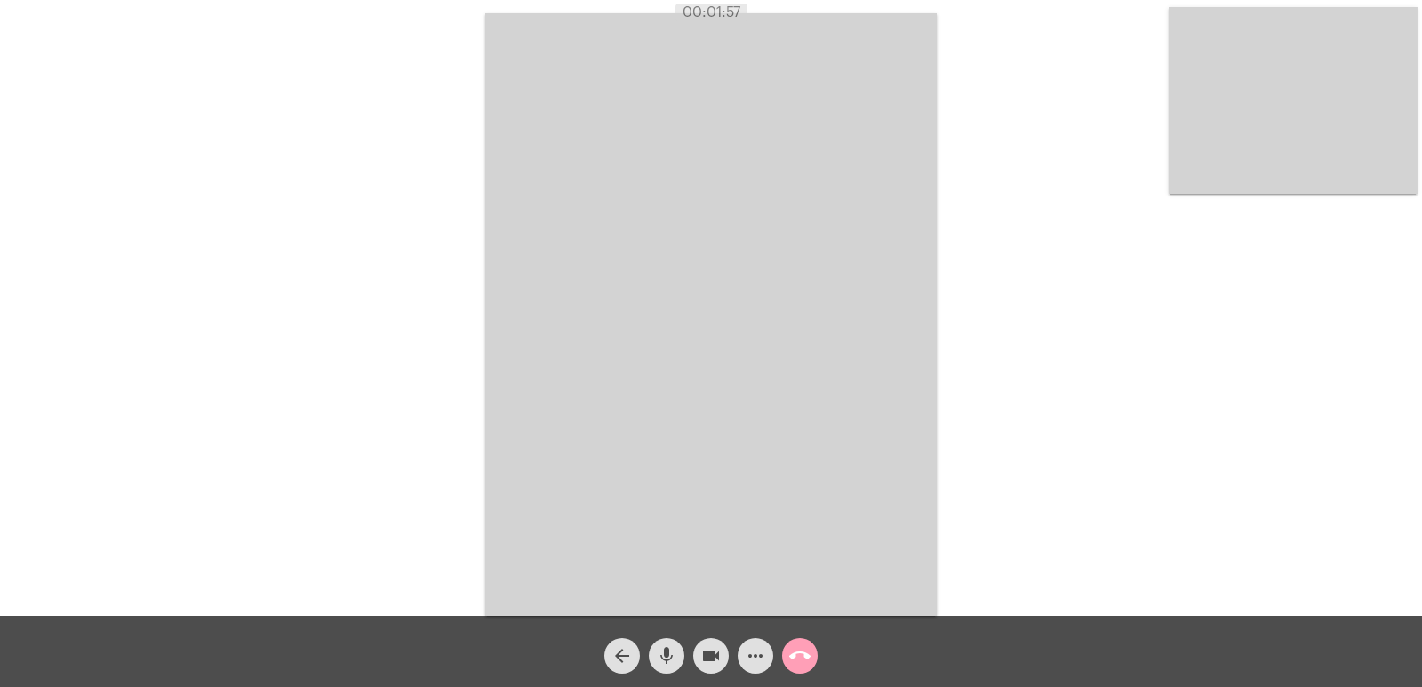
click at [804, 658] on mat-icon "call_end" at bounding box center [799, 655] width 21 height 21
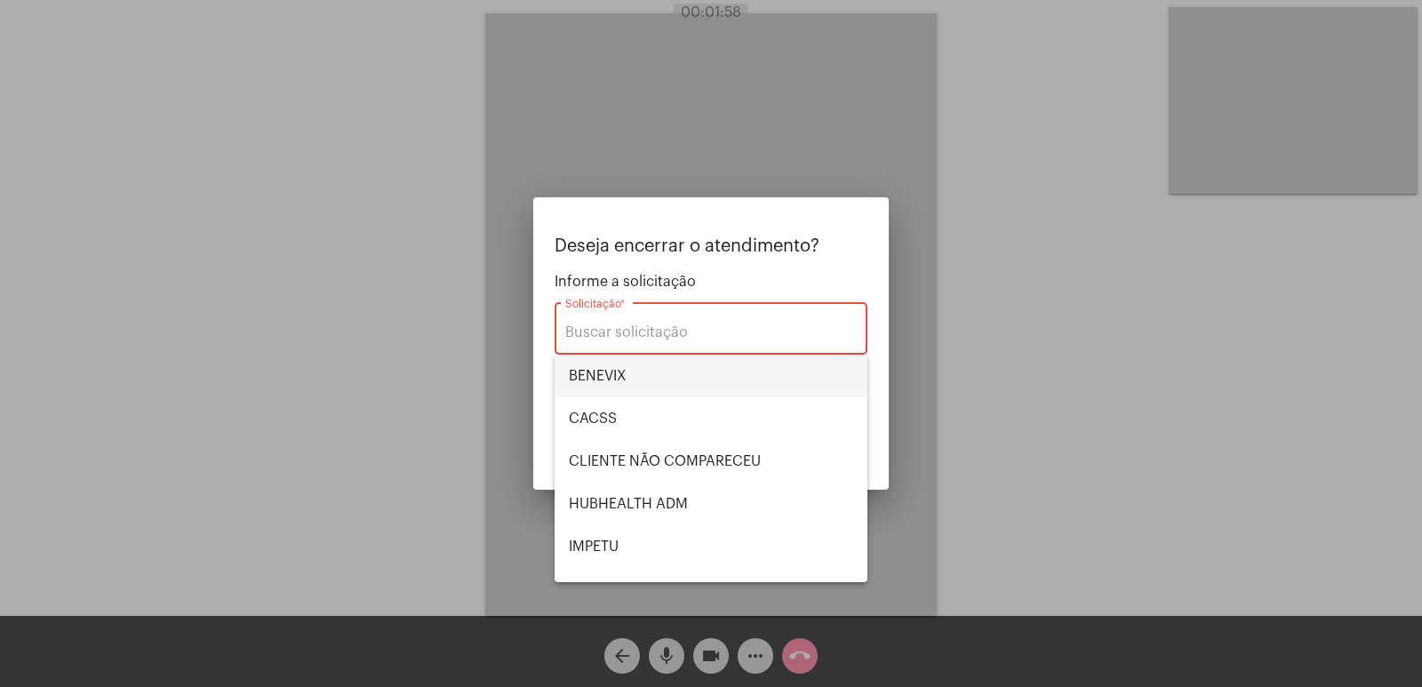
click at [664, 381] on span "BENEVIX" at bounding box center [711, 376] width 284 height 43
type input "BENEVIX"
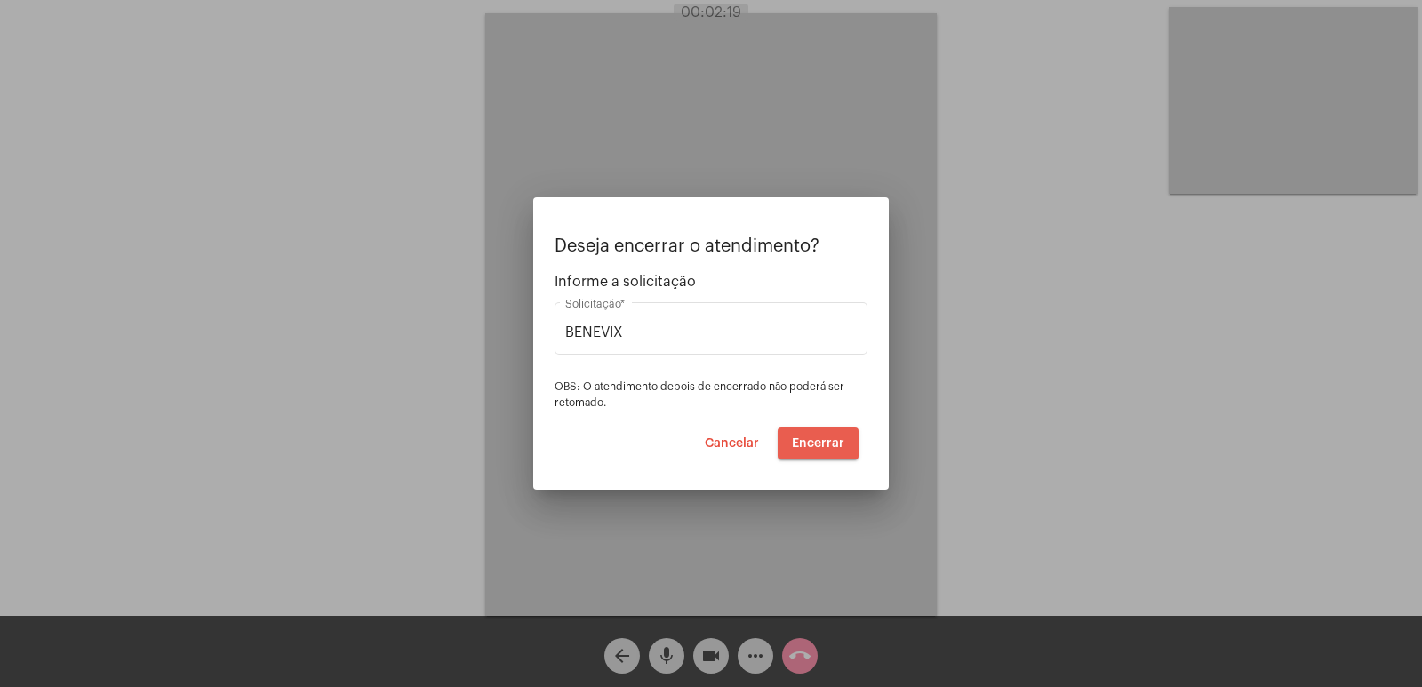
click at [822, 449] on span "Encerrar" at bounding box center [818, 443] width 52 height 12
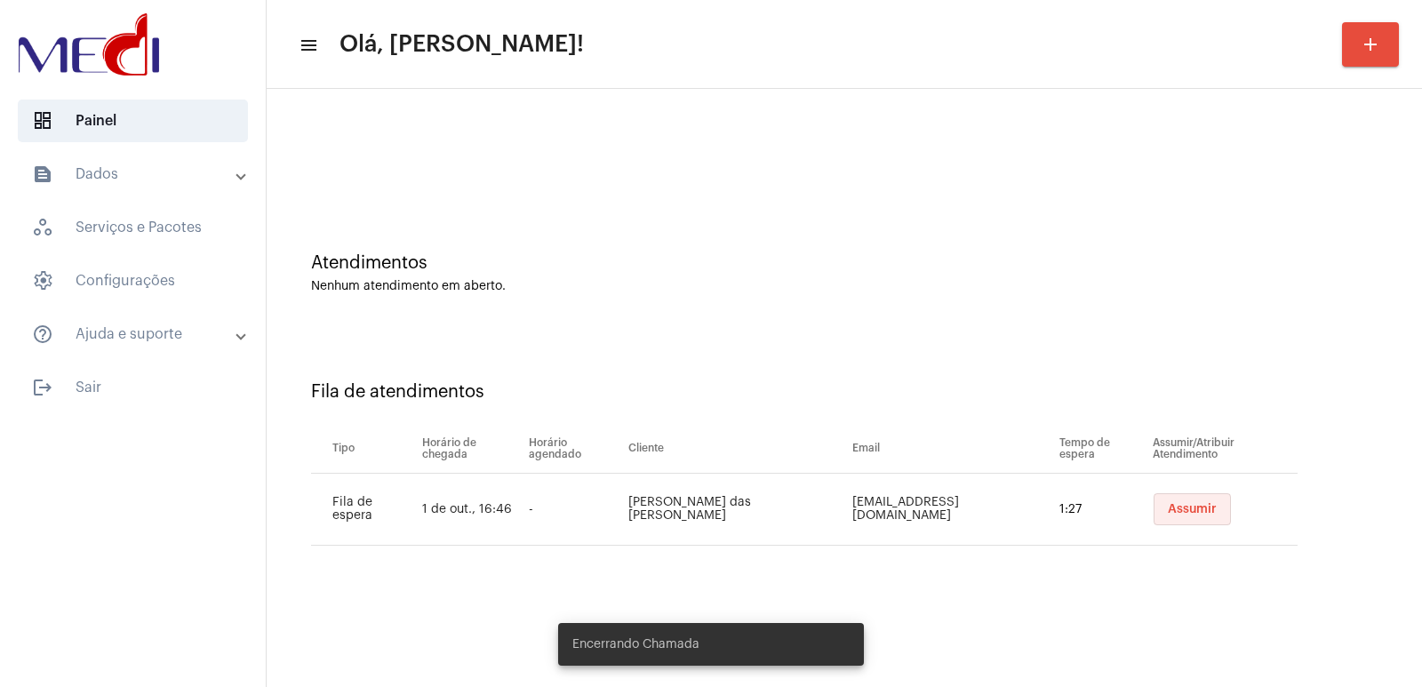
click at [1197, 518] on button "Assumir" at bounding box center [1192, 509] width 77 height 32
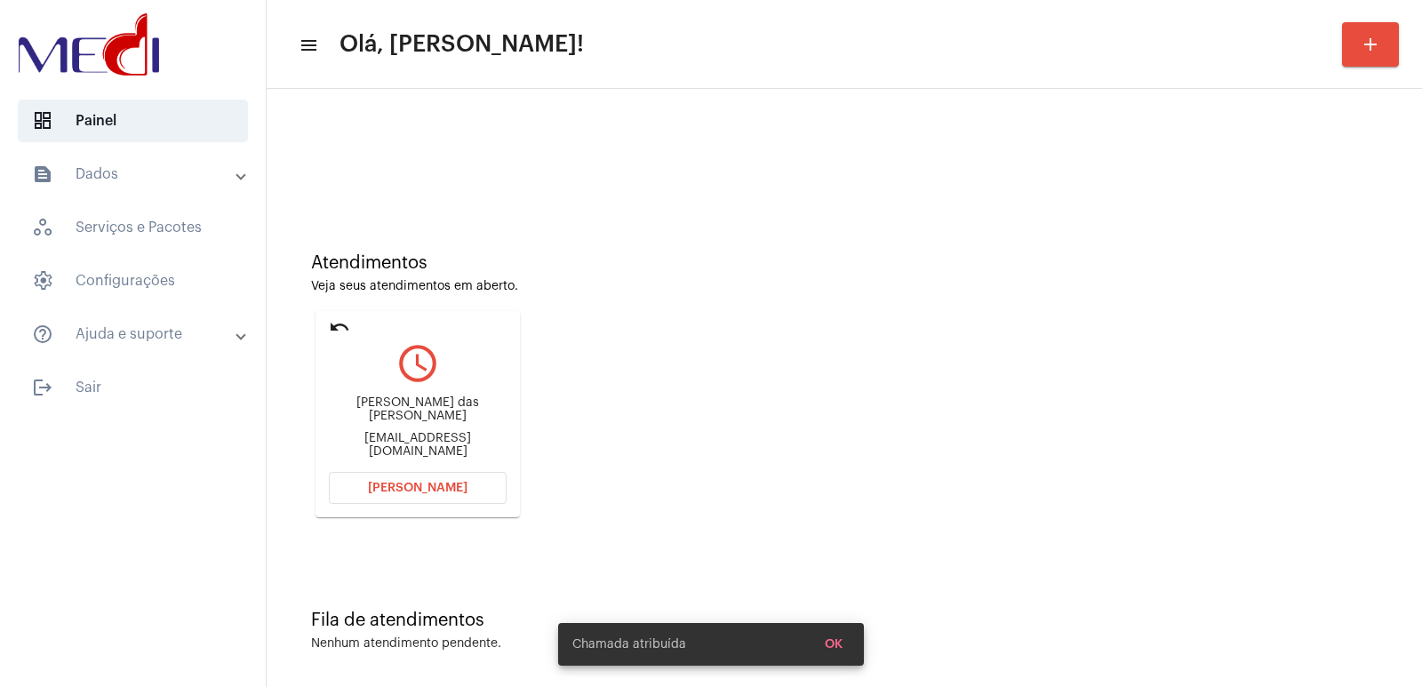
click at [451, 420] on div "Ana paula marques das Neves" at bounding box center [418, 409] width 178 height 27
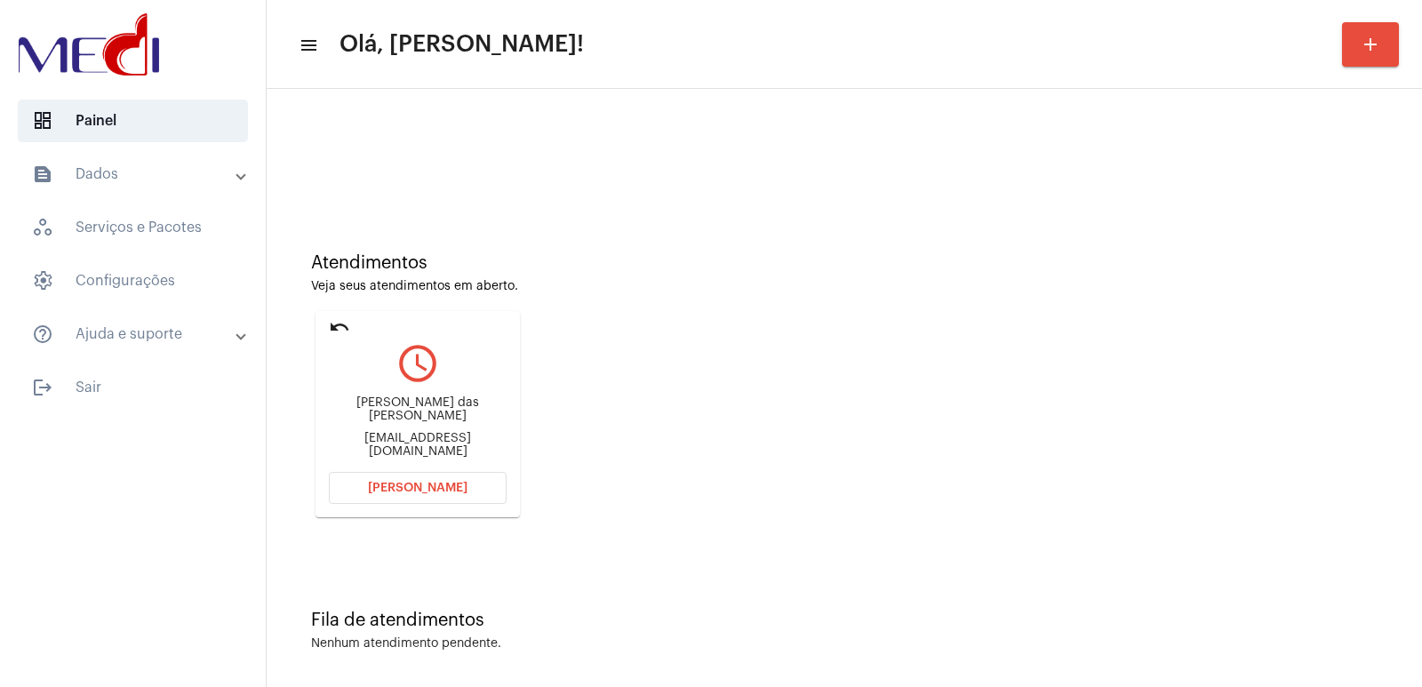
copy div "Ana paula marques das Neves"
click at [390, 488] on span "[PERSON_NAME]" at bounding box center [418, 488] width 100 height 12
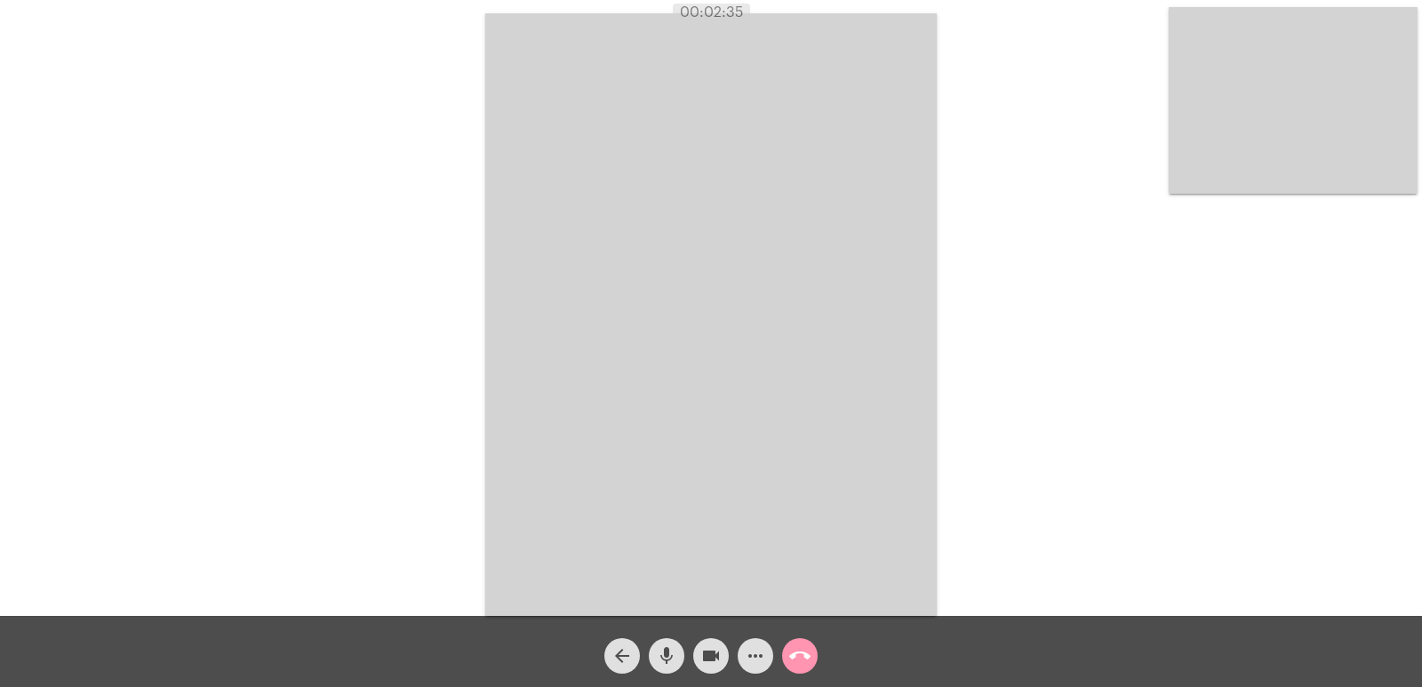
drag, startPoint x: 988, startPoint y: 630, endPoint x: 766, endPoint y: 488, distance: 263.1
click at [782, 489] on video at bounding box center [711, 314] width 452 height 603
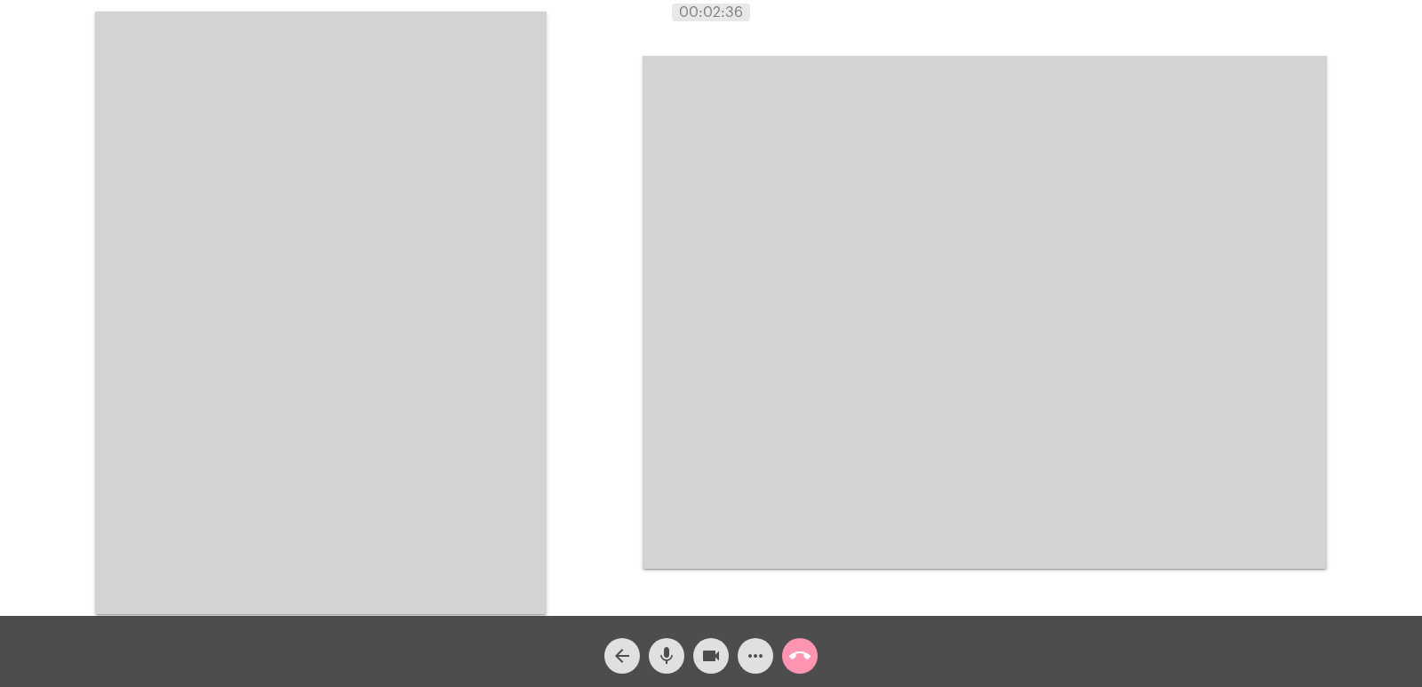
click at [300, 277] on video at bounding box center [321, 313] width 452 height 603
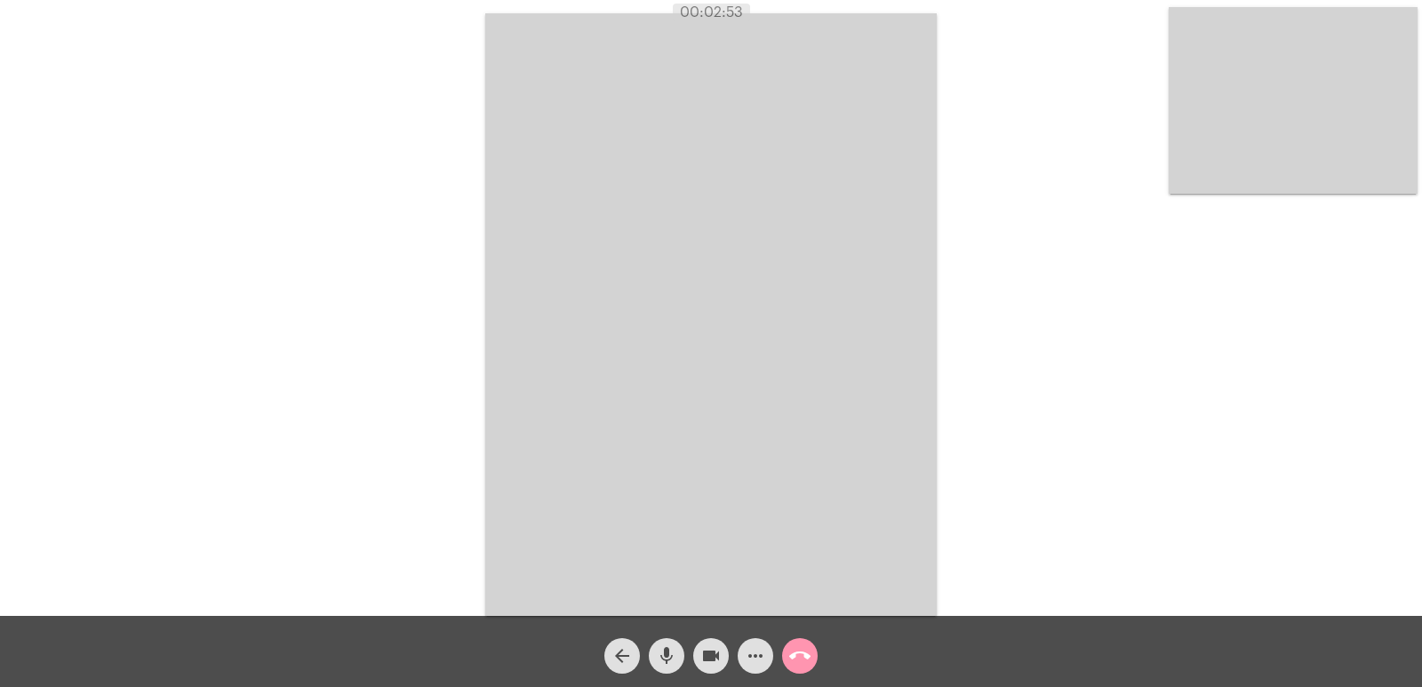
click at [794, 650] on mat-icon "call_end" at bounding box center [799, 655] width 21 height 21
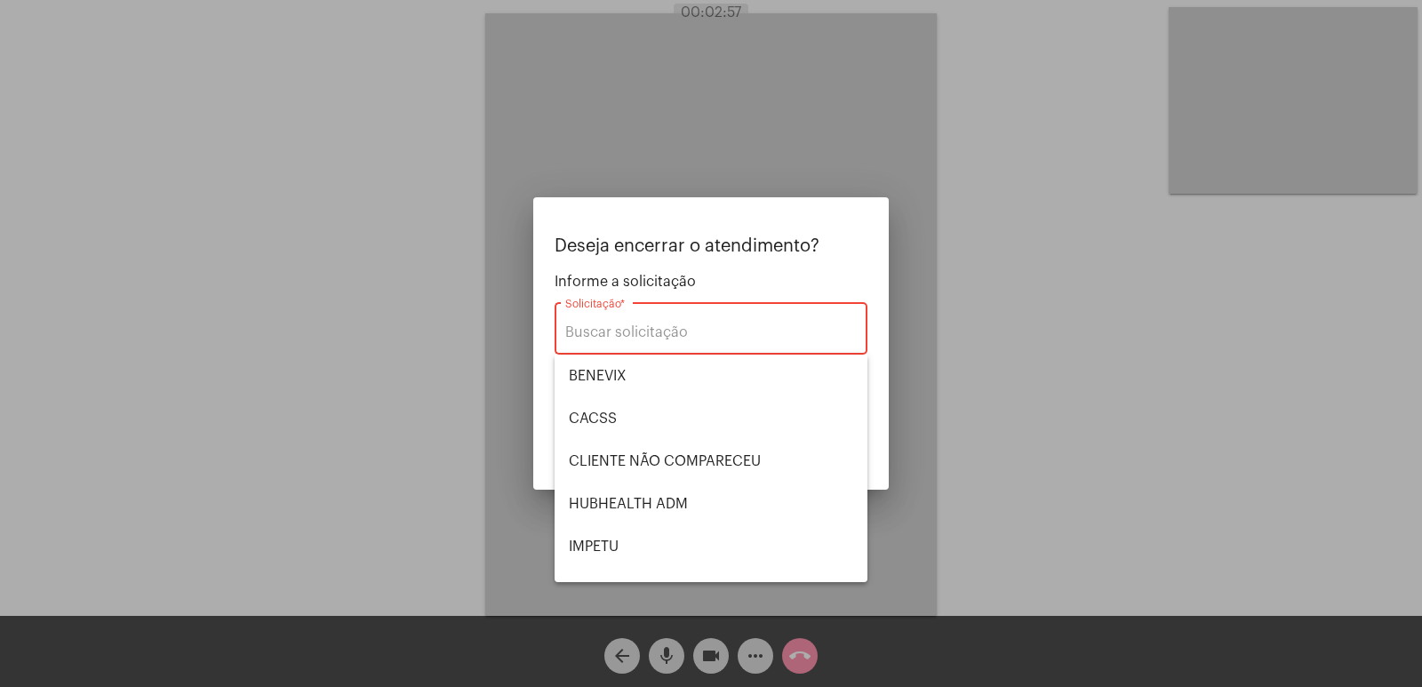
type input "UNIMED GUARULHOS"
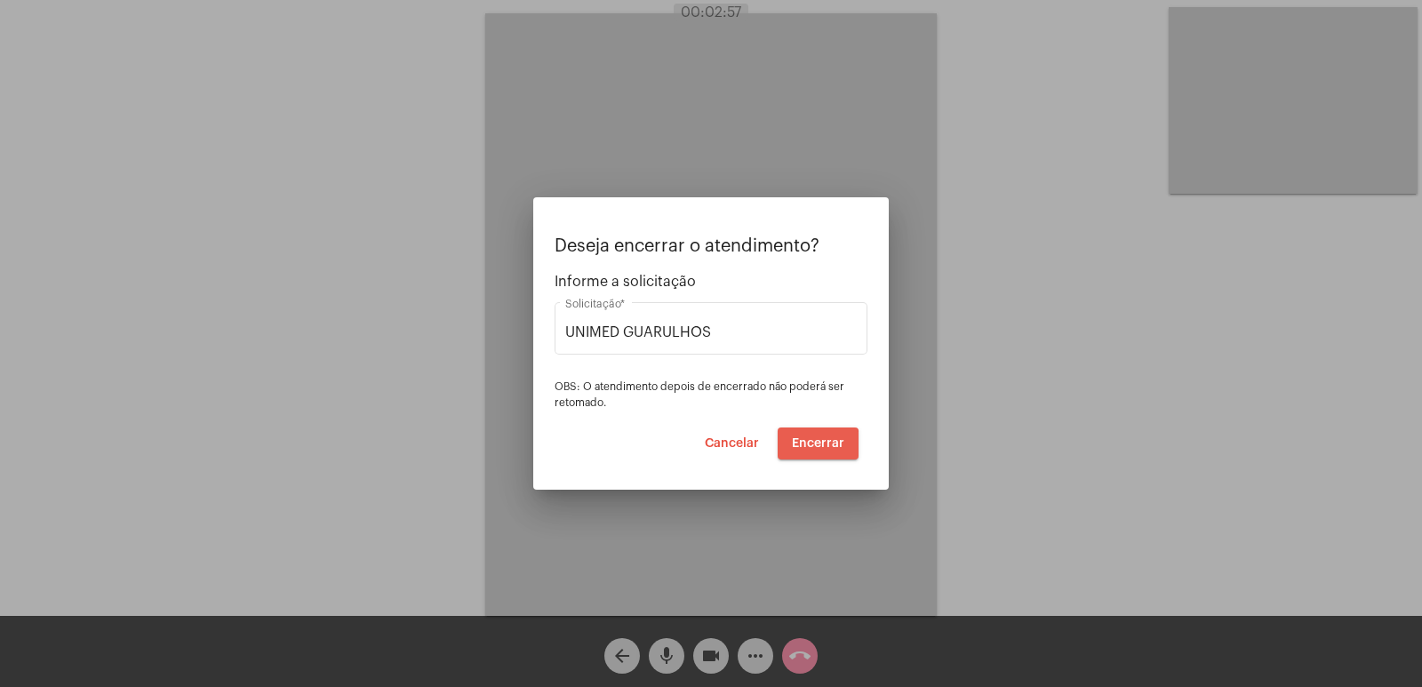
click at [804, 452] on button "Encerrar" at bounding box center [818, 444] width 81 height 32
click at [811, 442] on span "Encerrar" at bounding box center [818, 443] width 52 height 12
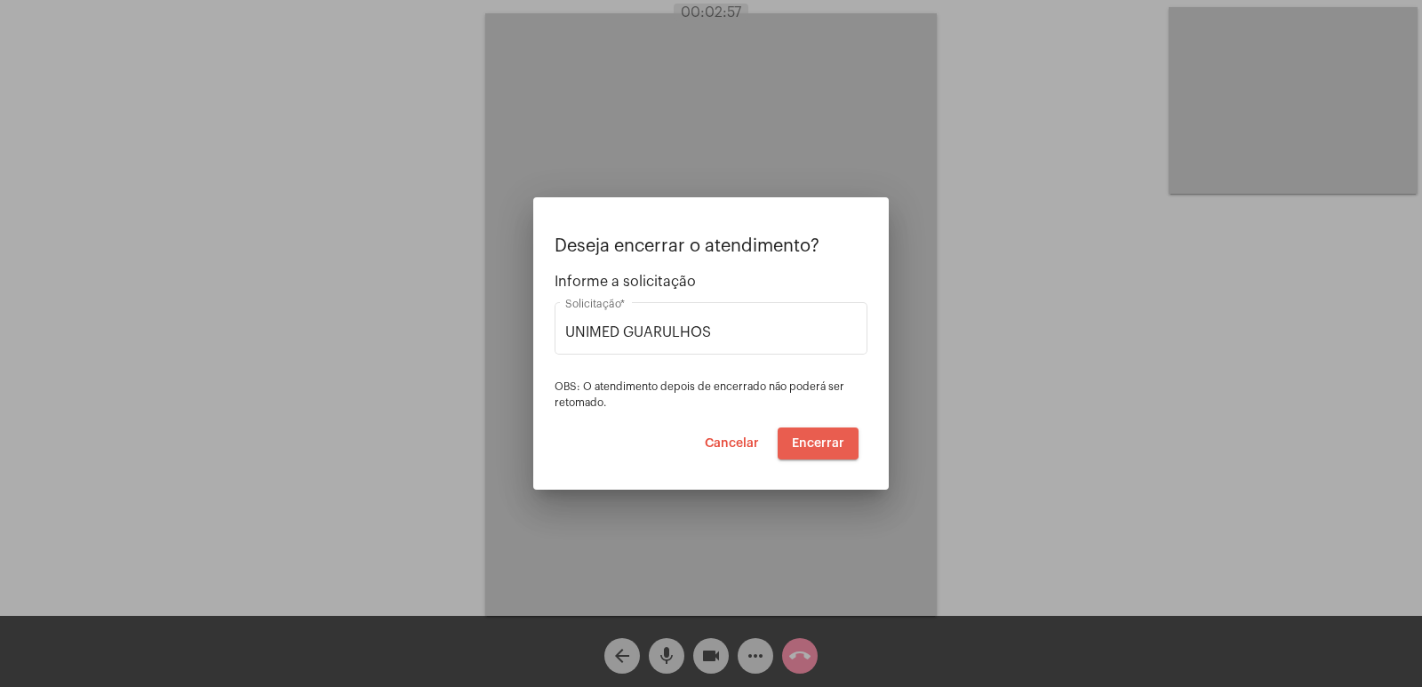
click at [811, 442] on span "Encerrar" at bounding box center [818, 443] width 52 height 12
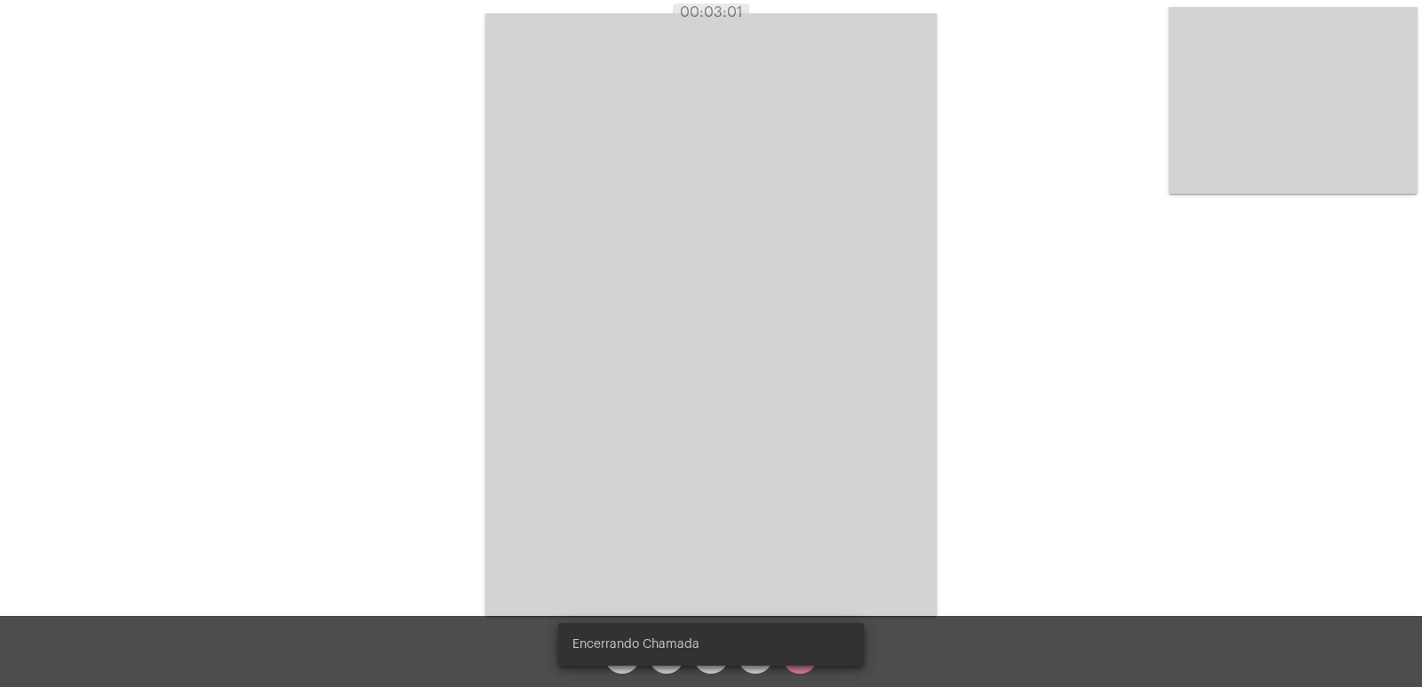
click at [811, 442] on video at bounding box center [711, 314] width 452 height 603
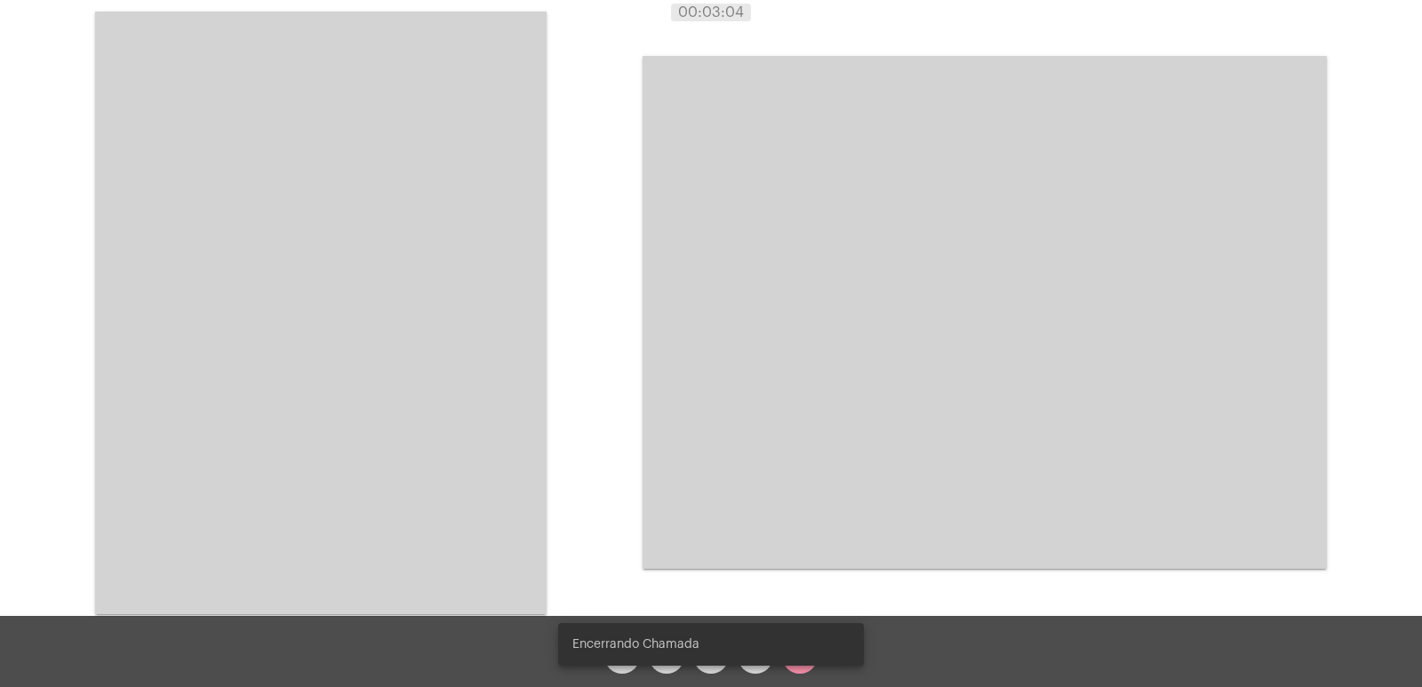
click at [499, 441] on video at bounding box center [321, 313] width 452 height 603
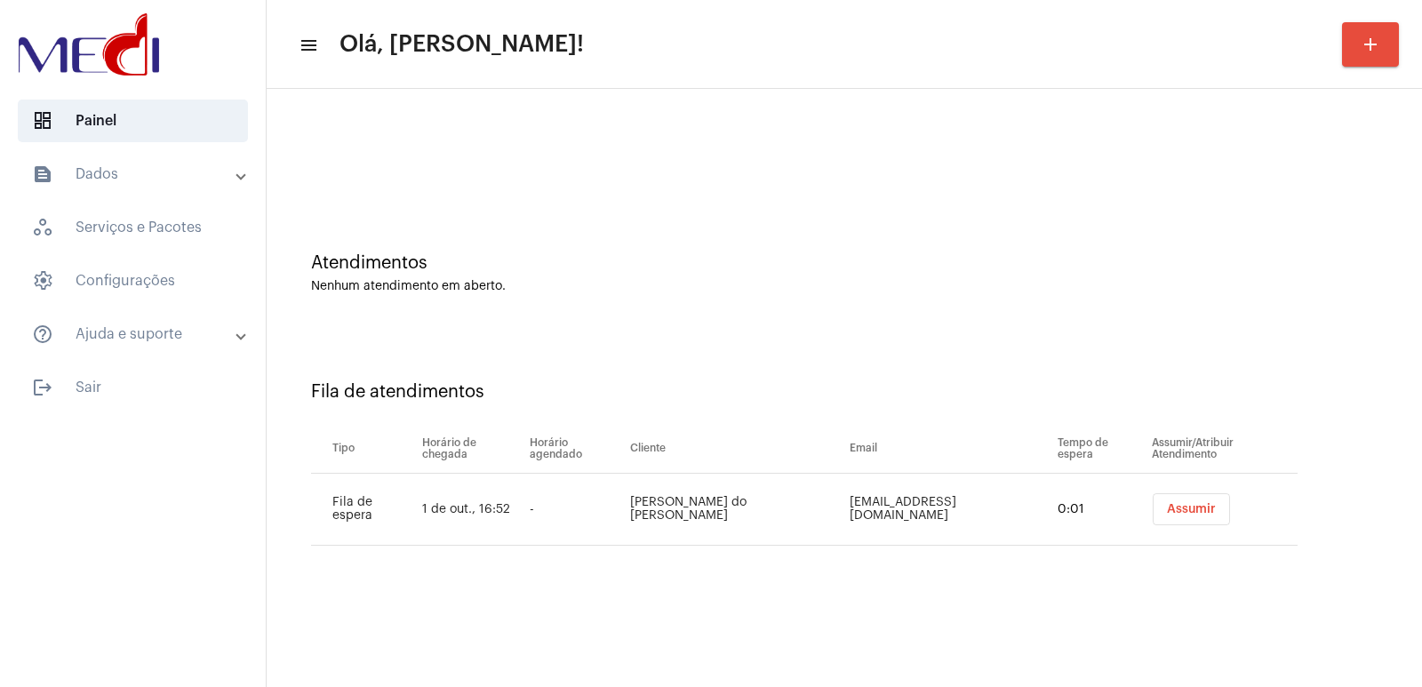
click at [470, 273] on div "Atendimentos Nenhum atendimento em aberto." at bounding box center [844, 273] width 1067 height 40
click at [1164, 499] on button "Assumir" at bounding box center [1191, 509] width 77 height 32
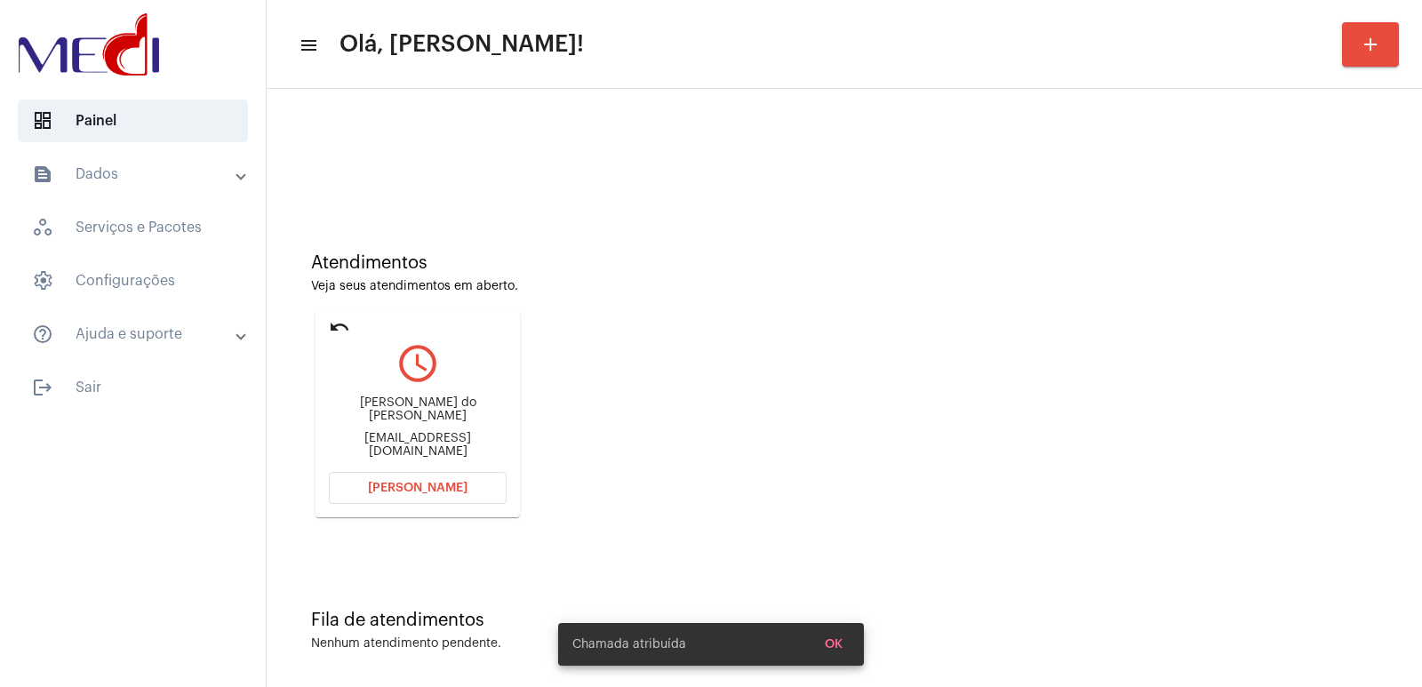
click at [403, 416] on div "[PERSON_NAME] do [PERSON_NAME]" at bounding box center [418, 409] width 178 height 27
copy div "[PERSON_NAME] do [PERSON_NAME]"
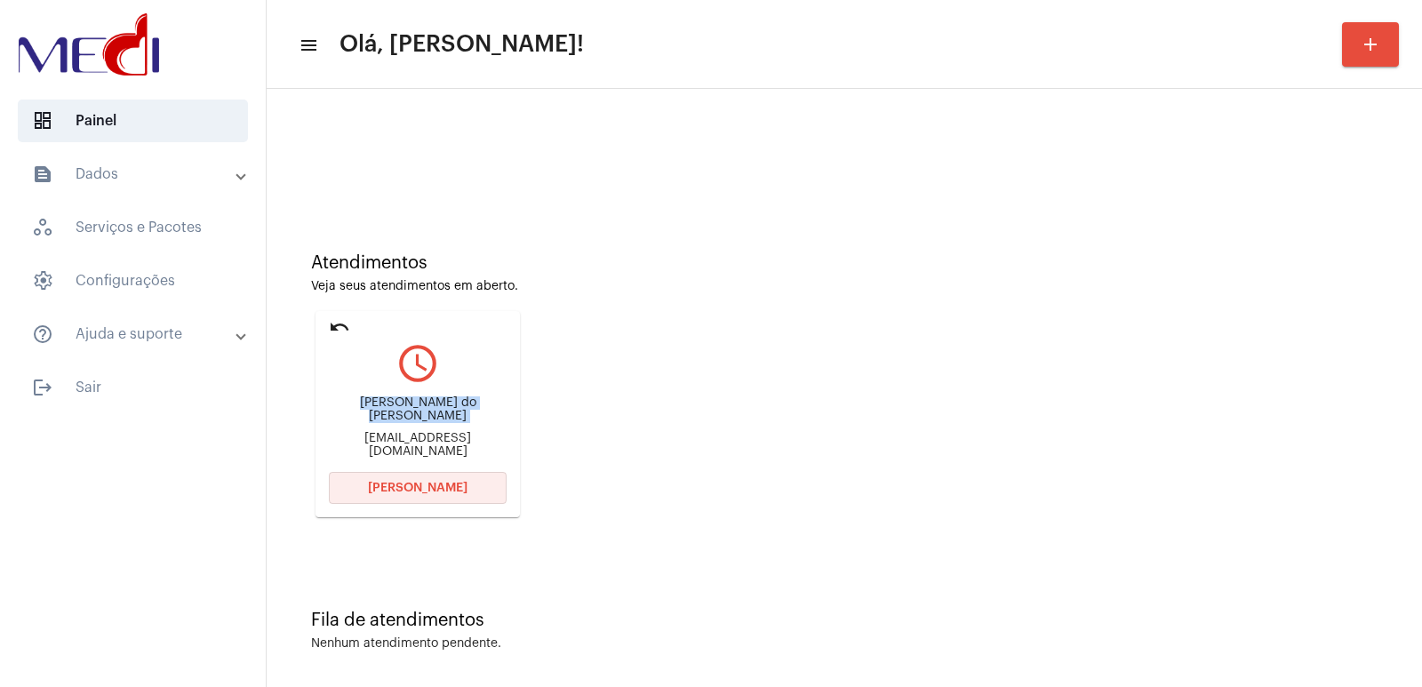
click at [415, 489] on span "[PERSON_NAME]" at bounding box center [418, 488] width 100 height 12
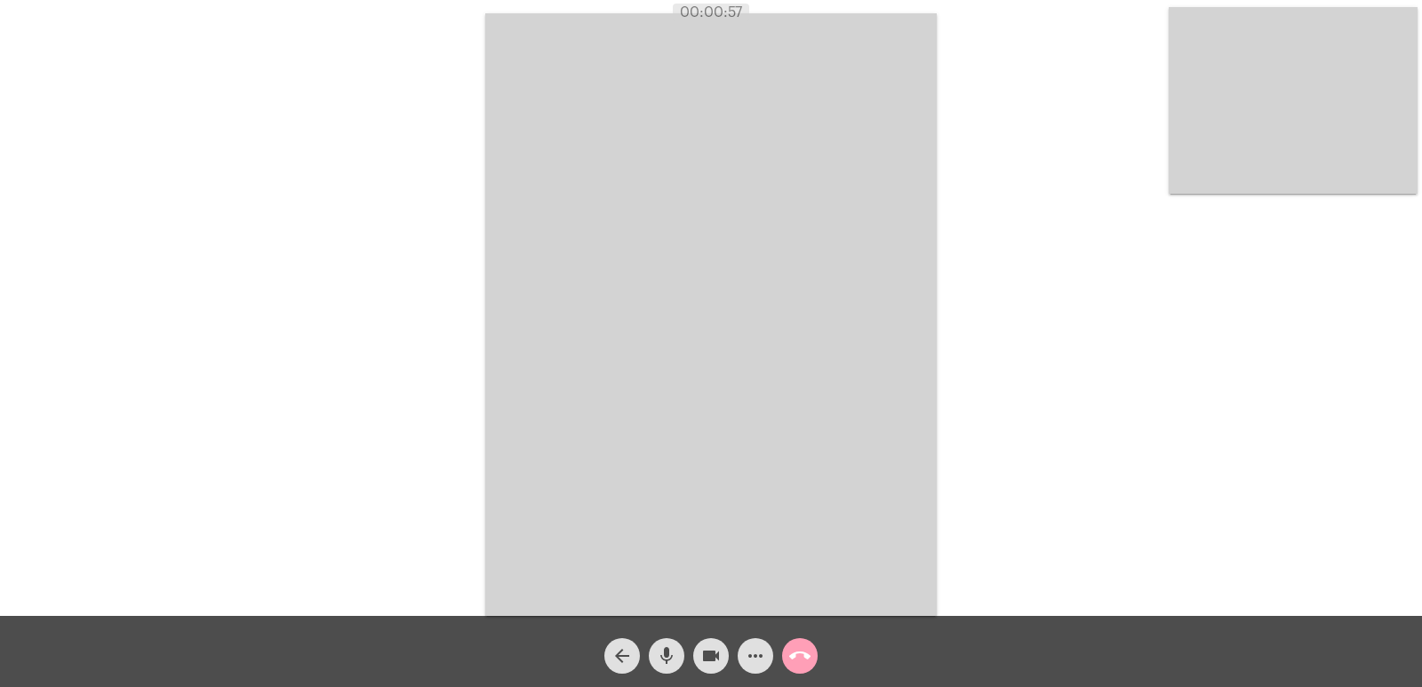
click at [802, 668] on span "call_end" at bounding box center [799, 656] width 21 height 36
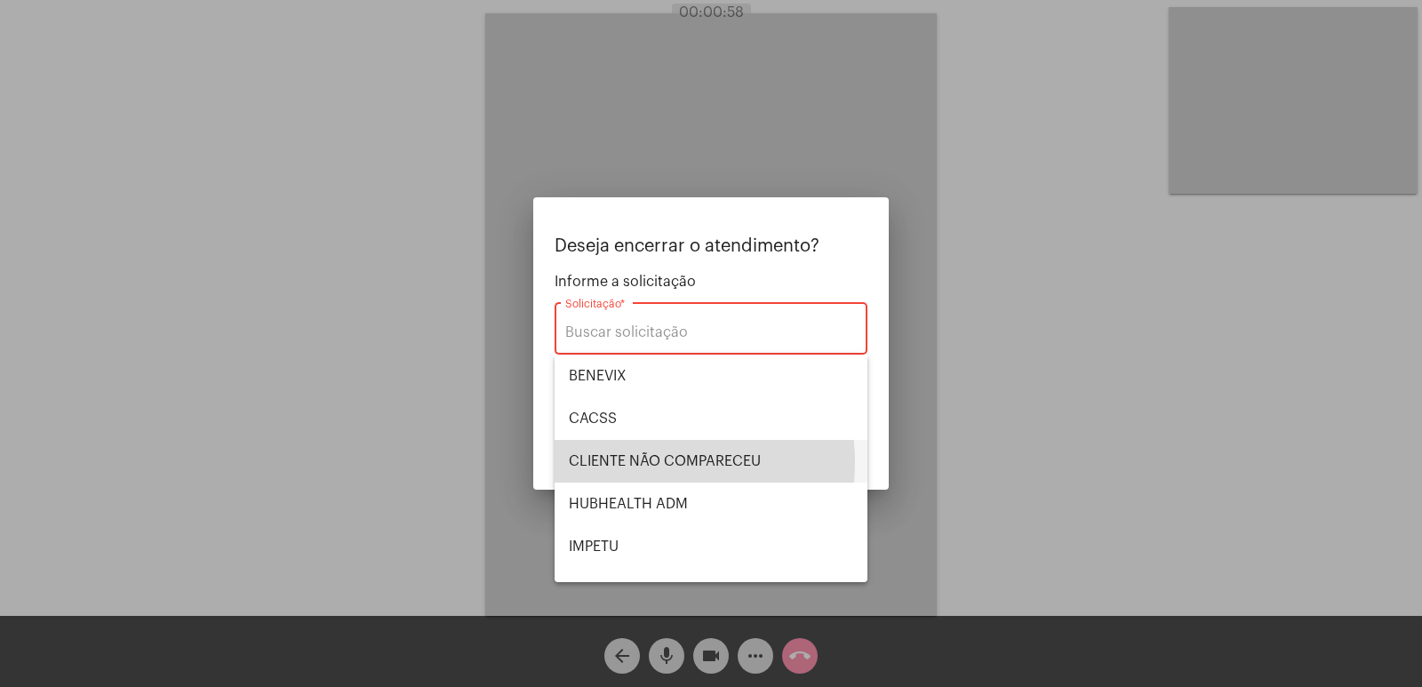
click at [633, 463] on span "CLIENTE NÃO COMPARECEU" at bounding box center [711, 461] width 284 height 43
type input "CLIENTE NÃO COMPARECEU"
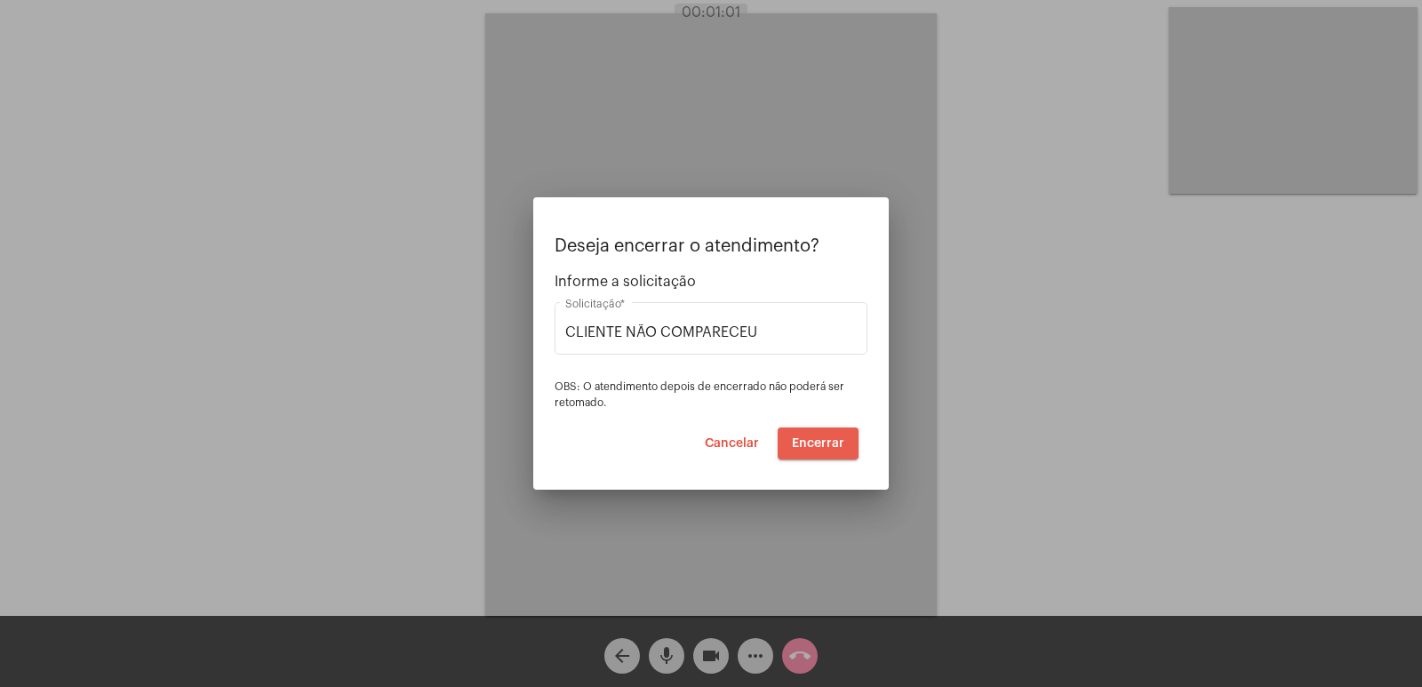
click at [797, 443] on span "Encerrar" at bounding box center [818, 443] width 52 height 12
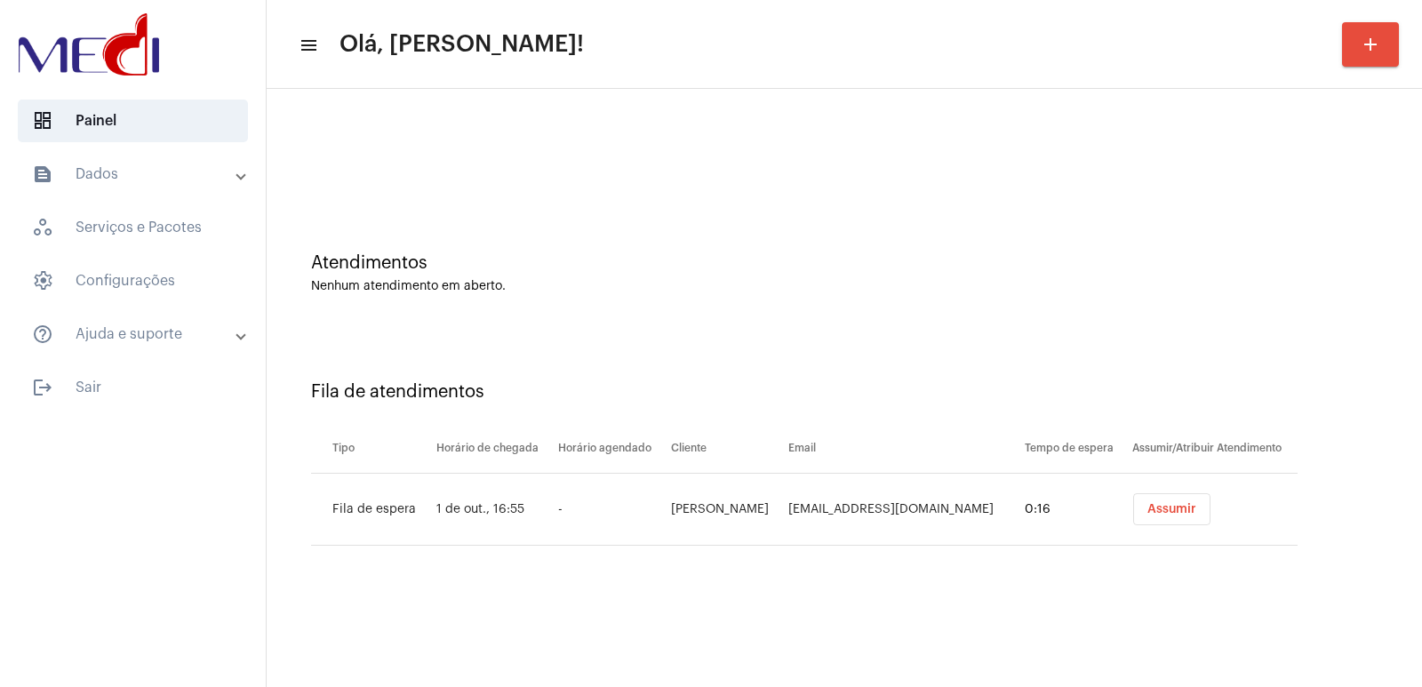
click at [1148, 511] on span "Assumir" at bounding box center [1172, 509] width 49 height 12
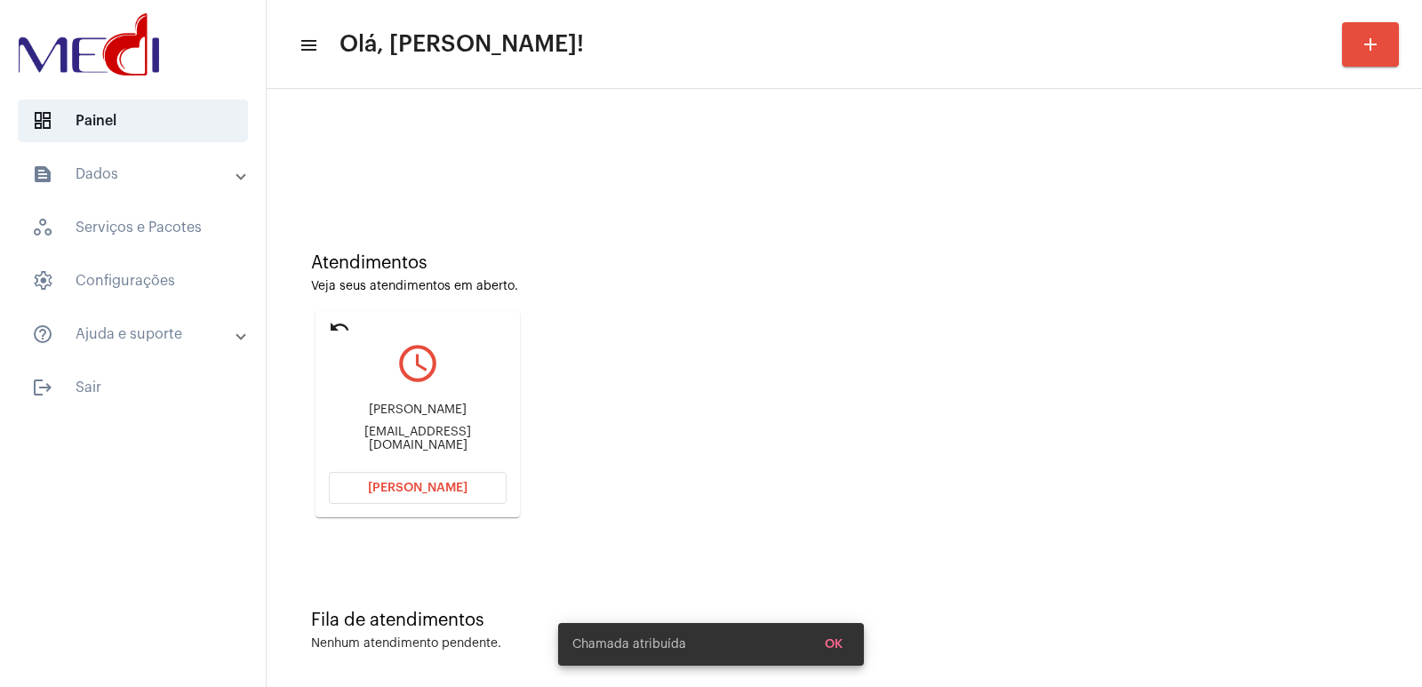
click at [396, 454] on div "Minesh Patel [EMAIL_ADDRESS][DOMAIN_NAME]" at bounding box center [418, 428] width 178 height 80
click at [412, 417] on div "[PERSON_NAME]" at bounding box center [418, 410] width 178 height 13
copy div "[PERSON_NAME]"
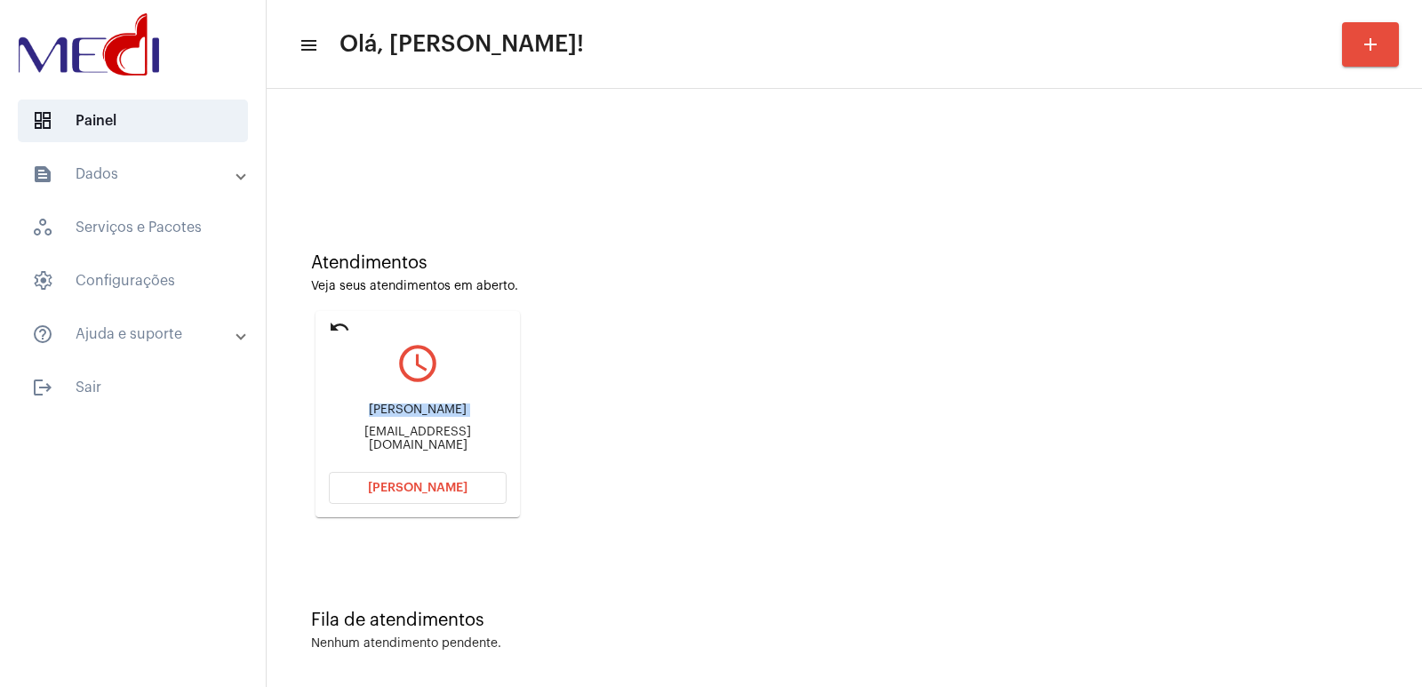
click at [359, 439] on div "[EMAIL_ADDRESS][DOMAIN_NAME]" at bounding box center [418, 439] width 178 height 27
click at [359, 439] on div "minesh@uol.com.br" at bounding box center [418, 439] width 178 height 27
click at [416, 481] on button "Abrir Chamada" at bounding box center [418, 488] width 178 height 32
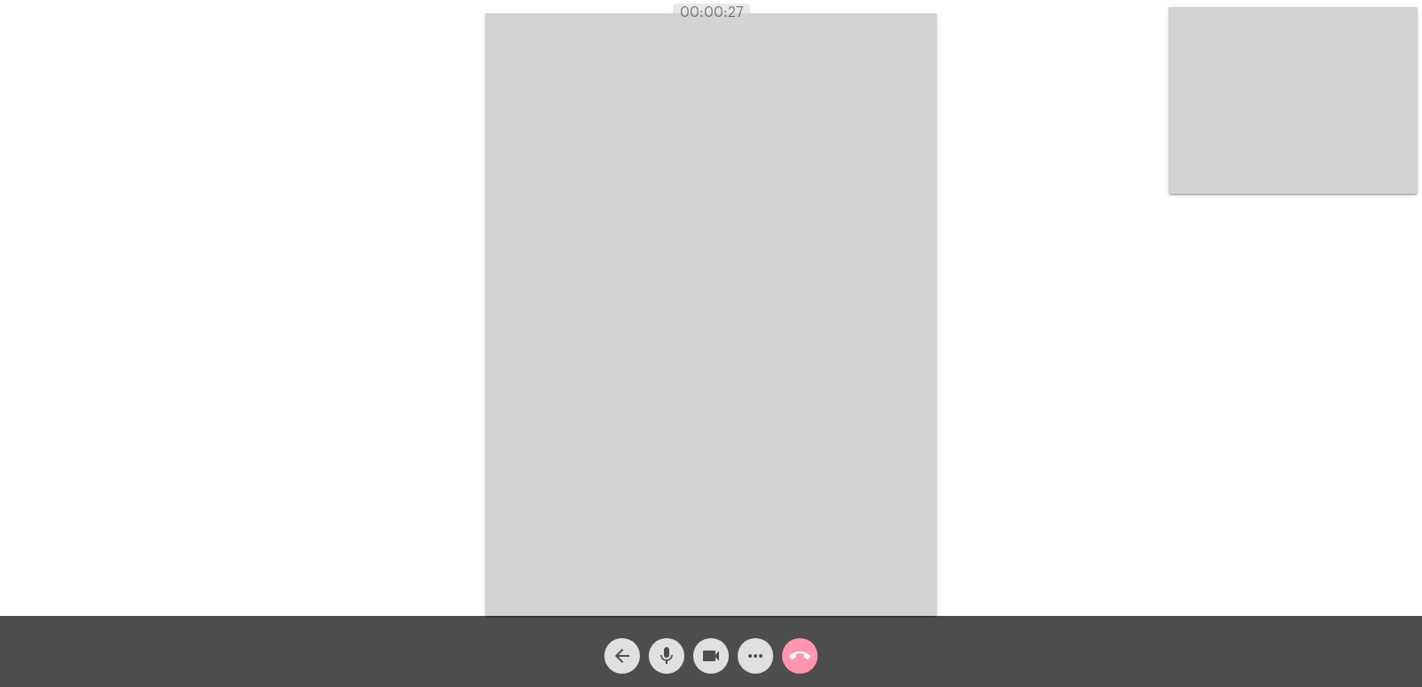
click at [804, 655] on mat-icon "call_end" at bounding box center [799, 655] width 21 height 21
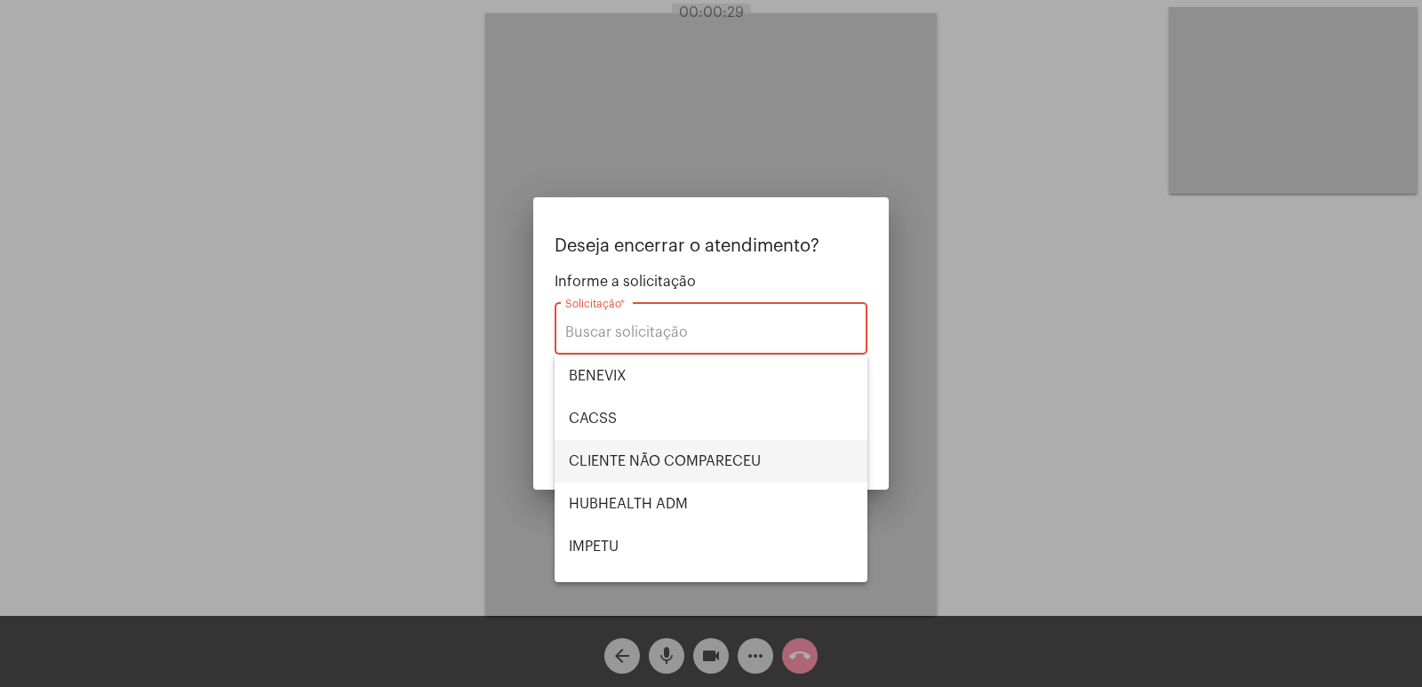
click at [675, 454] on span "CLIENTE NÃO COMPARECEU" at bounding box center [711, 461] width 284 height 43
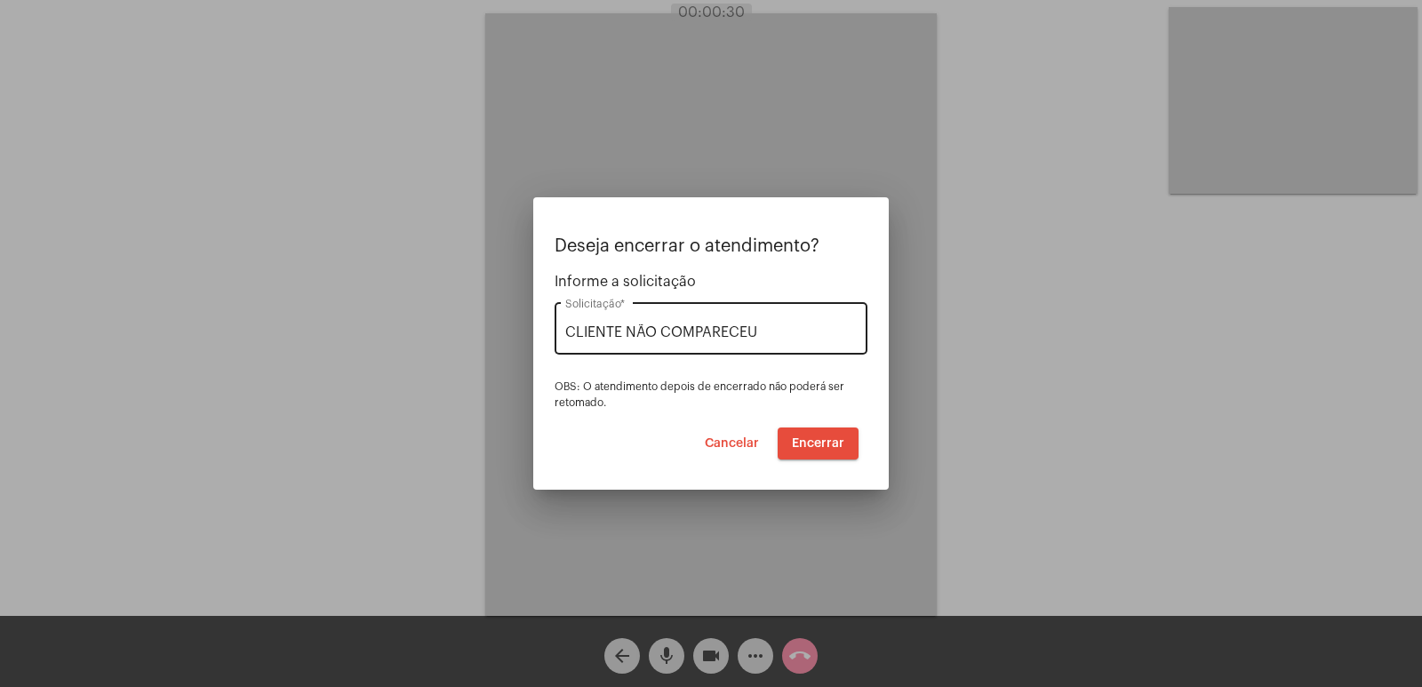
drag, startPoint x: 780, startPoint y: 323, endPoint x: 622, endPoint y: 335, distance: 157.8
click at [489, 322] on div "Deseja encerrar o atendimento? Informe a solicitação CLIENTE NÃO COMPARECEU Sol…" at bounding box center [711, 343] width 1422 height 687
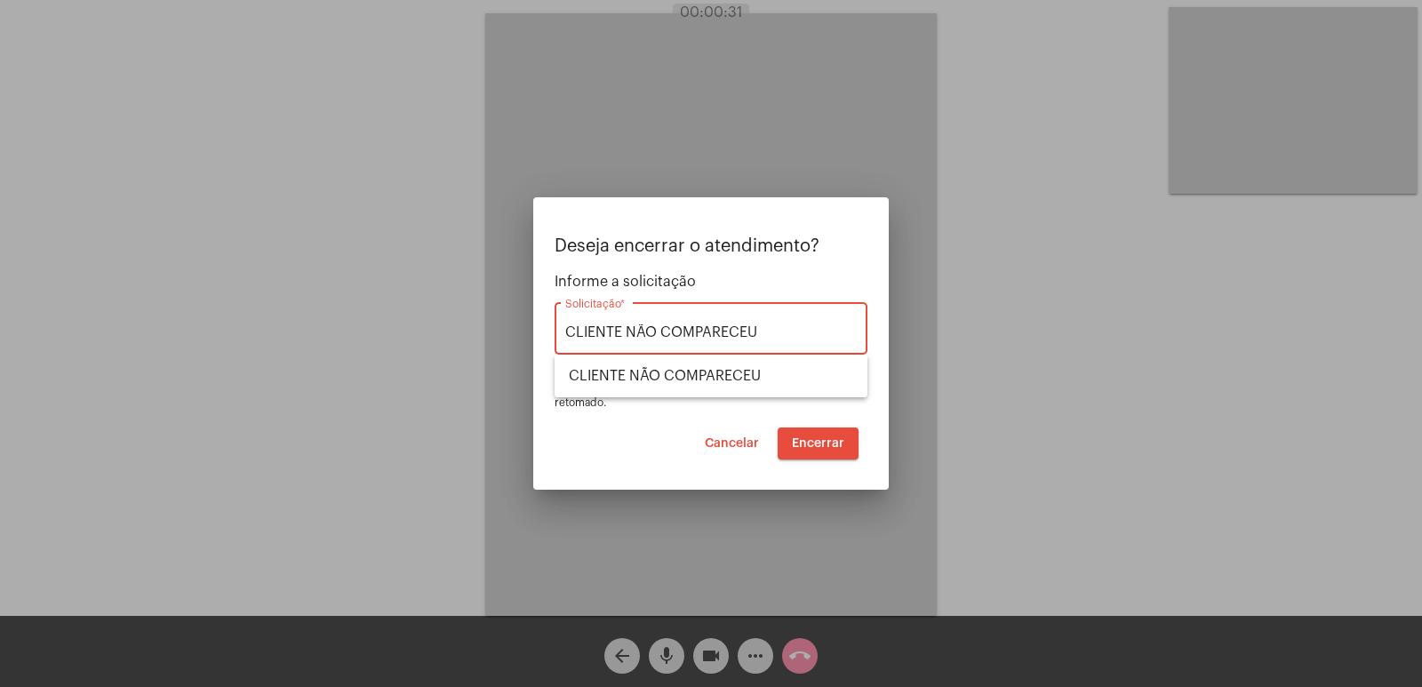
drag, startPoint x: 763, startPoint y: 329, endPoint x: 505, endPoint y: 329, distance: 257.8
click at [505, 329] on div "Deseja encerrar o atendimento? Informe a solicitação CLIENTE NÃO COMPARECEU Sol…" at bounding box center [711, 343] width 1422 height 687
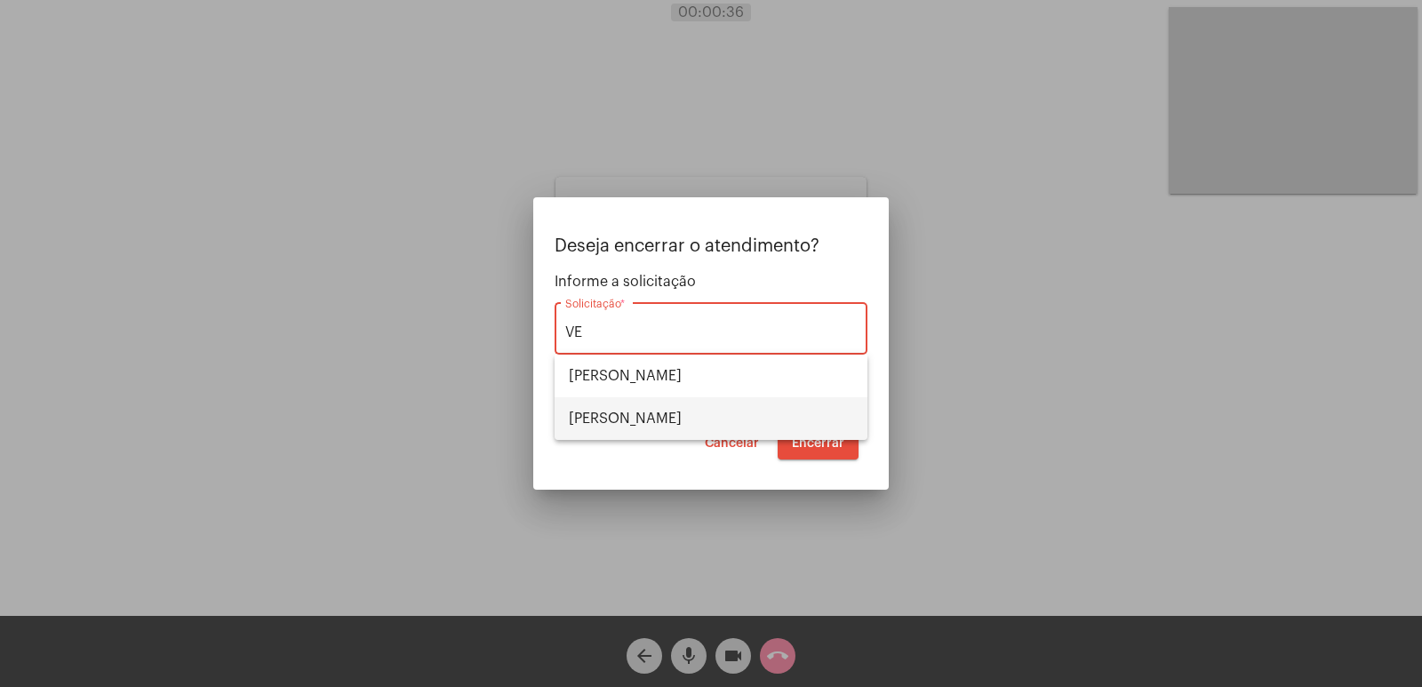
click at [727, 402] on span "VERA CRUZ" at bounding box center [711, 418] width 284 height 43
type input "VERA CRUZ"
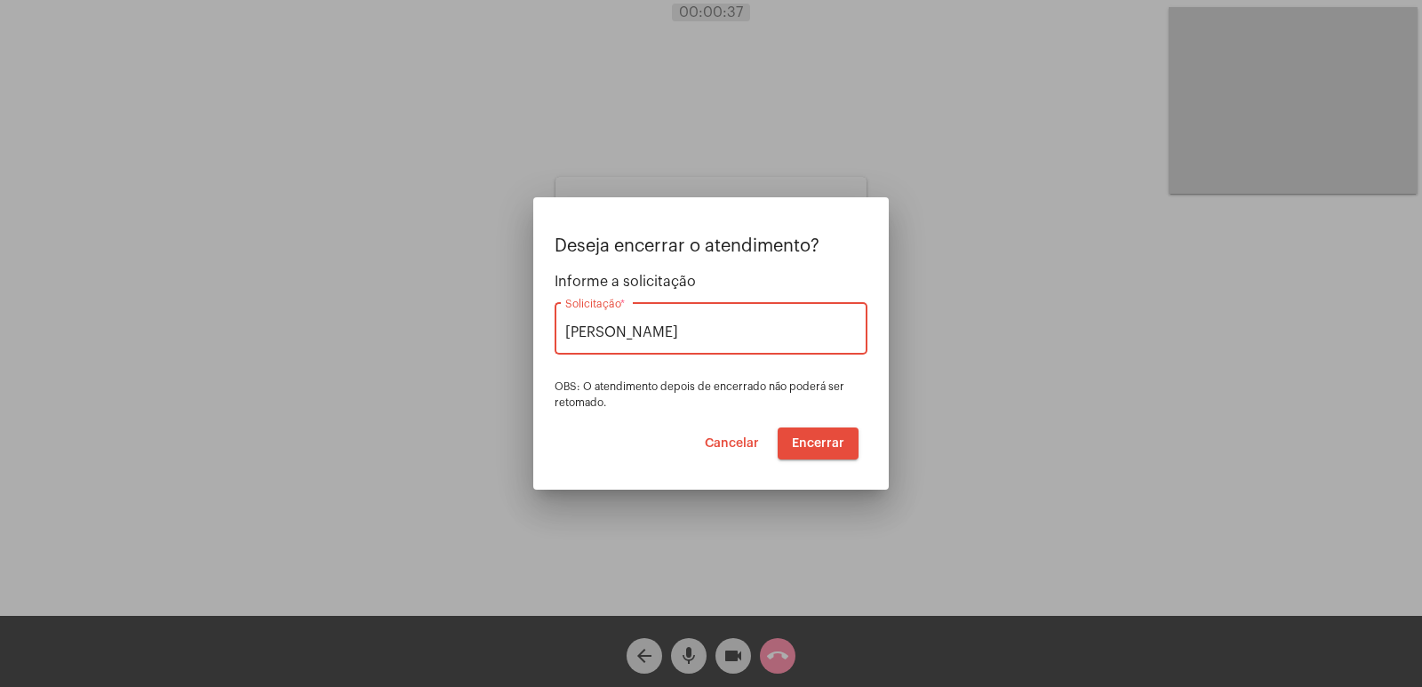
click at [837, 439] on span "Encerrar" at bounding box center [818, 443] width 52 height 12
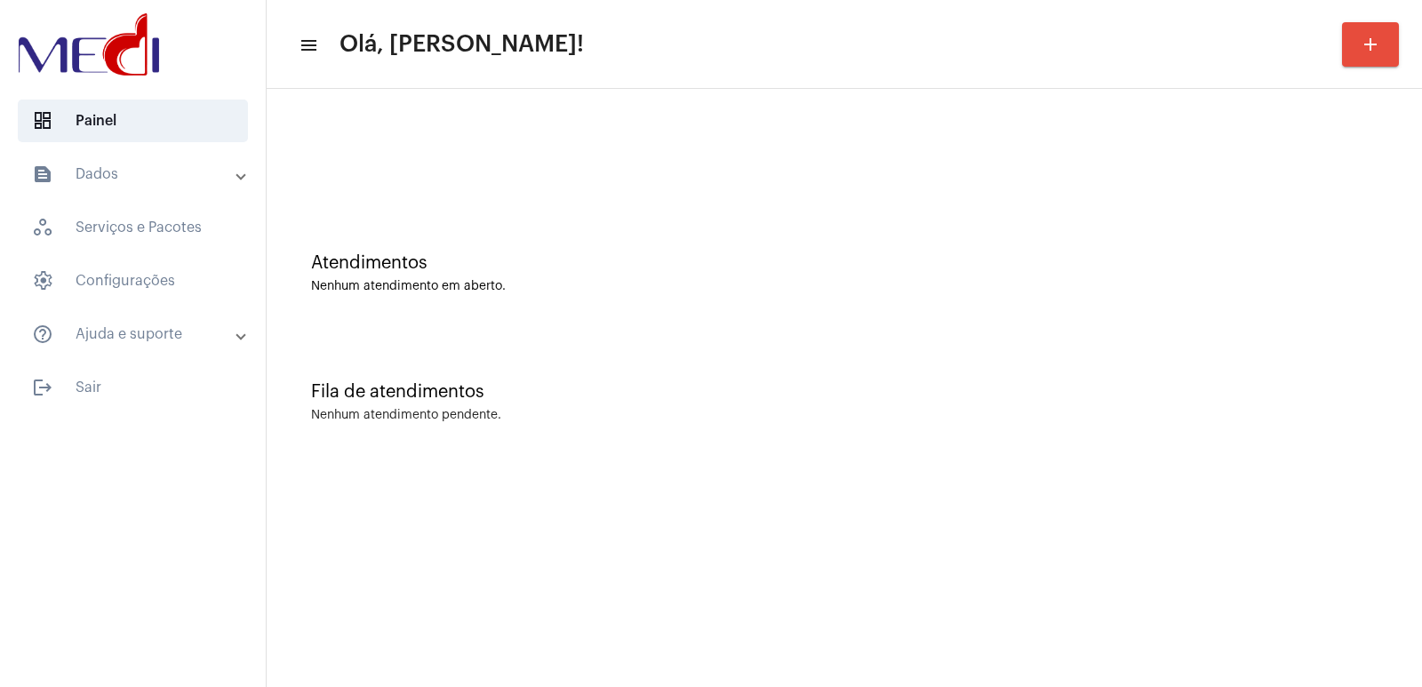
click at [887, 319] on div "Atendimentos Nenhum atendimento em aberto." at bounding box center [845, 264] width 1138 height 129
